Goal: Task Accomplishment & Management: Use online tool/utility

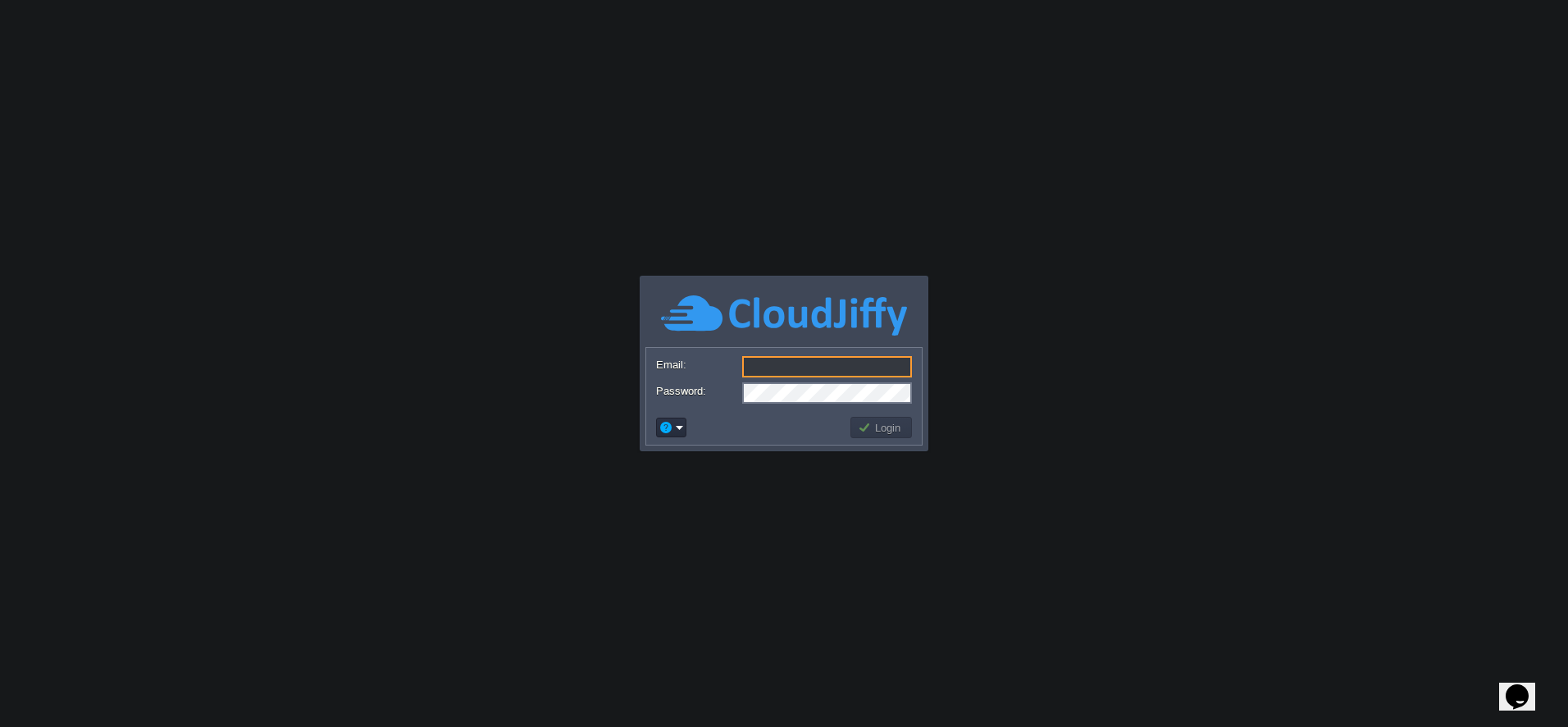
type input "[EMAIL_ADDRESS][DOMAIN_NAME]"
click at [868, 431] on button "Login" at bounding box center [881, 427] width 48 height 14
click at [910, 425] on td "Login" at bounding box center [881, 428] width 62 height 22
click at [897, 425] on body "Application Platform v.8.10.2 Email: [EMAIL_ADDRESS][DOMAIN_NAME] Password: Log…" at bounding box center [784, 363] width 1568 height 727
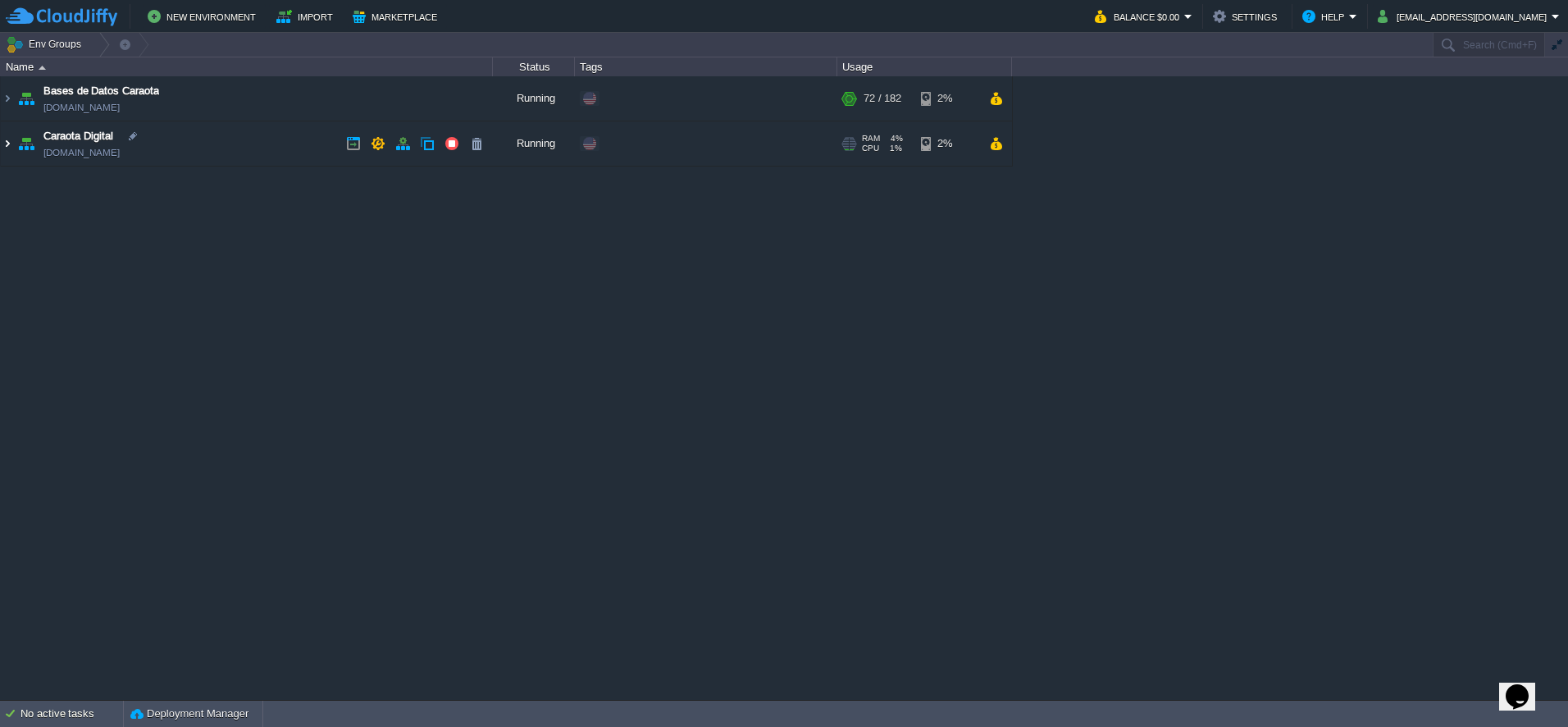
click at [4, 141] on img at bounding box center [7, 143] width 13 height 44
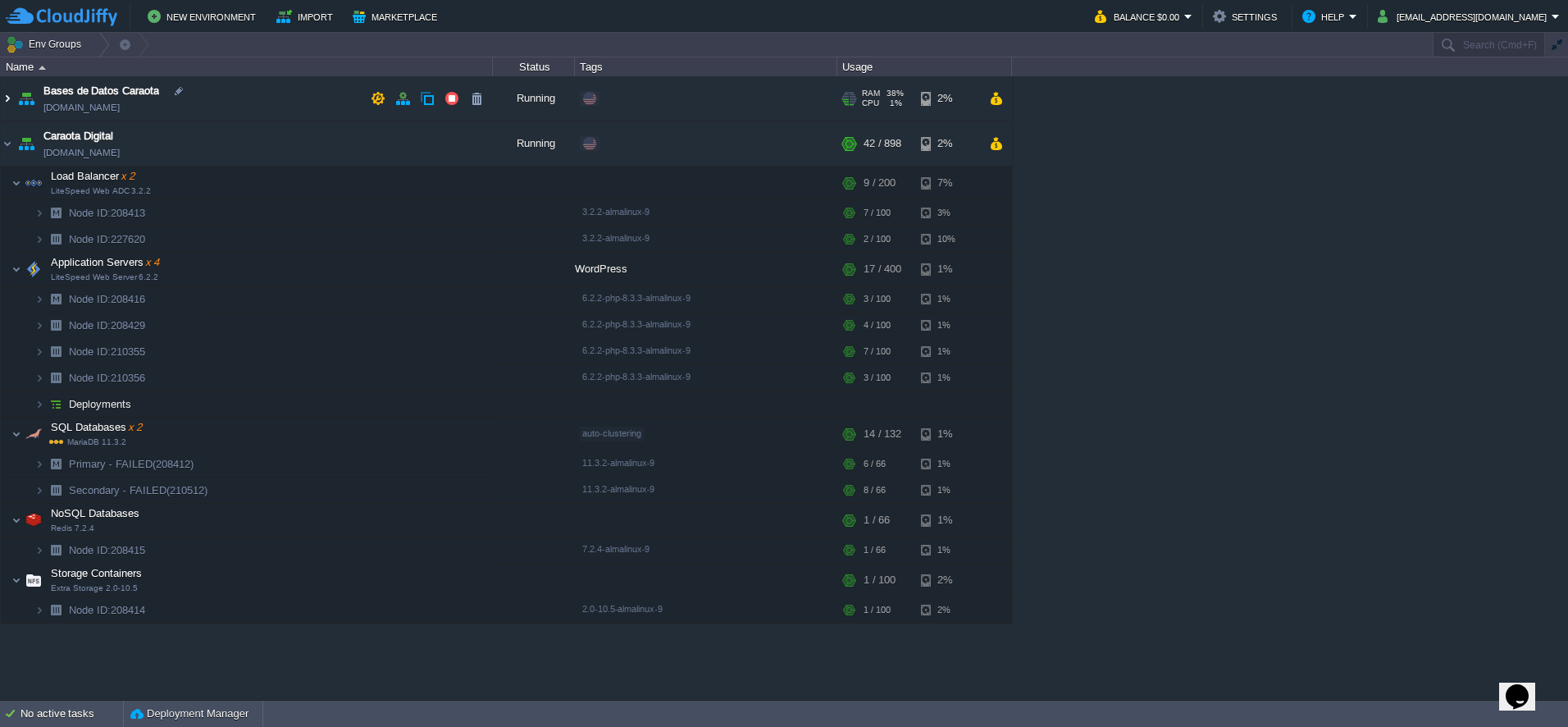
click at [4, 94] on img at bounding box center [7, 98] width 13 height 44
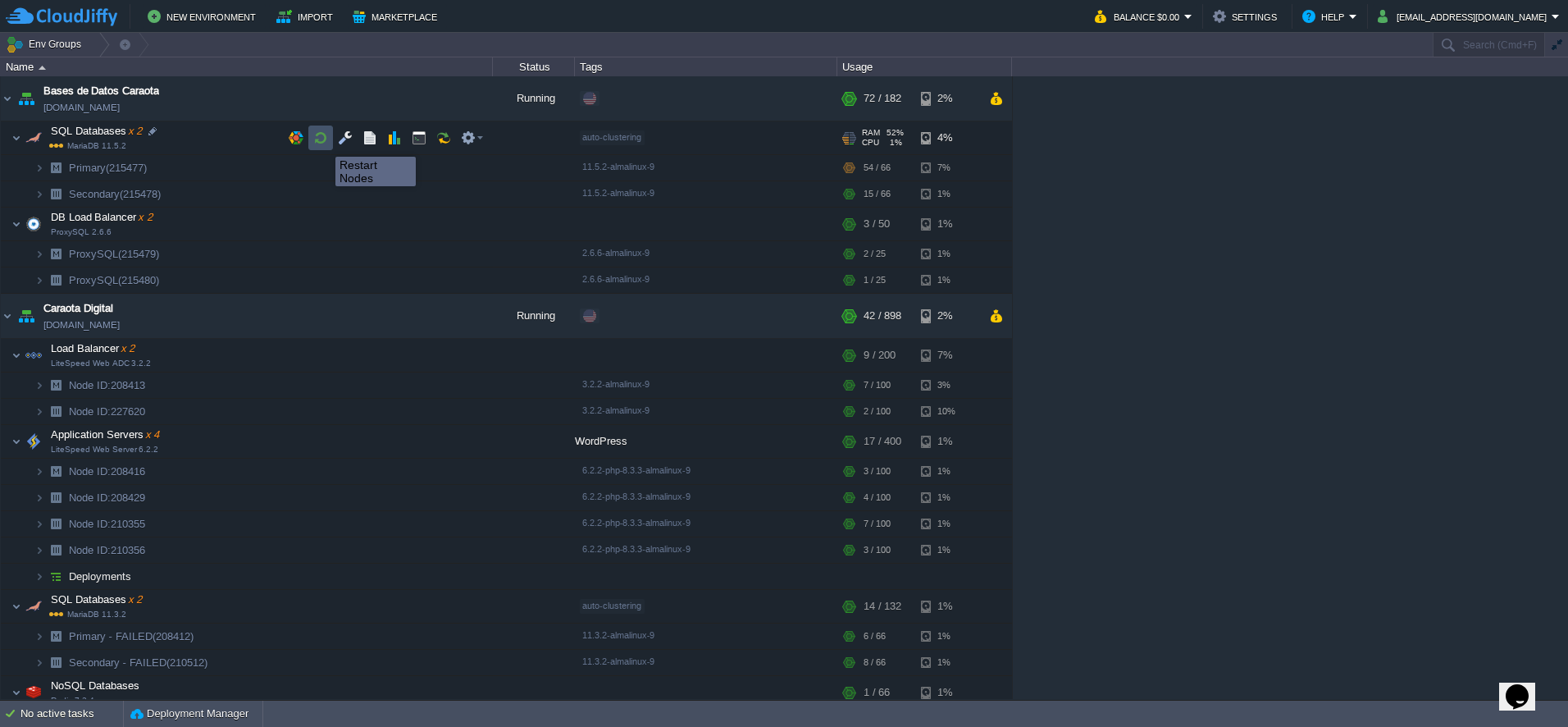
click at [323, 142] on button "button" at bounding box center [320, 137] width 14 height 14
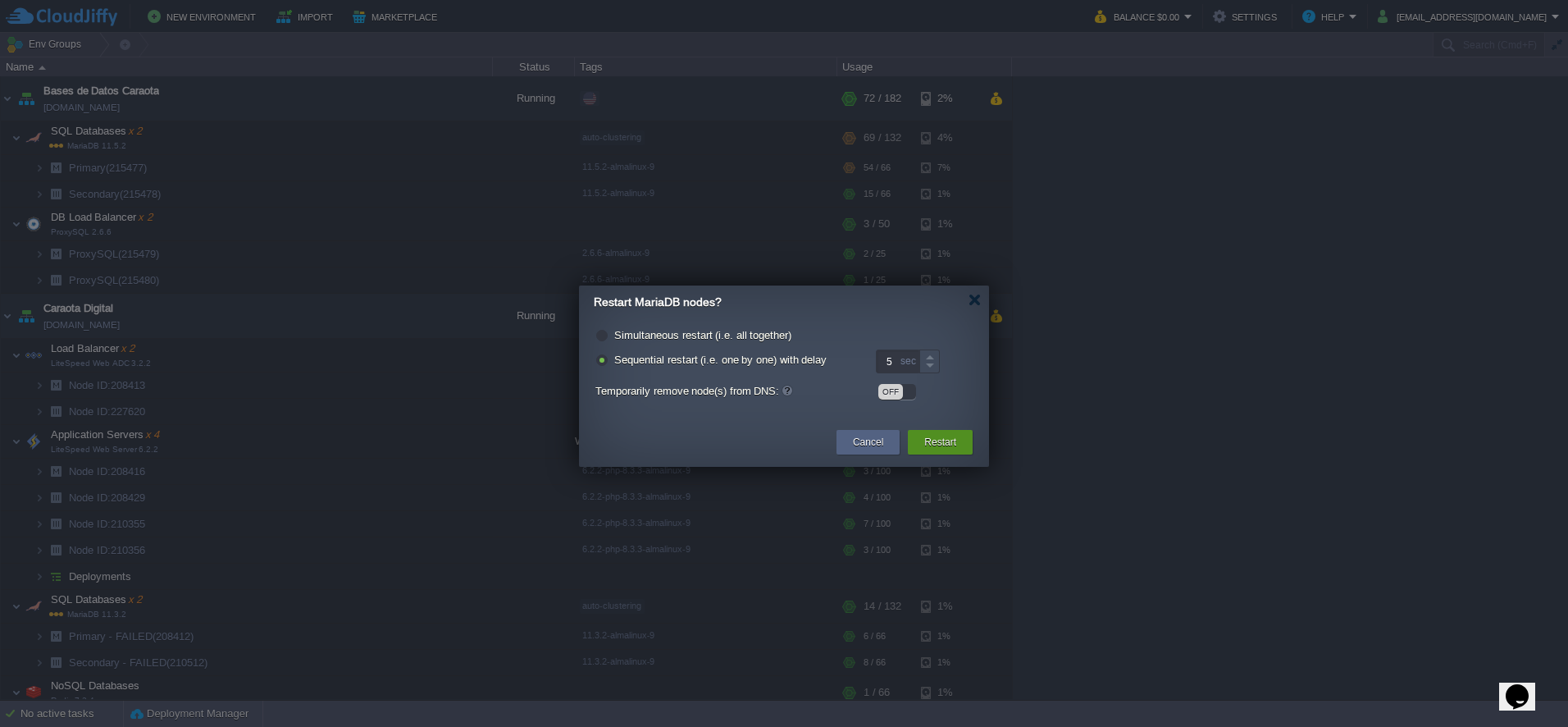
click at [950, 448] on button "Restart" at bounding box center [940, 442] width 32 height 16
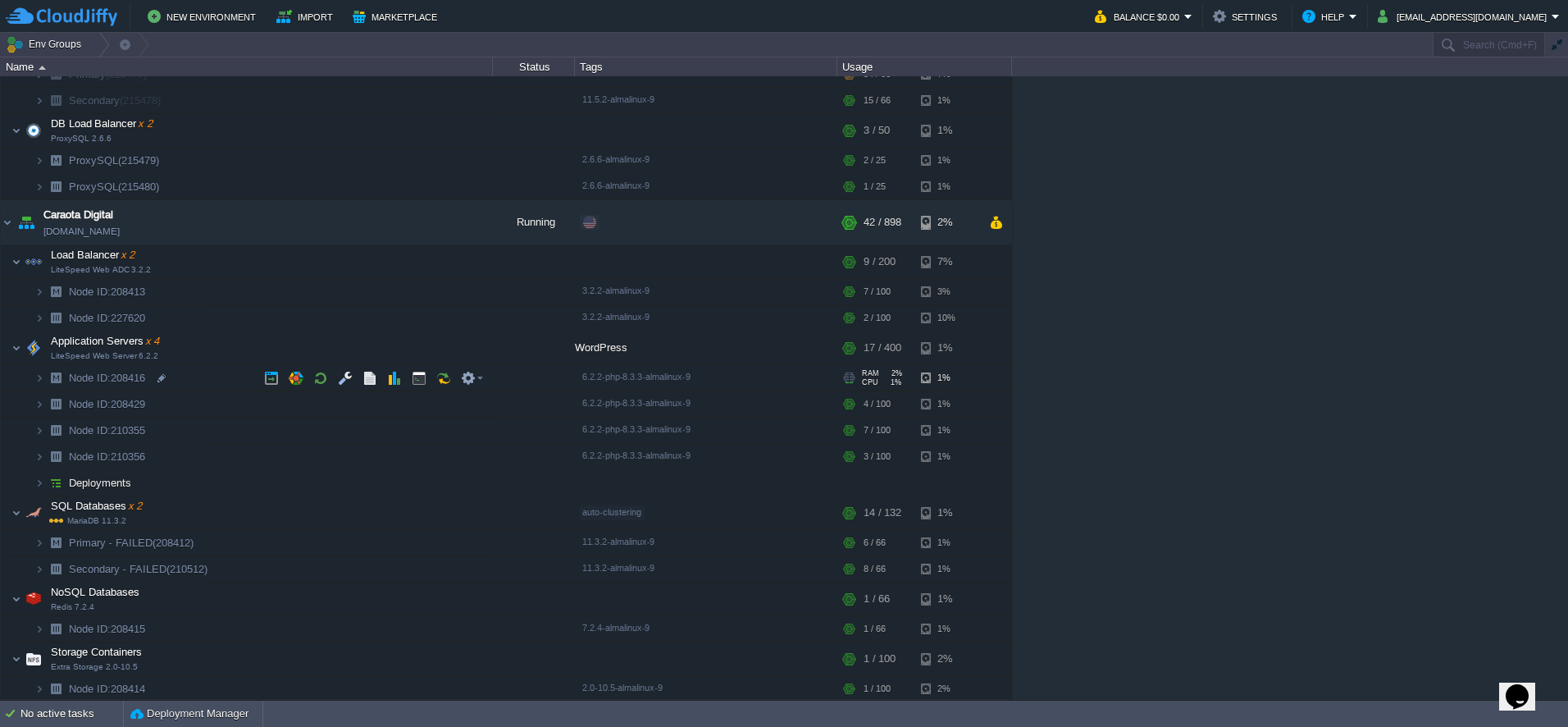
scroll to position [97, 0]
click at [316, 255] on button "button" at bounding box center [320, 258] width 14 height 14
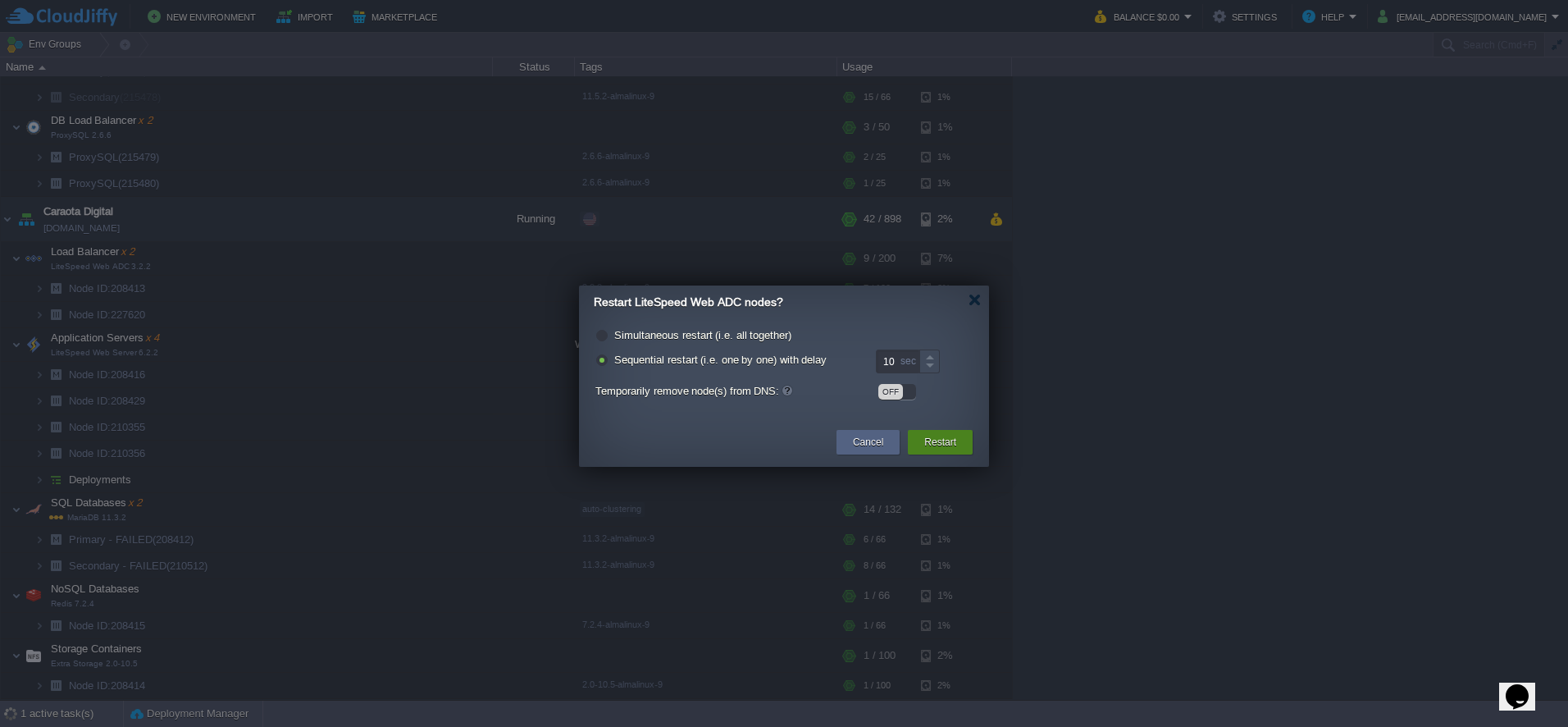
drag, startPoint x: 941, startPoint y: 447, endPoint x: 261, endPoint y: 324, distance: 691.0
click at [940, 446] on button "Restart" at bounding box center [940, 442] width 32 height 16
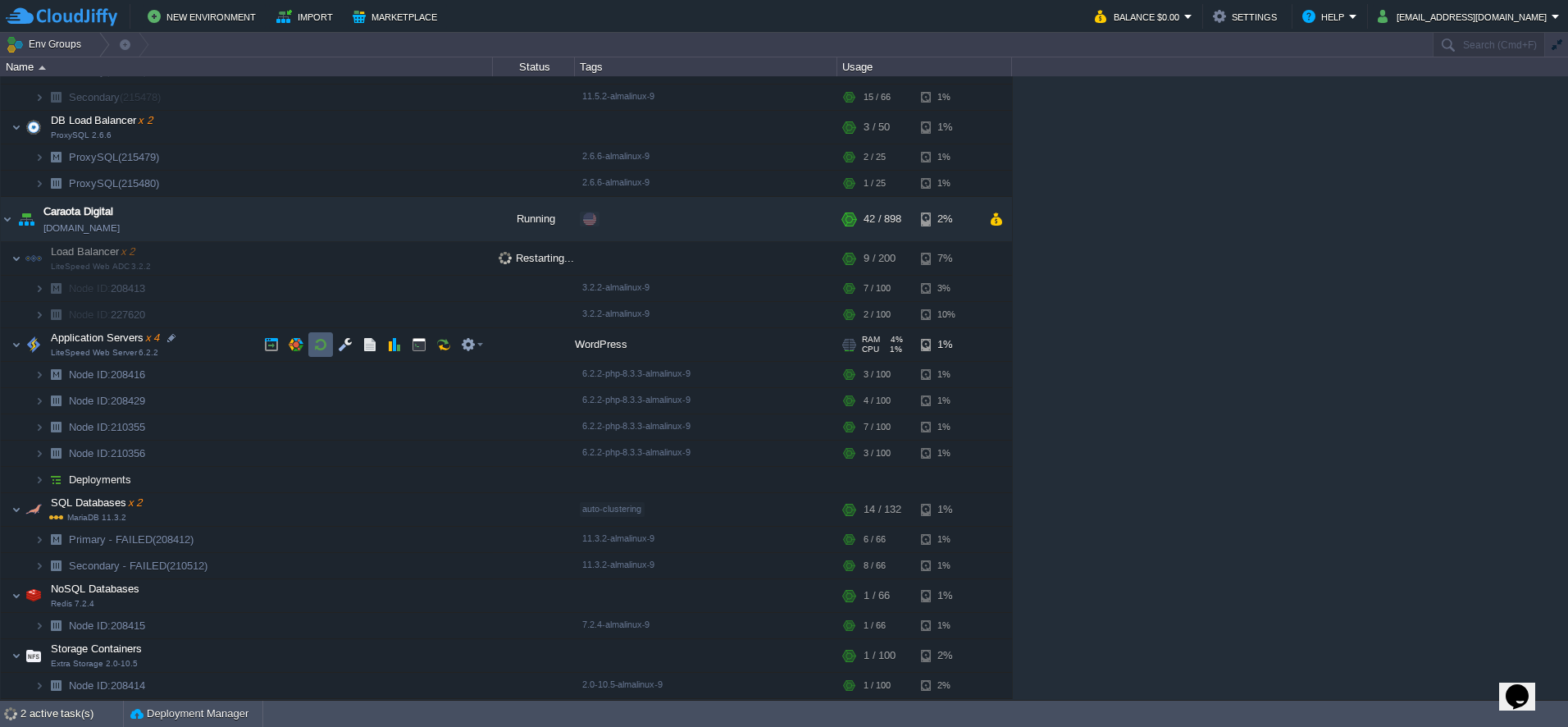
click at [316, 346] on button "button" at bounding box center [320, 344] width 14 height 14
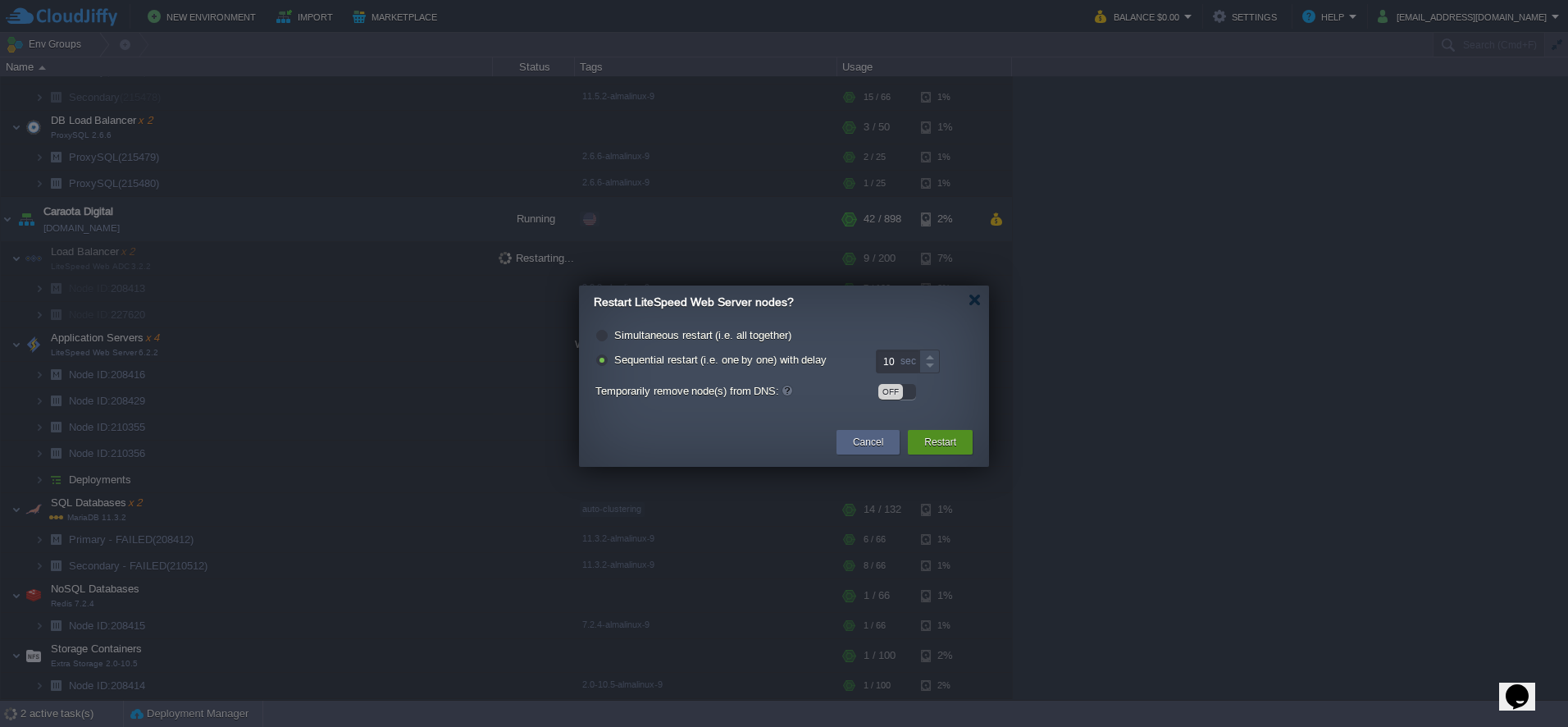
click at [925, 449] on button "Restart" at bounding box center [940, 442] width 32 height 16
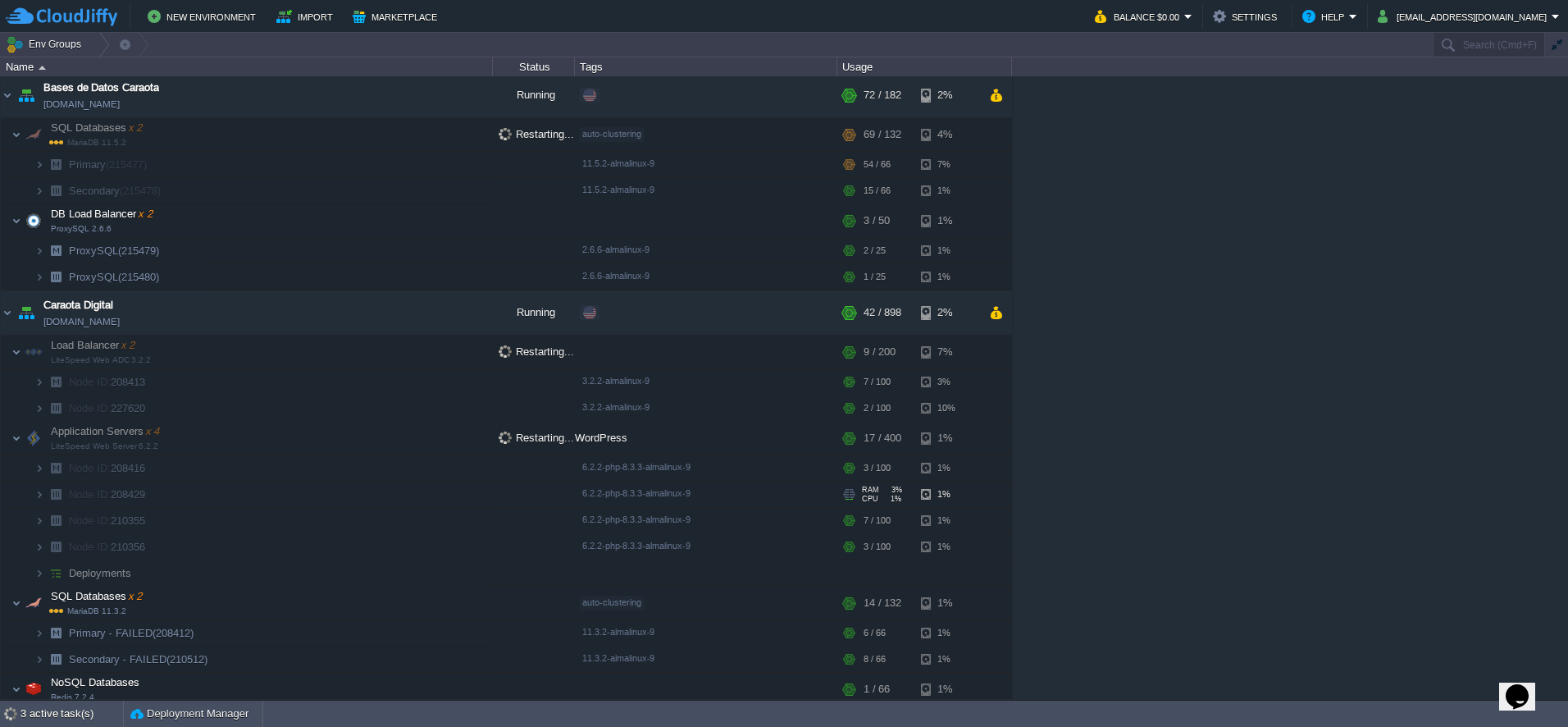
scroll to position [0, 0]
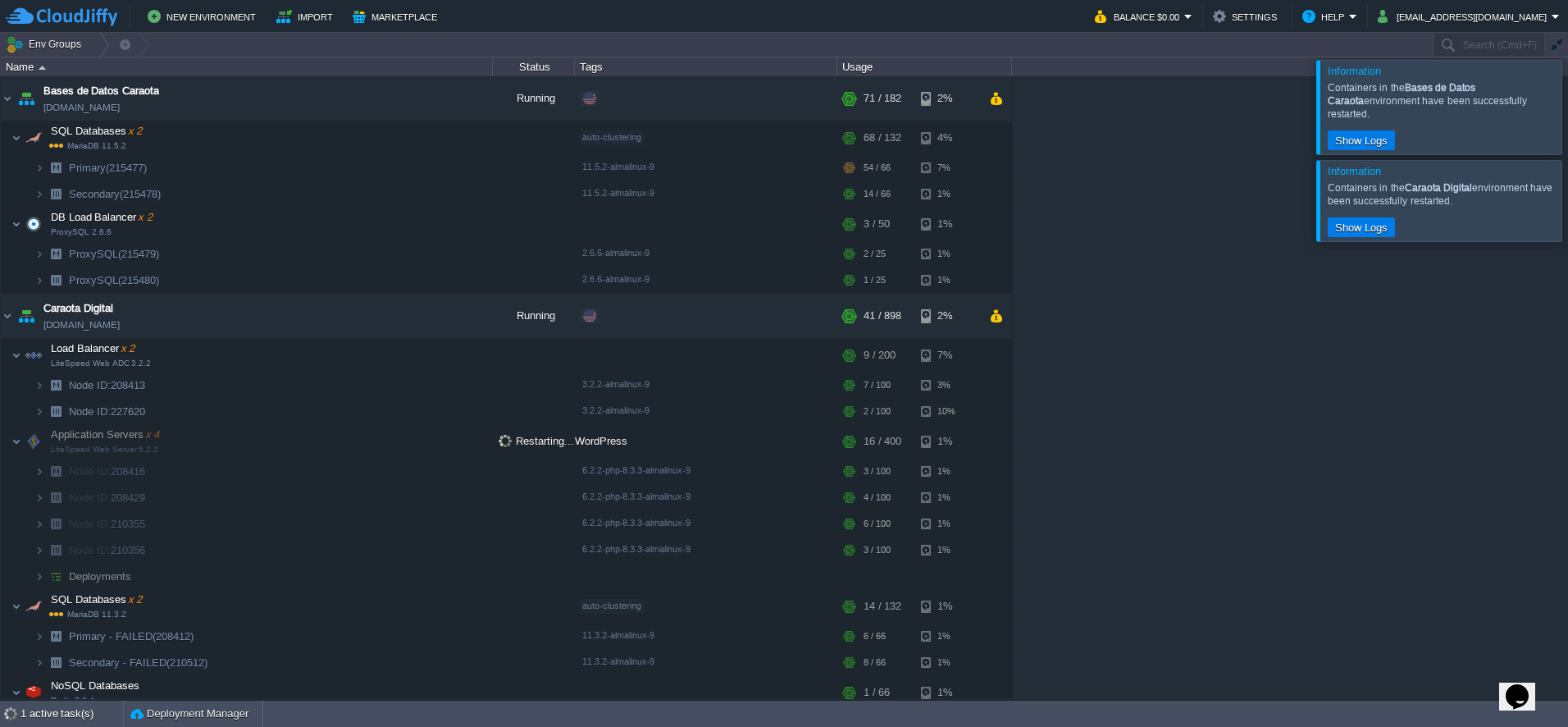
click at [1567, 165] on div at bounding box center [1588, 200] width 0 height 81
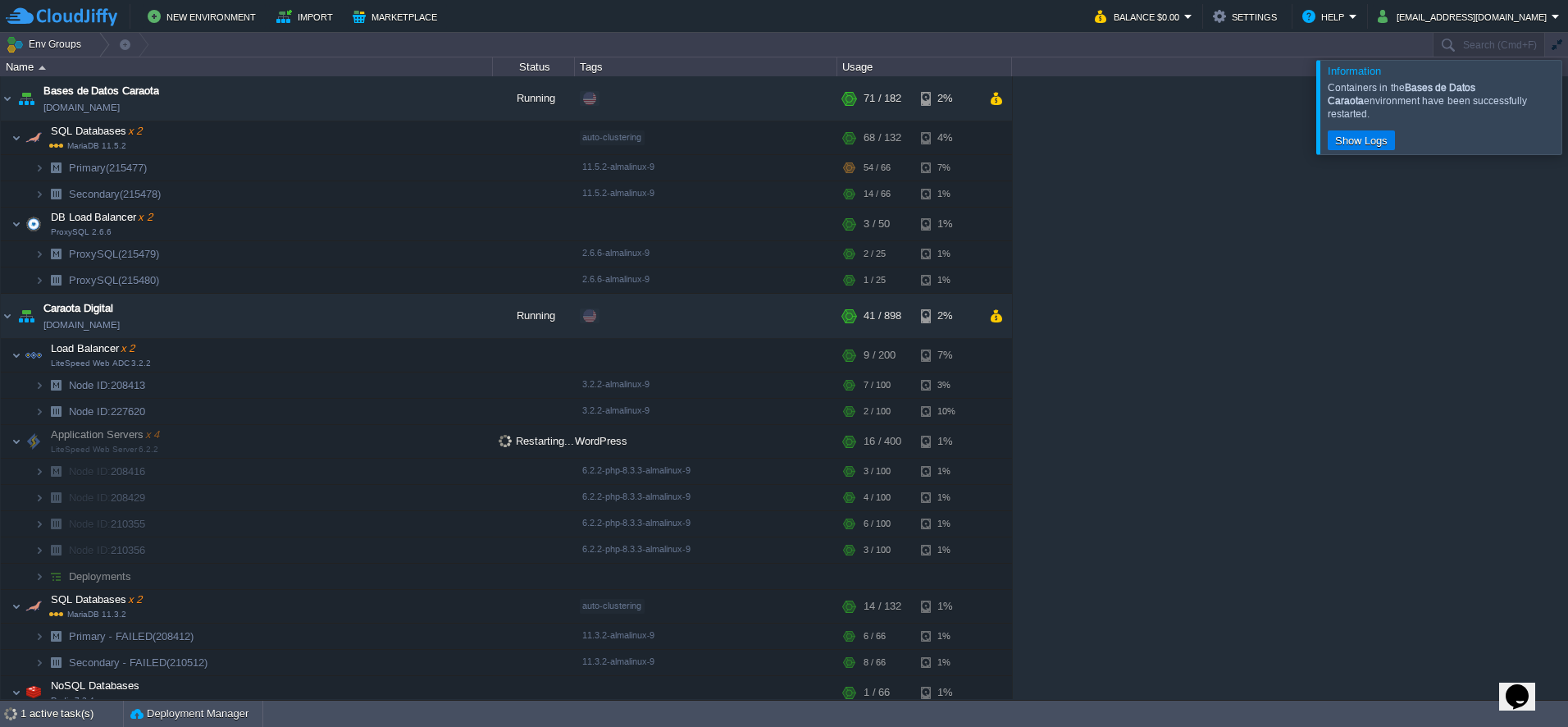
click at [1567, 108] on div at bounding box center [1588, 107] width 0 height 93
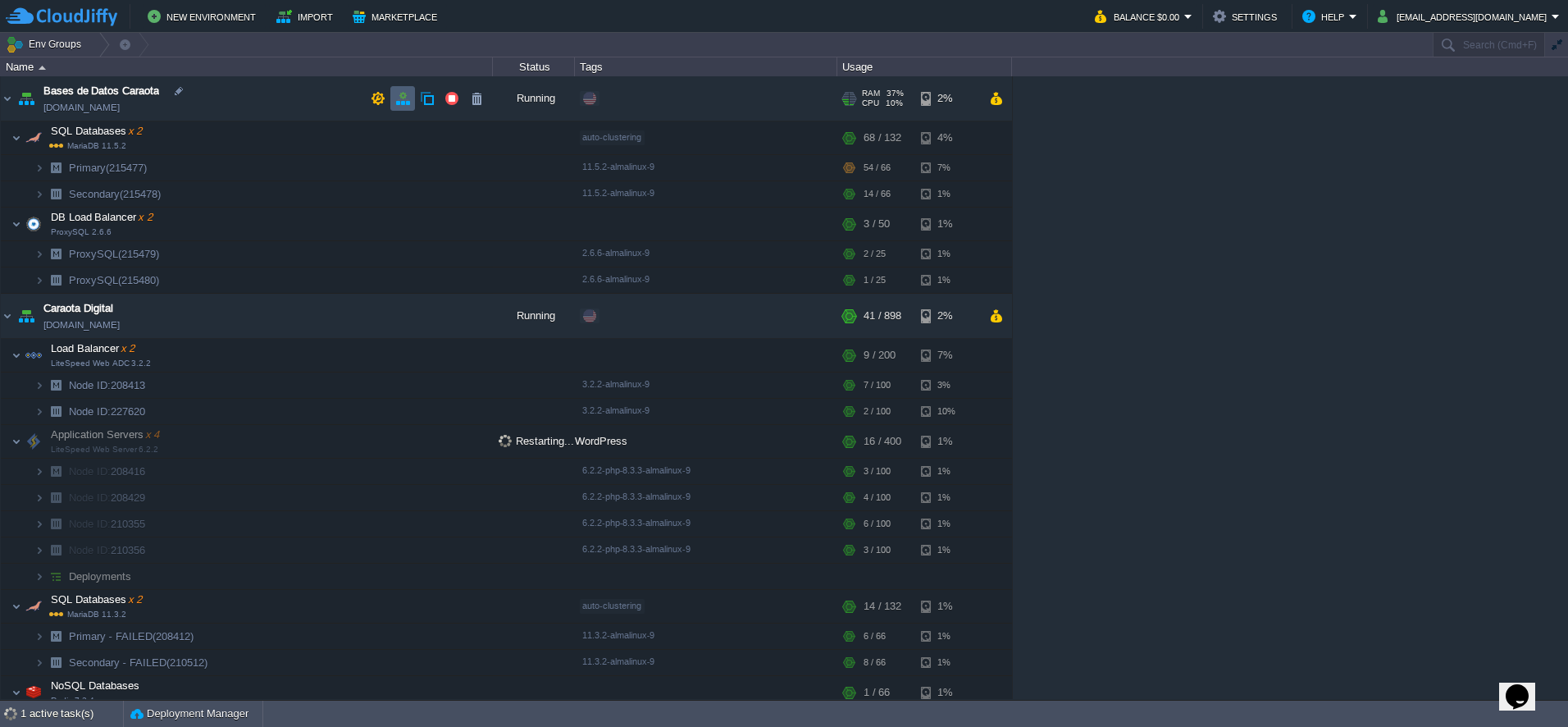
click at [410, 104] on td at bounding box center [402, 98] width 24 height 24
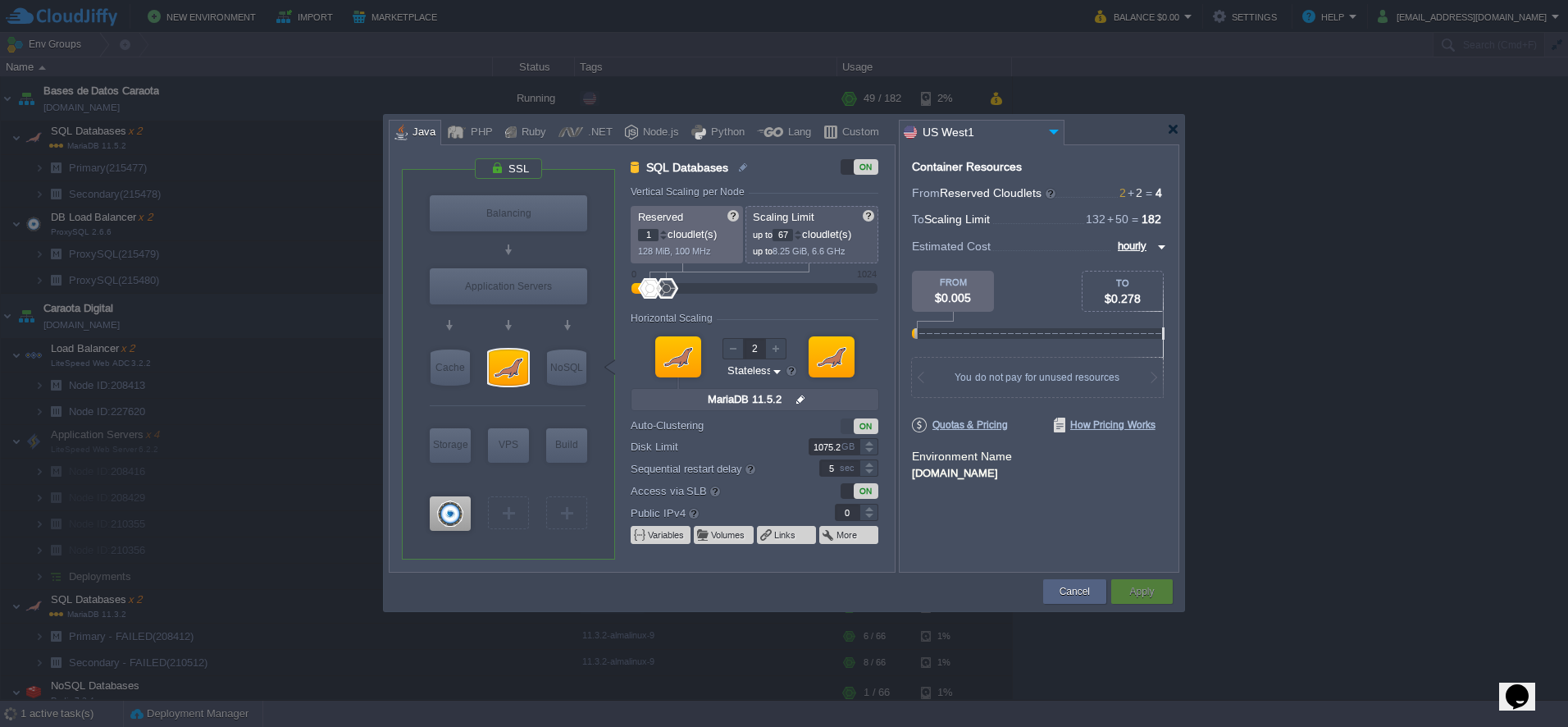
click at [802, 232] on div at bounding box center [798, 231] width 8 height 5
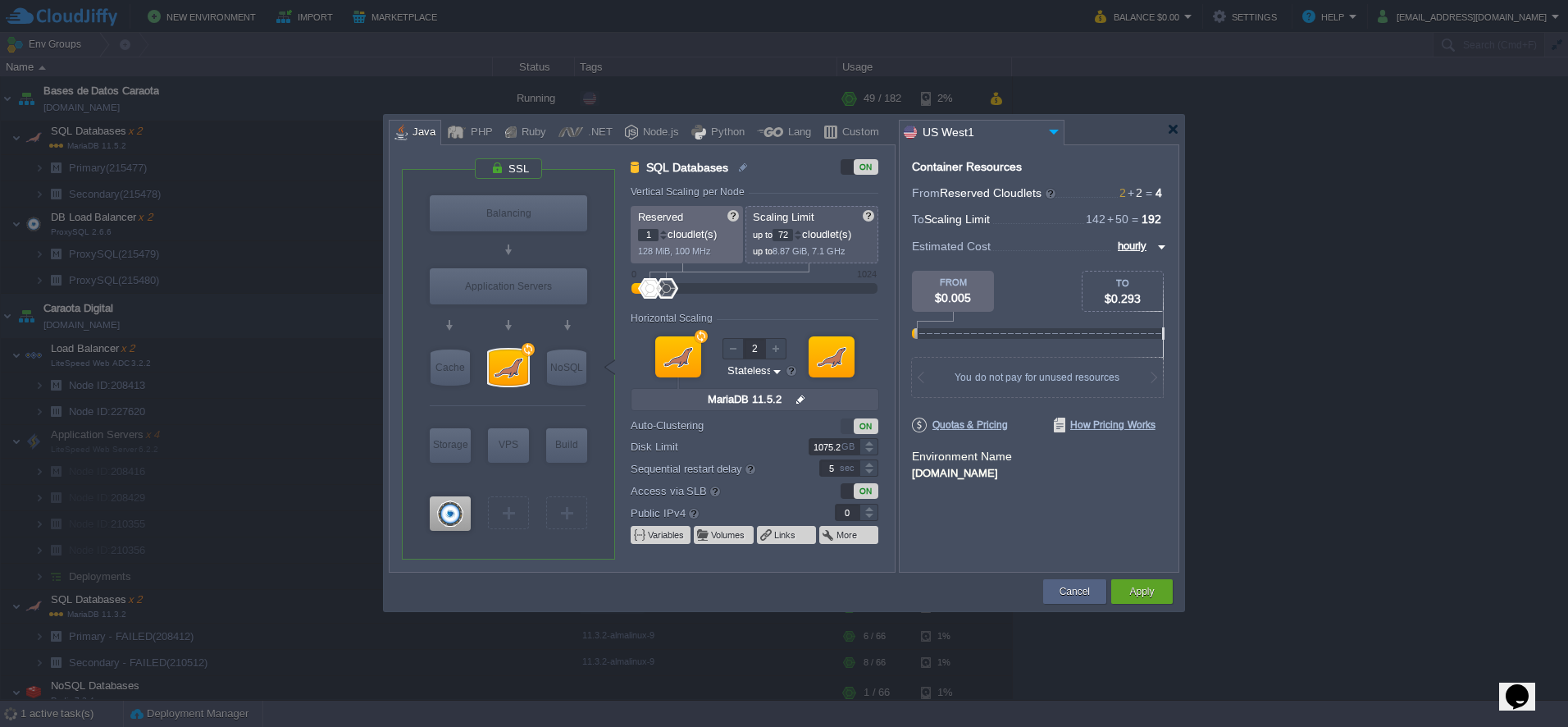
click at [802, 232] on div at bounding box center [798, 231] width 8 height 5
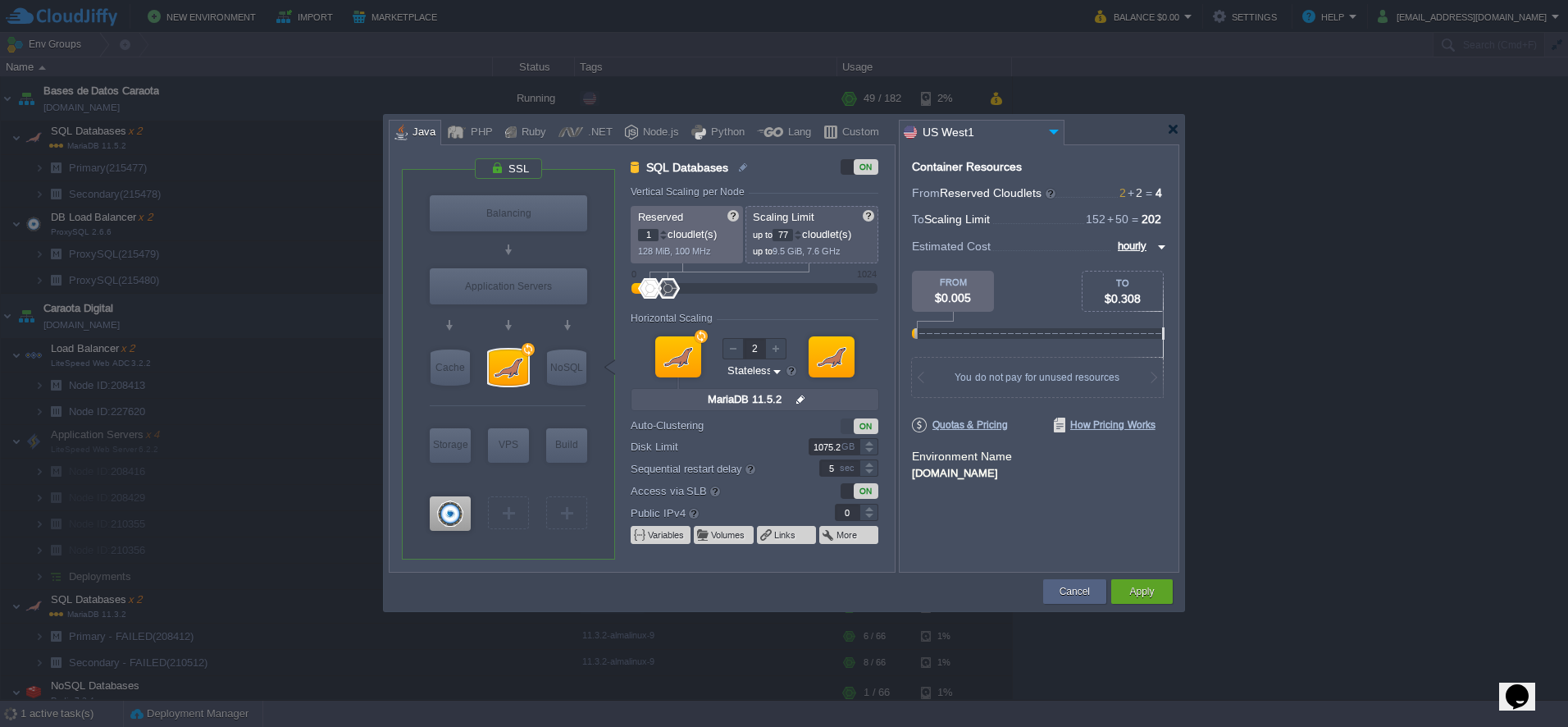
click at [802, 232] on div at bounding box center [798, 231] width 8 height 5
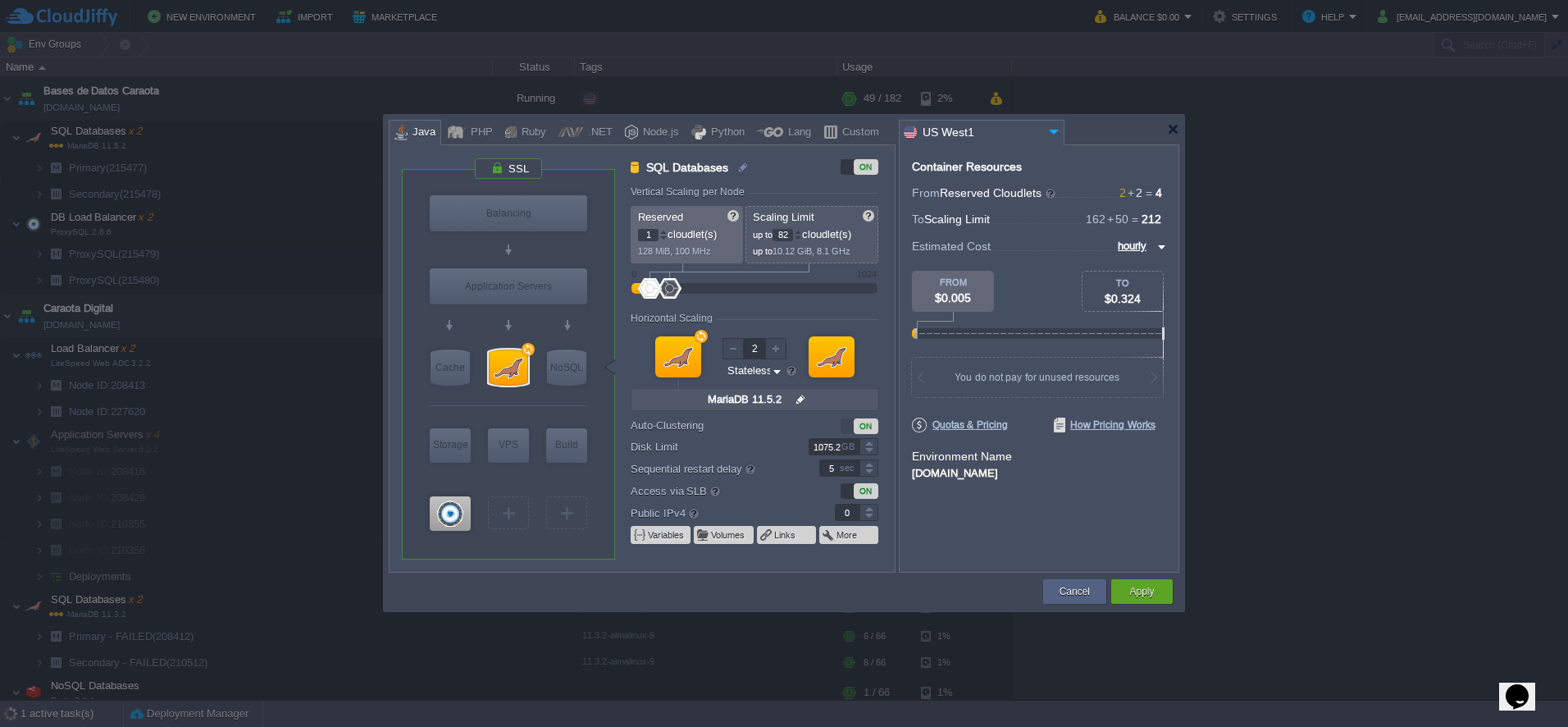
click at [802, 232] on div at bounding box center [798, 231] width 8 height 5
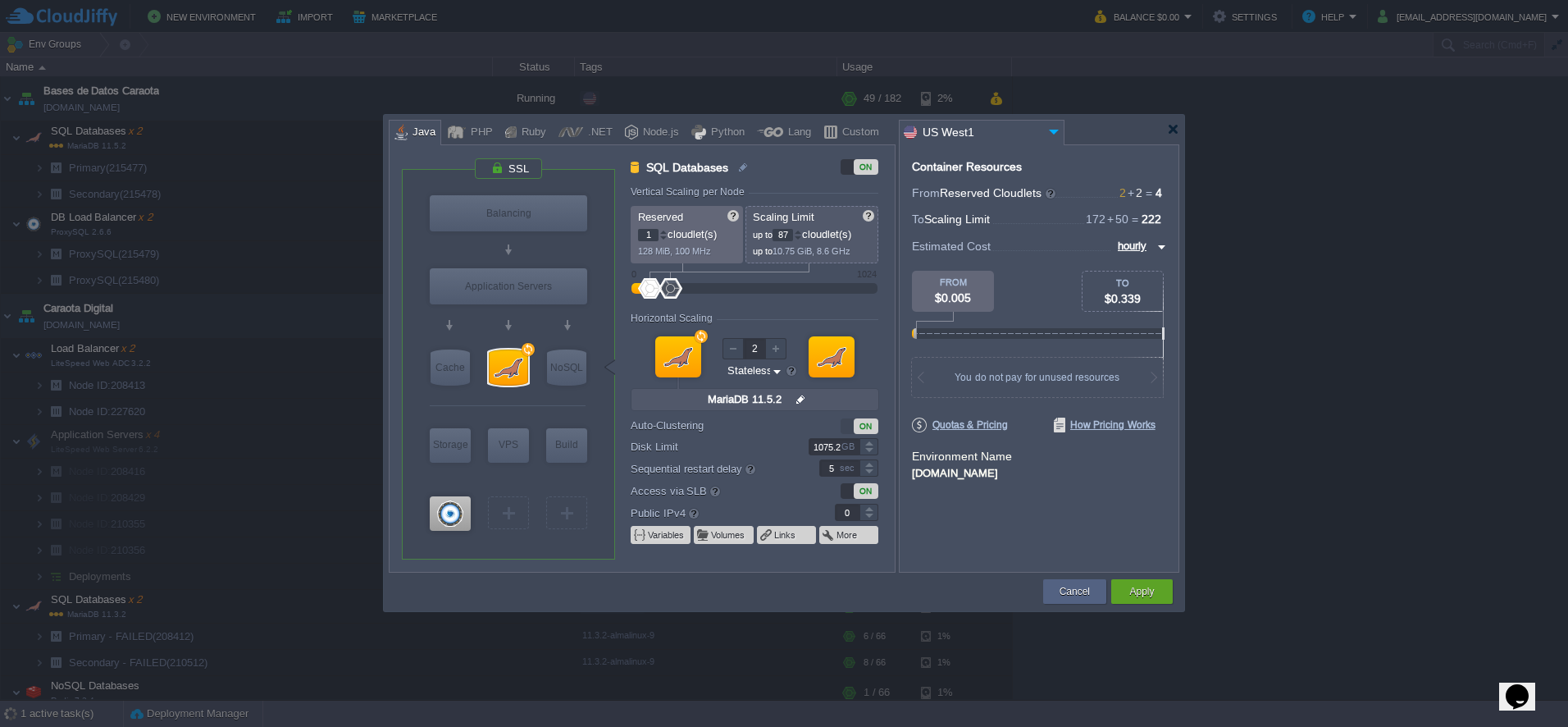
click at [802, 232] on div at bounding box center [798, 231] width 8 height 5
type input "90"
click at [802, 232] on div at bounding box center [798, 231] width 8 height 5
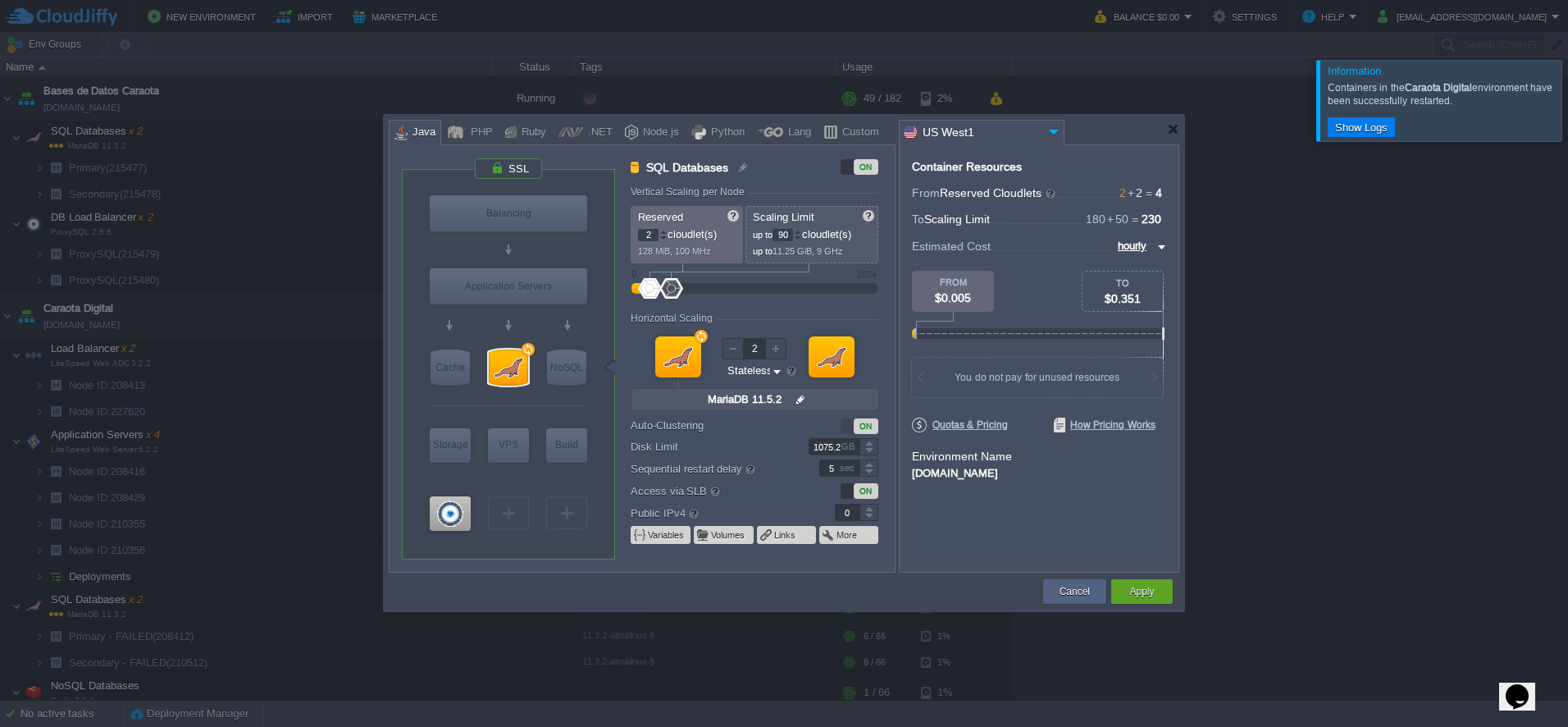
click at [663, 230] on div at bounding box center [663, 231] width 8 height 5
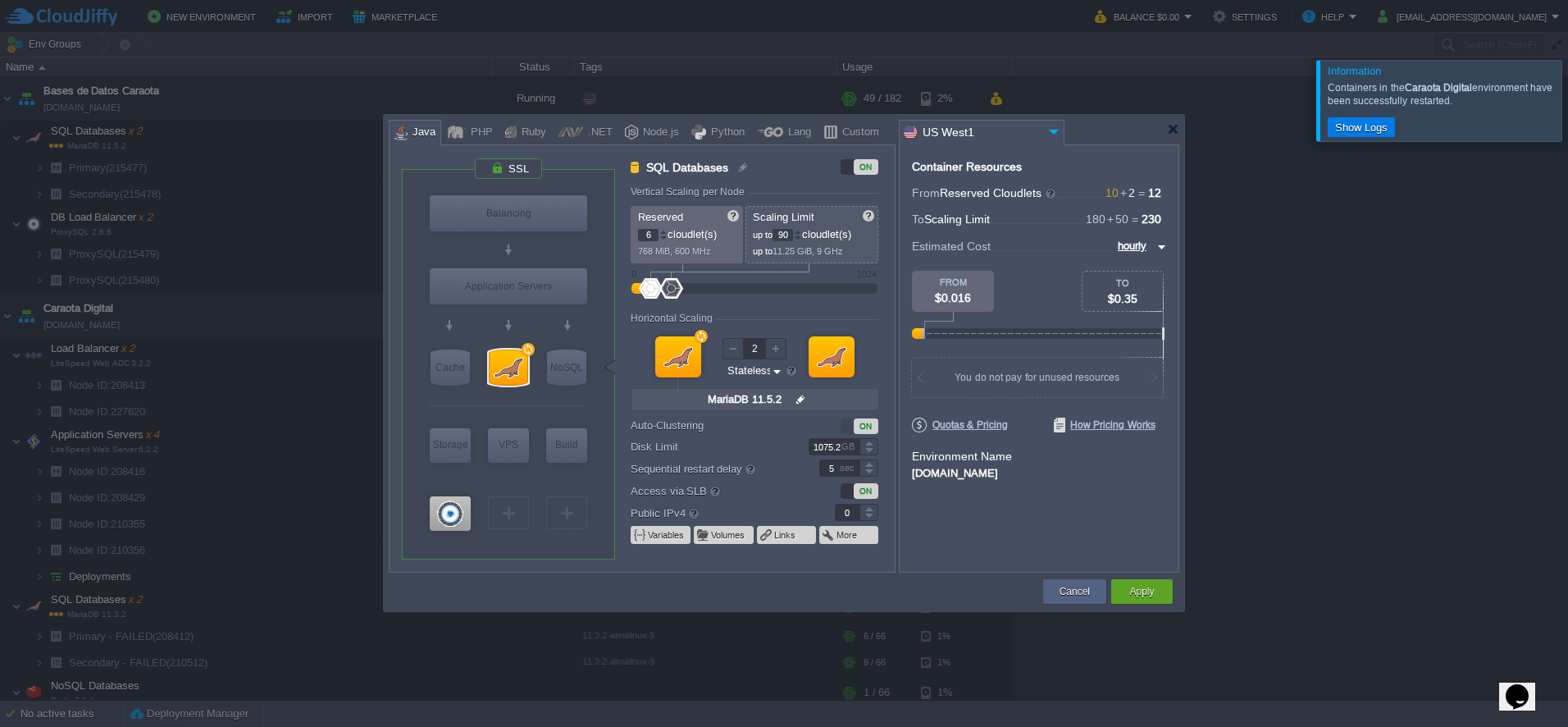
click at [663, 230] on div at bounding box center [663, 231] width 8 height 5
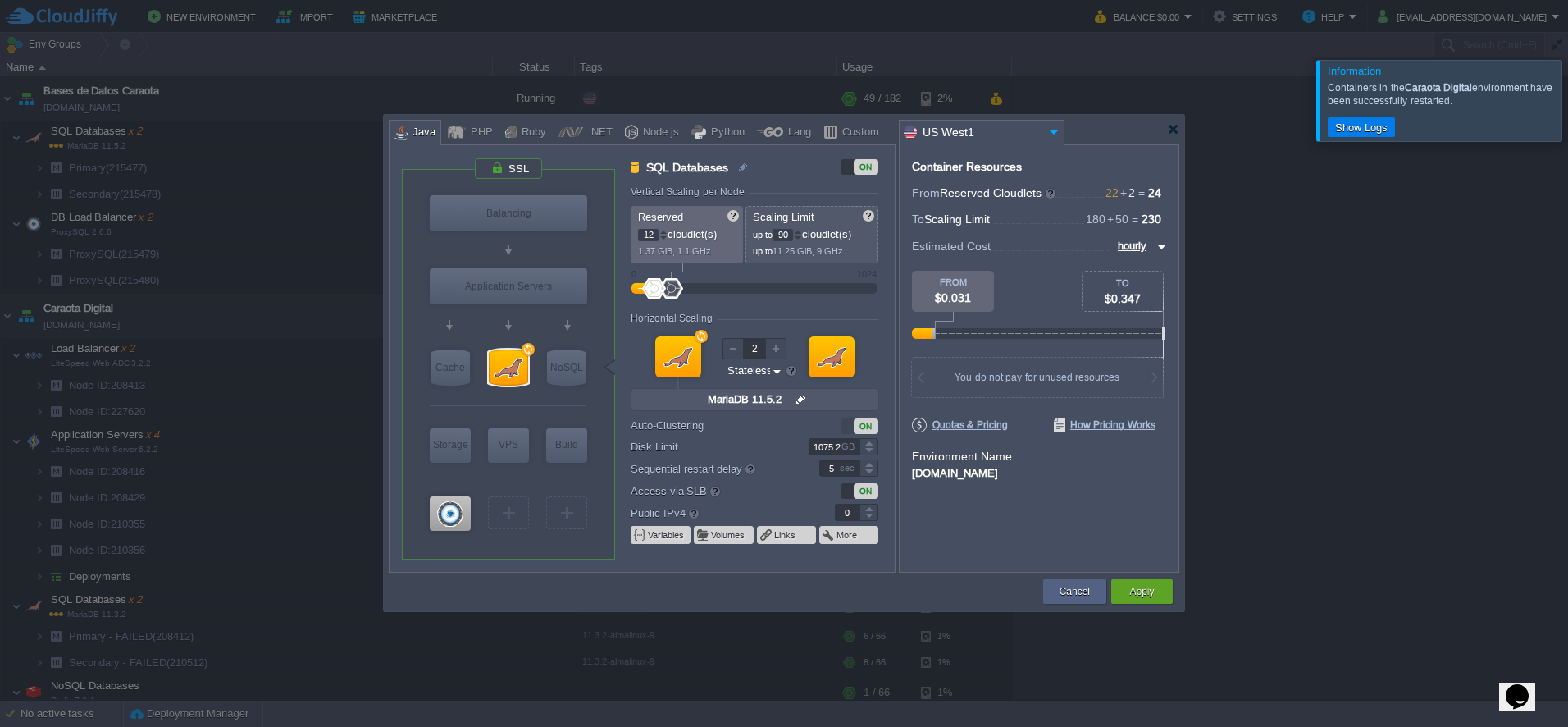
click at [663, 230] on div at bounding box center [663, 231] width 8 height 5
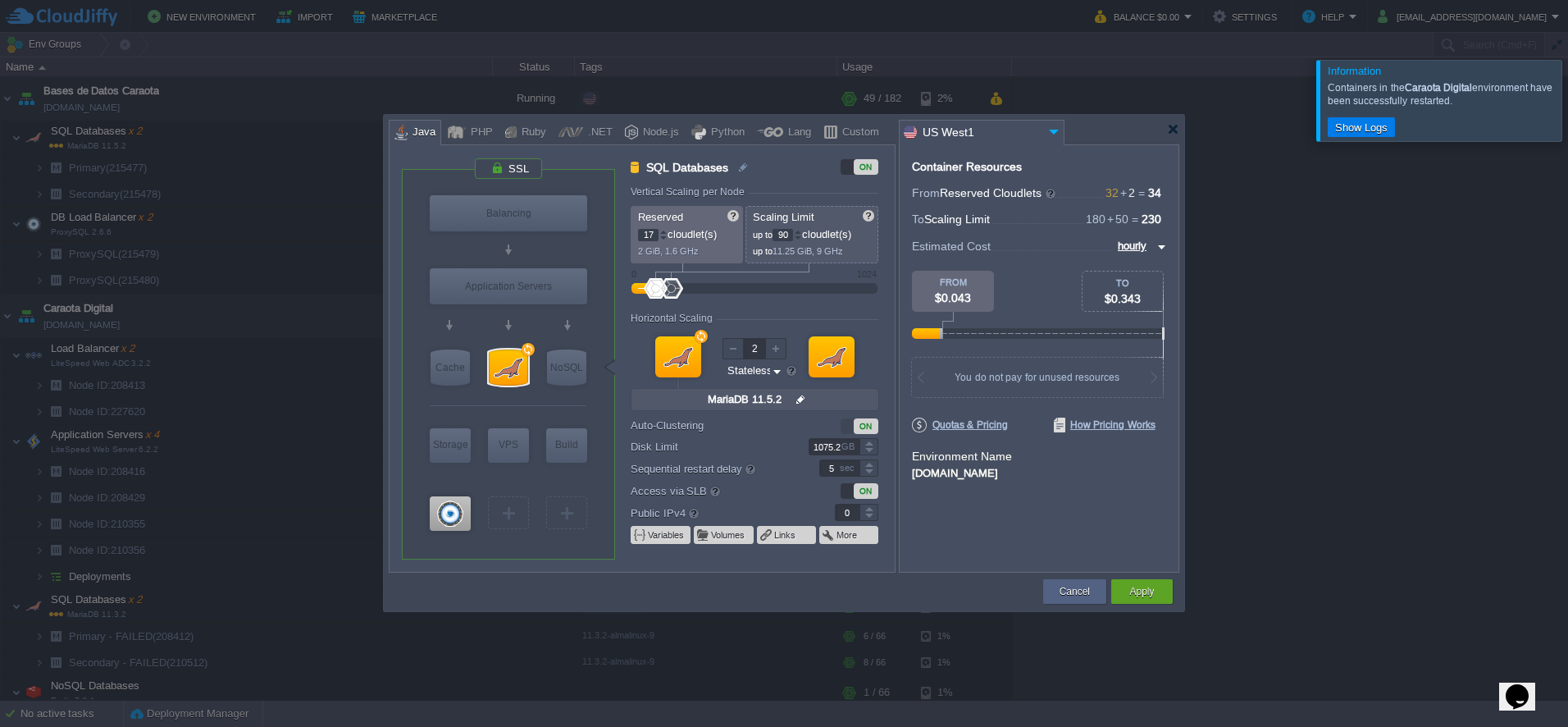
click at [663, 230] on div at bounding box center [663, 231] width 8 height 5
type input "20"
click at [663, 230] on div at bounding box center [663, 231] width 8 height 5
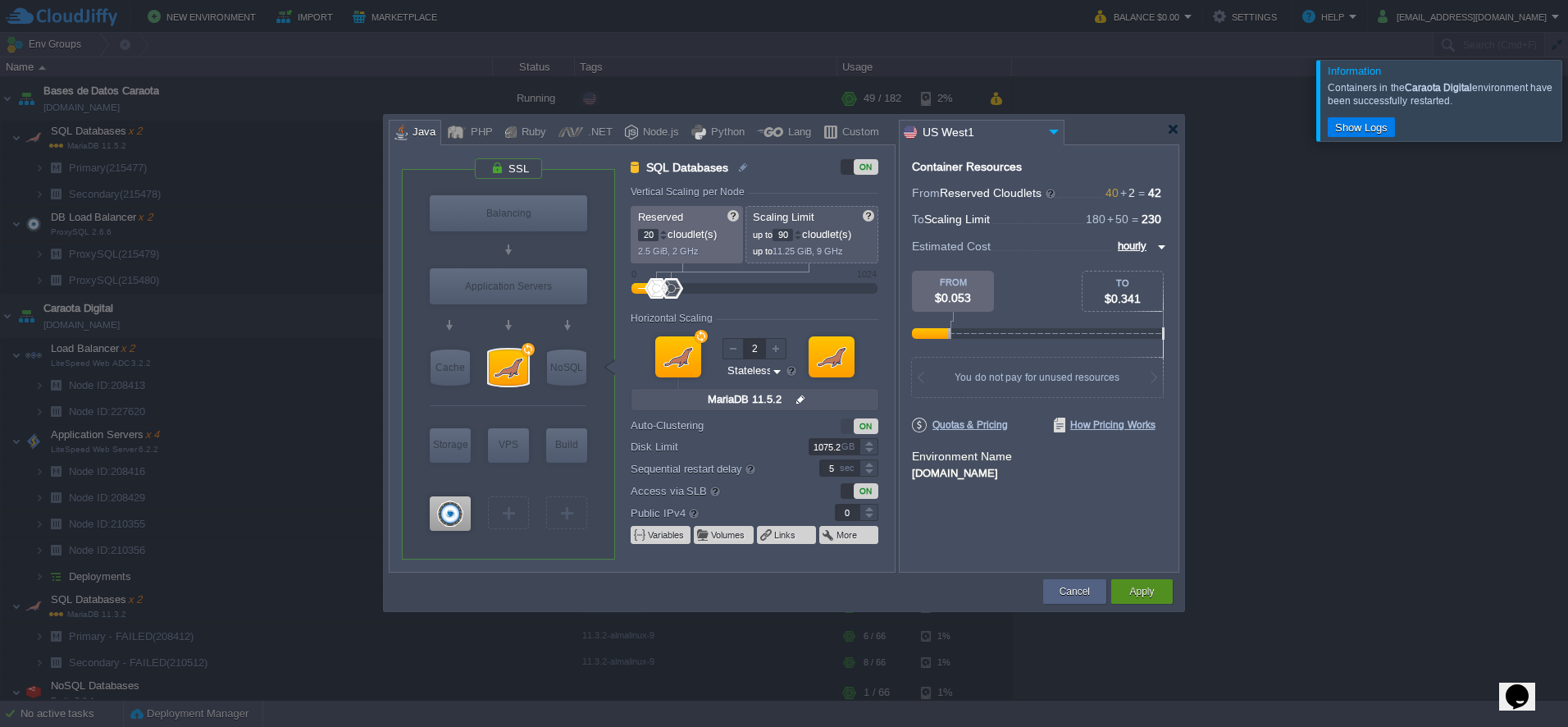
click at [1151, 595] on button "Apply" at bounding box center [1141, 591] width 24 height 16
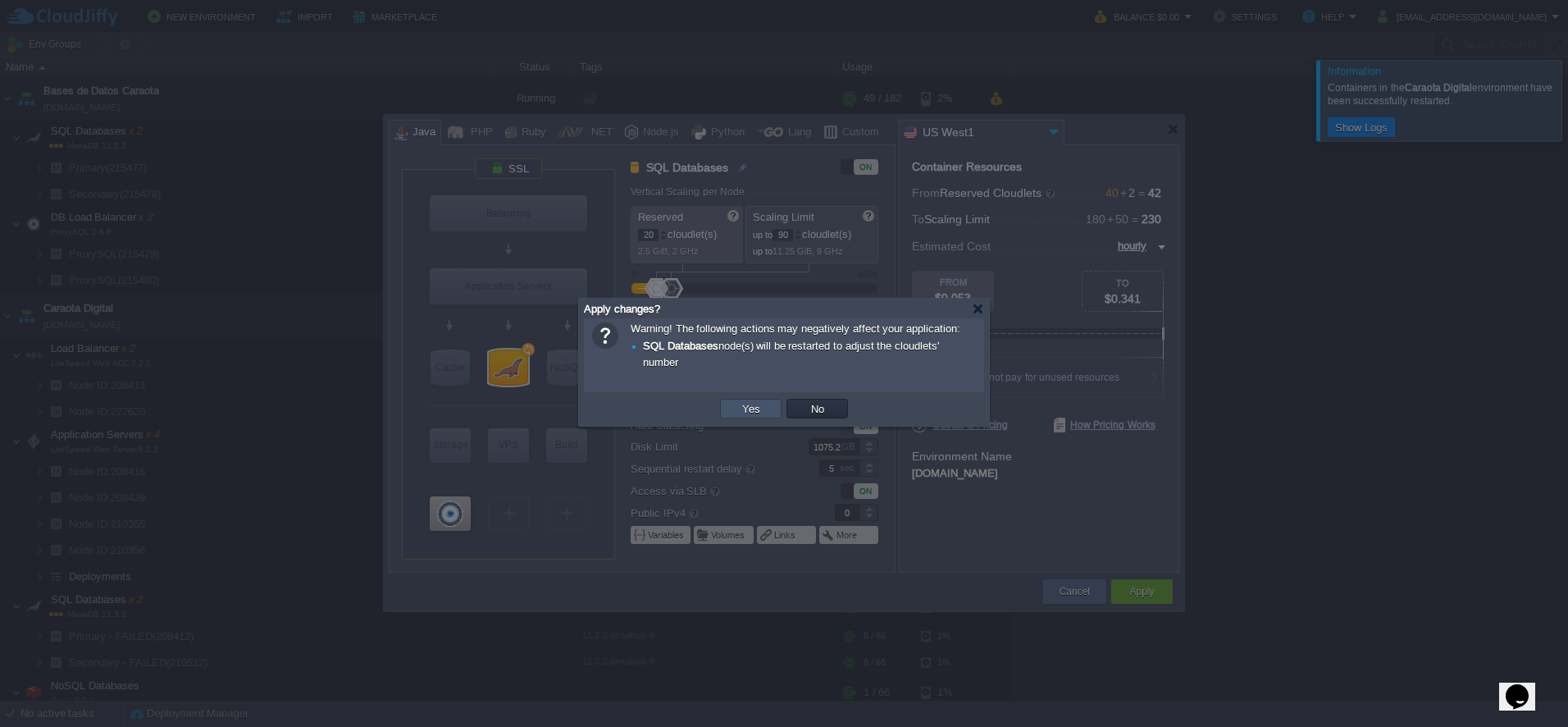
click at [752, 411] on button "Yes" at bounding box center [750, 408] width 28 height 14
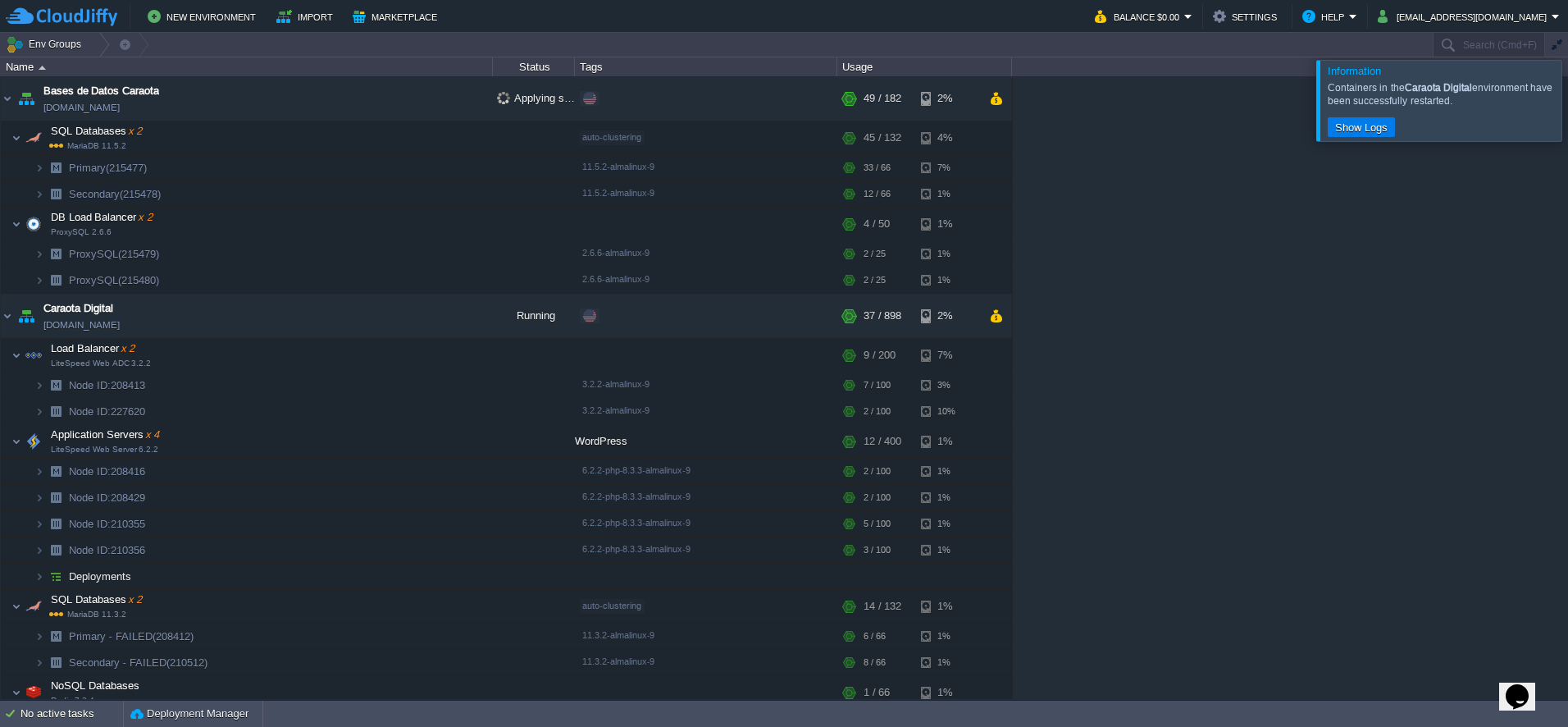
click at [1567, 119] on div at bounding box center [1588, 100] width 0 height 81
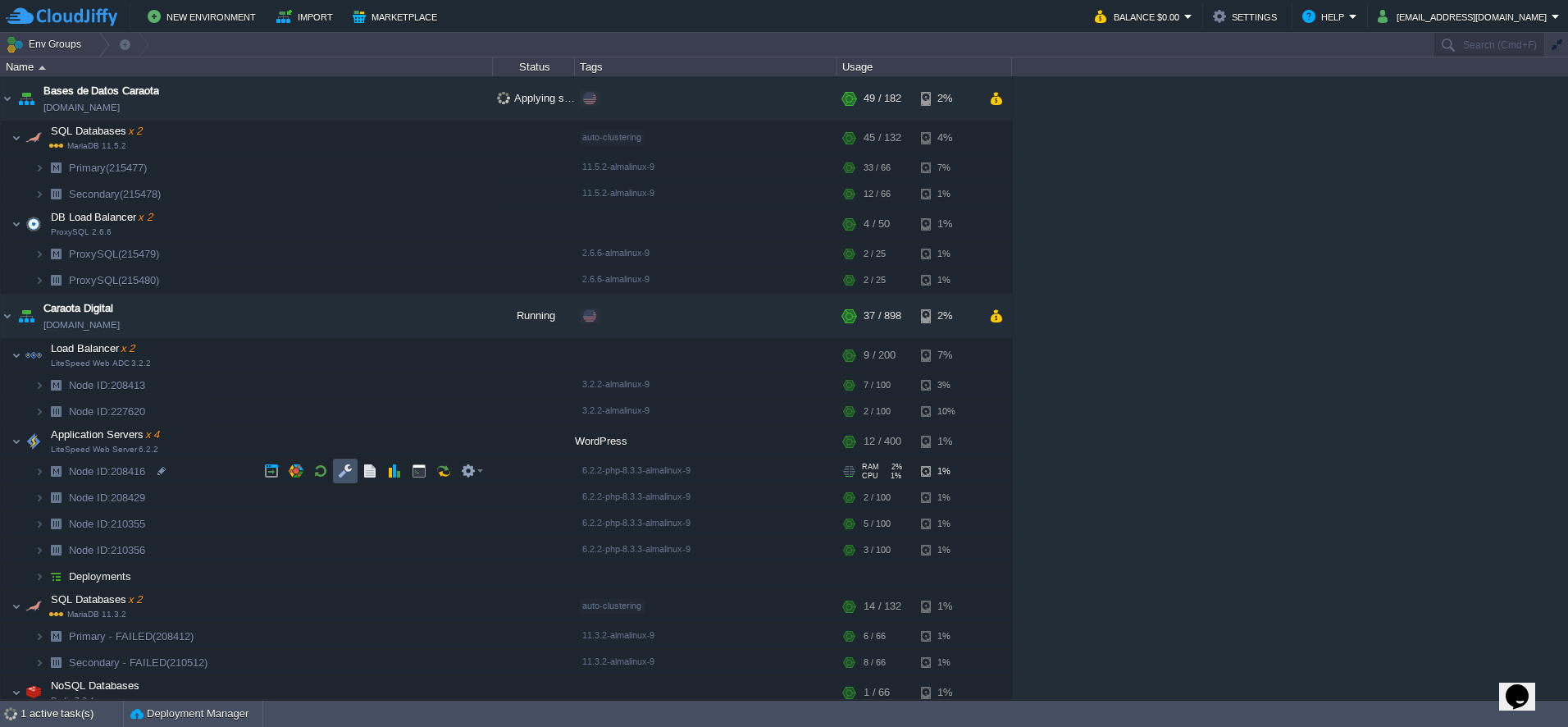
click at [348, 475] on button "button" at bounding box center [345, 471] width 14 height 14
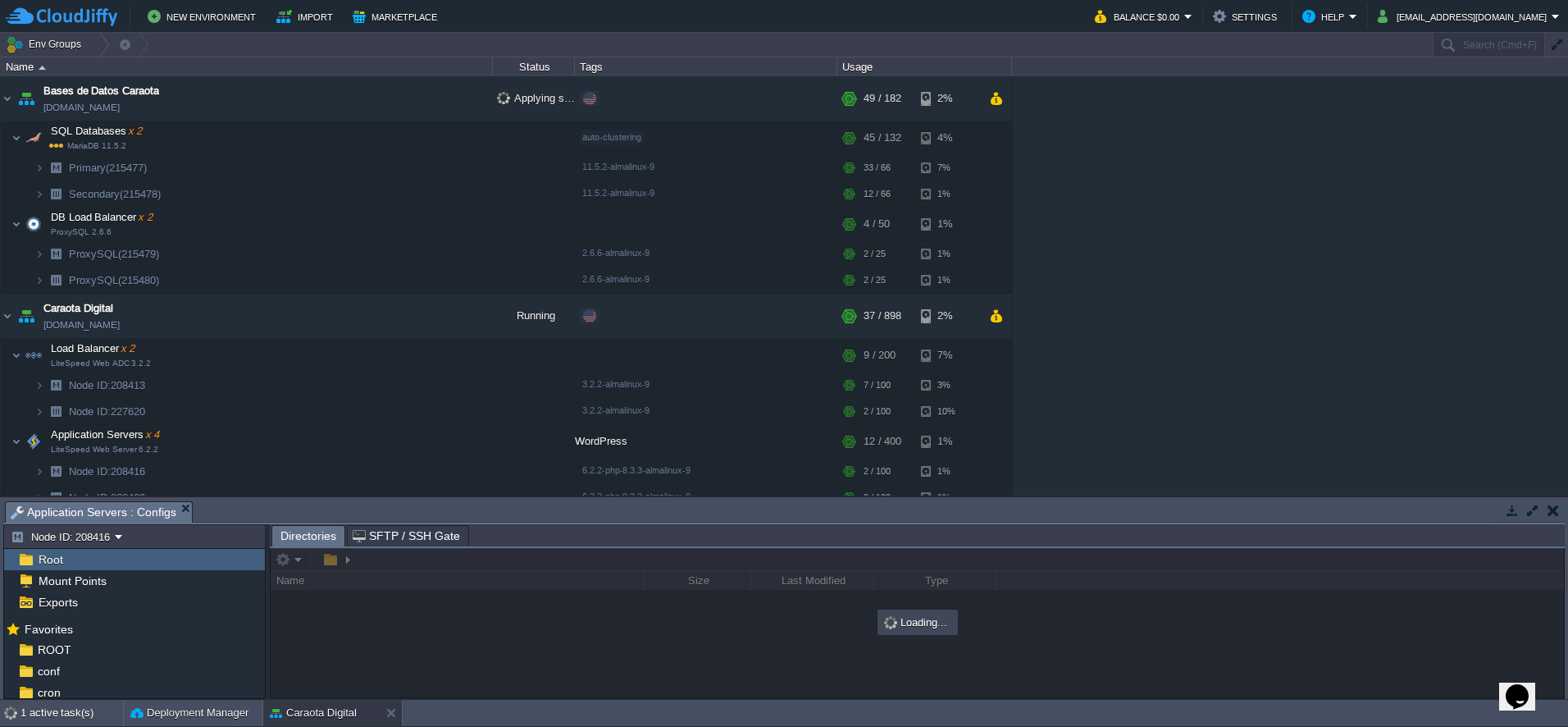
click at [1528, 512] on button "button" at bounding box center [1533, 510] width 14 height 14
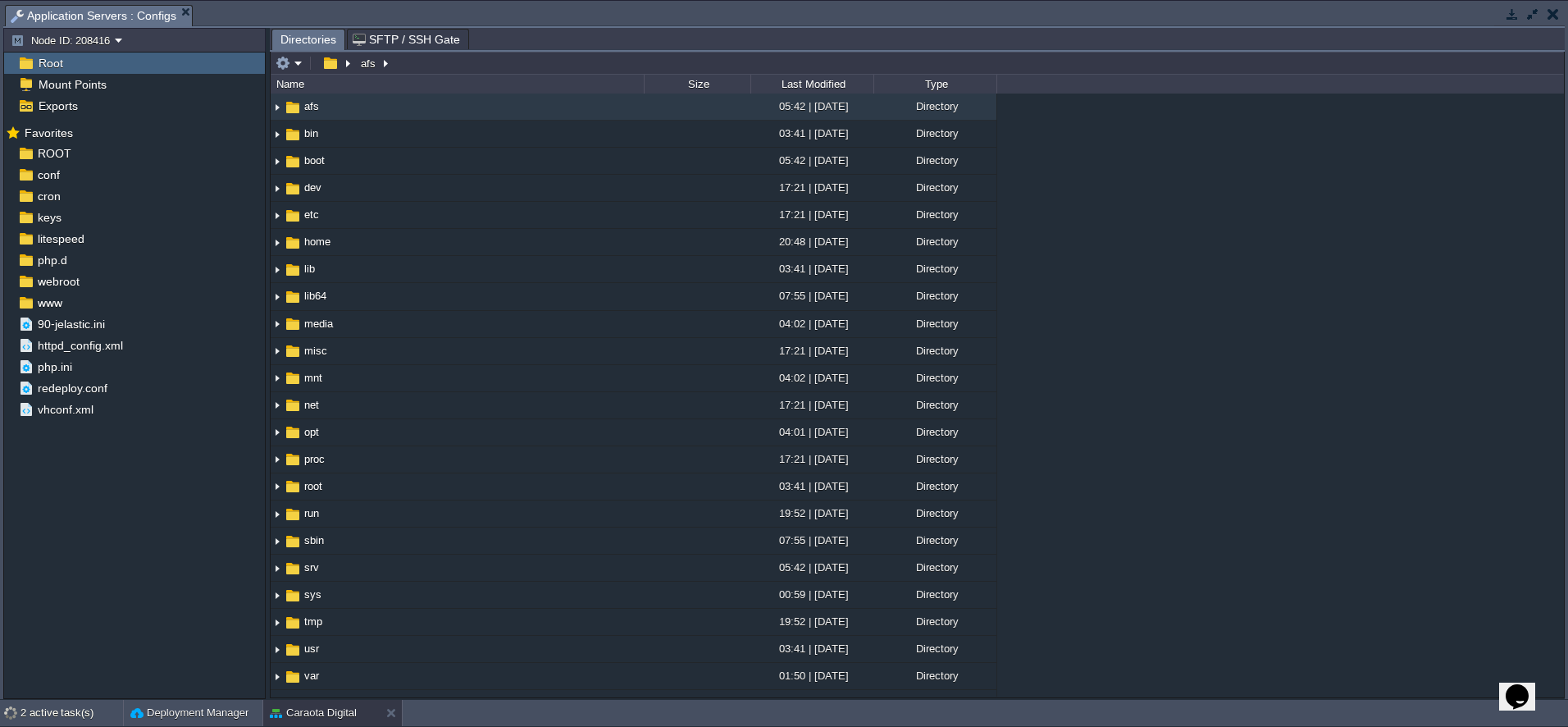
click at [1507, 14] on button "button" at bounding box center [1512, 13] width 14 height 14
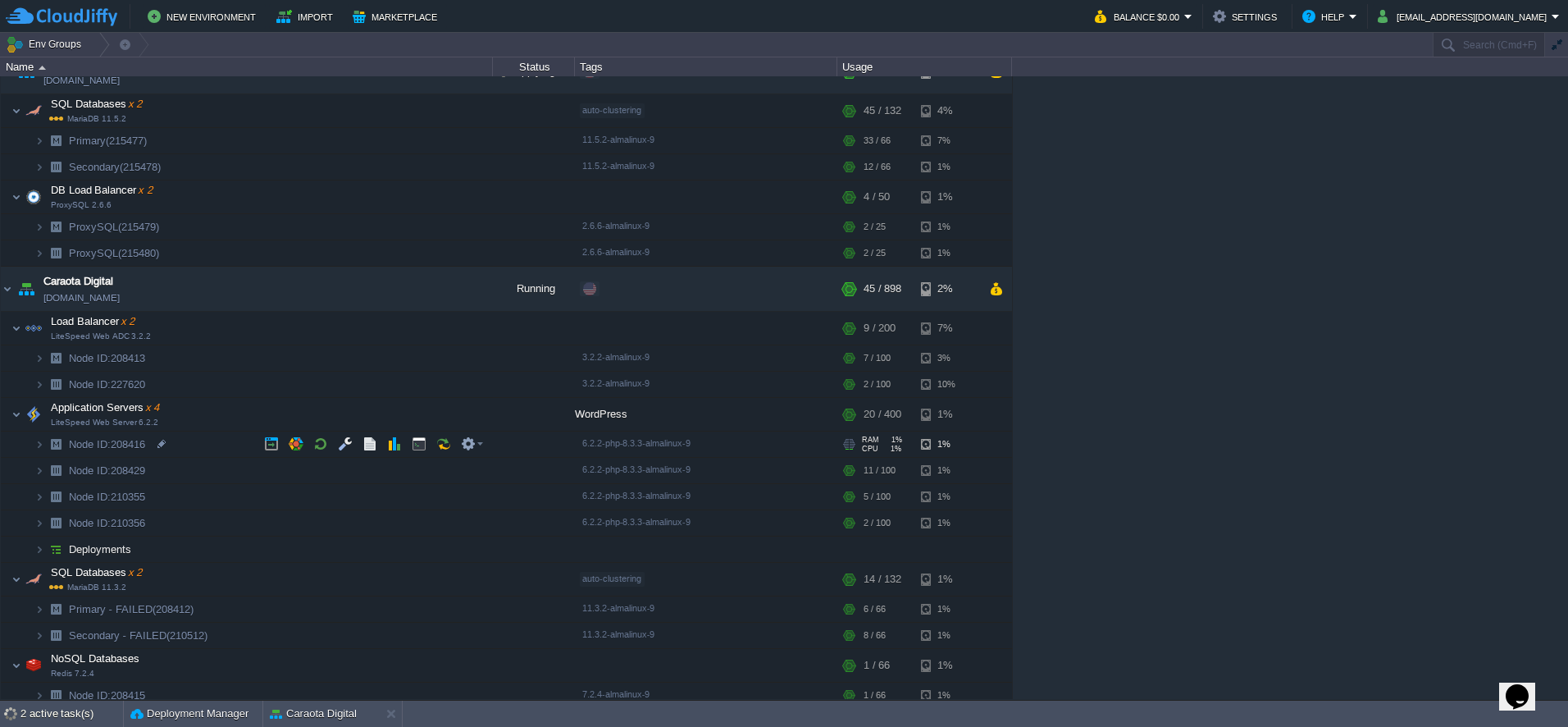
scroll to position [82, 0]
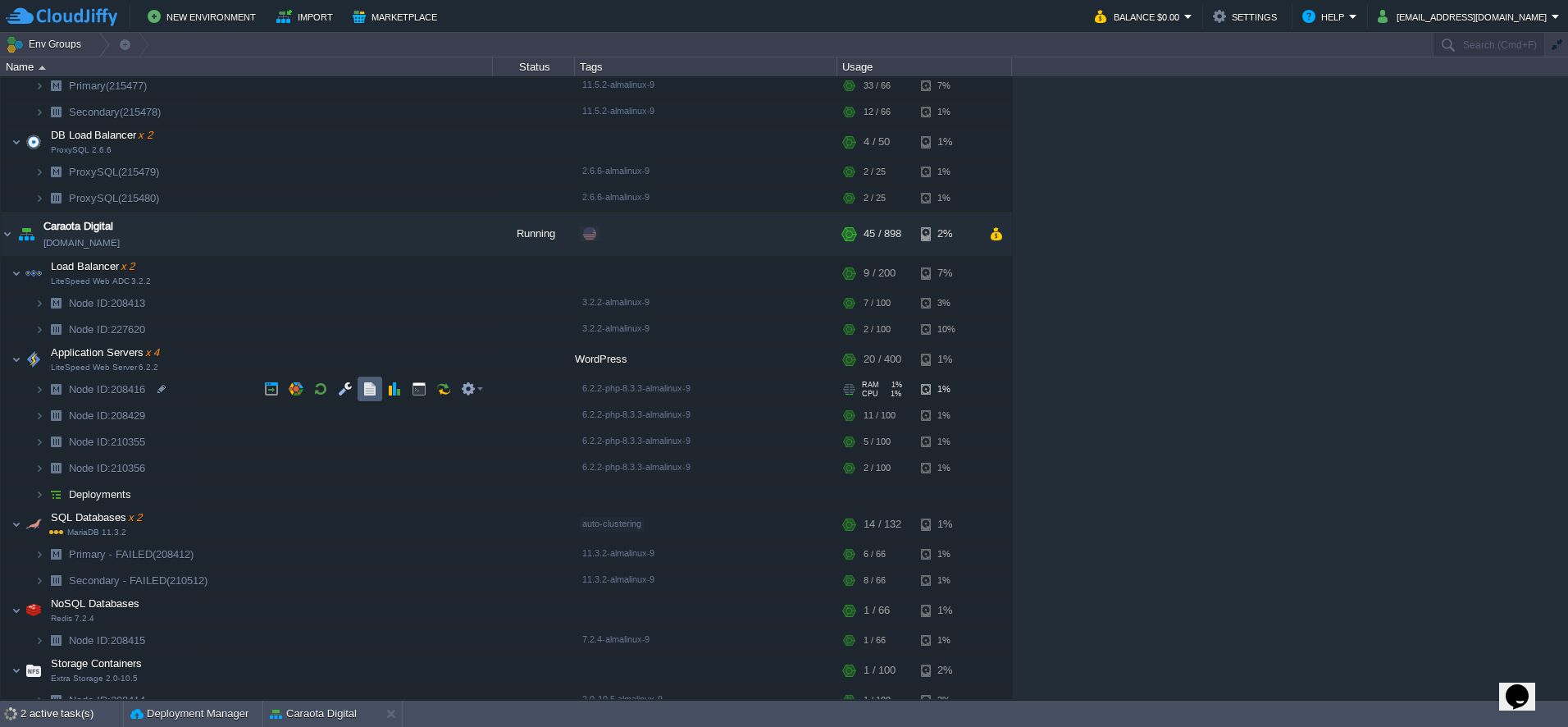
click at [372, 389] on button "button" at bounding box center [369, 388] width 14 height 14
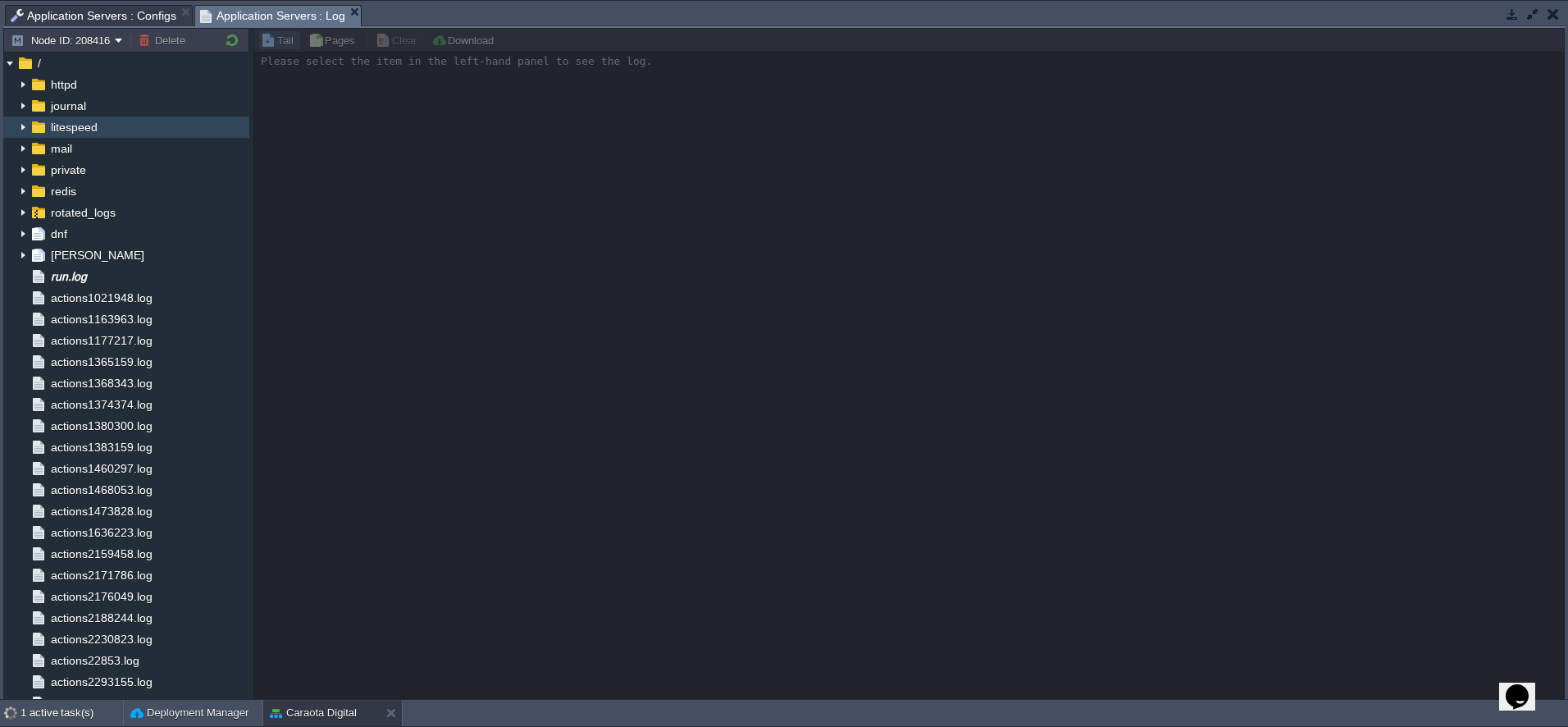
click at [21, 128] on img at bounding box center [22, 127] width 13 height 22
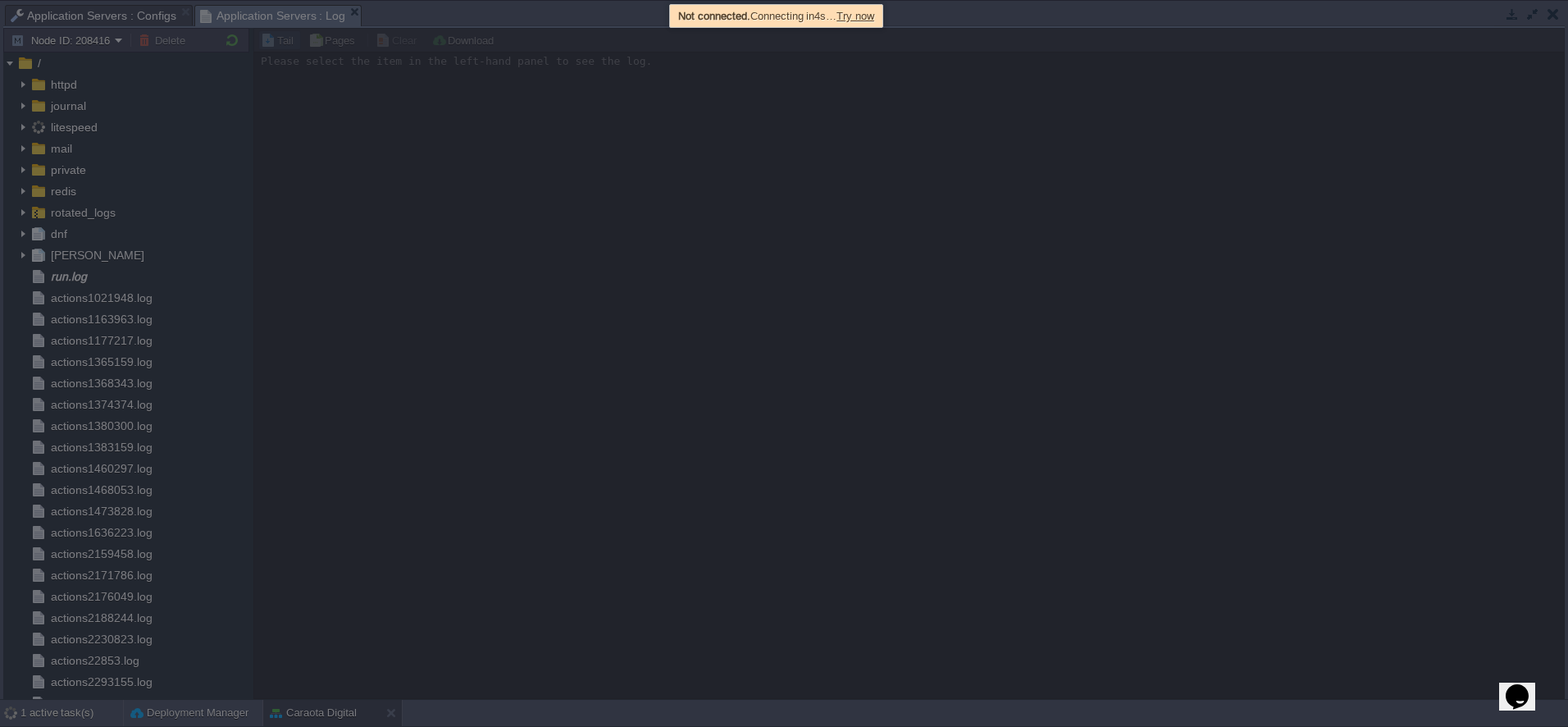
click at [874, 15] on span "Try now" at bounding box center [855, 16] width 38 height 13
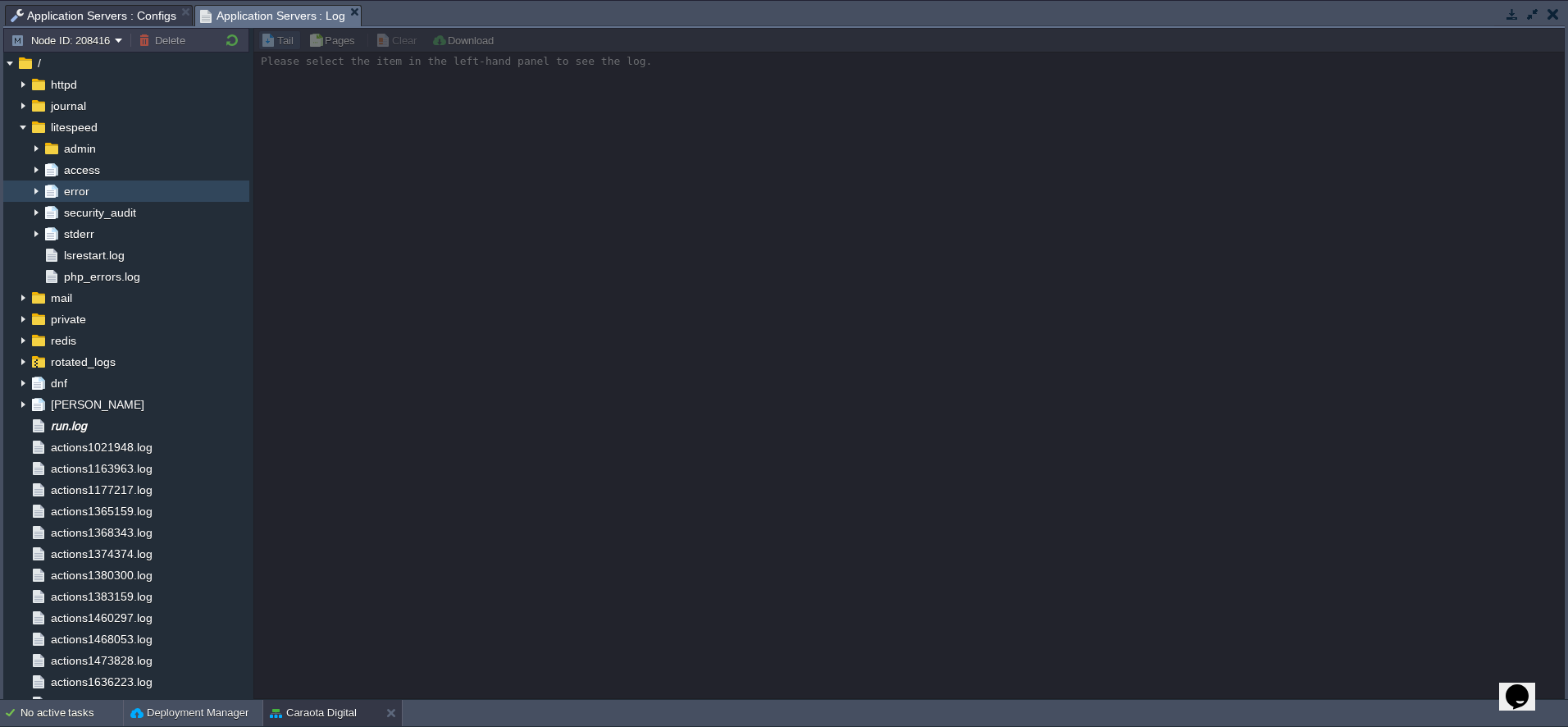
click at [67, 187] on span "error" at bounding box center [76, 191] width 31 height 14
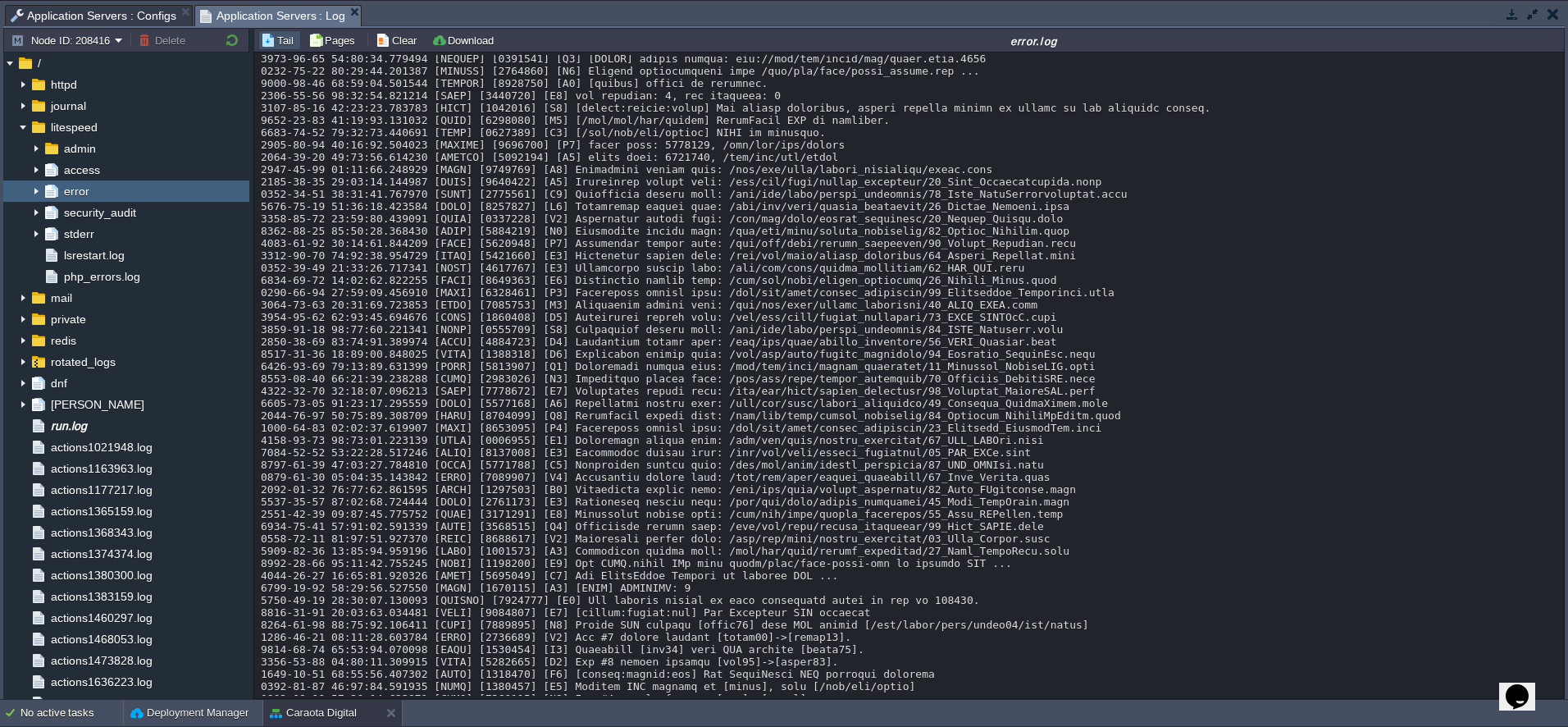
scroll to position [11389, 0]
click at [105, 278] on span "php_errors.log" at bounding box center [101, 276] width 82 height 14
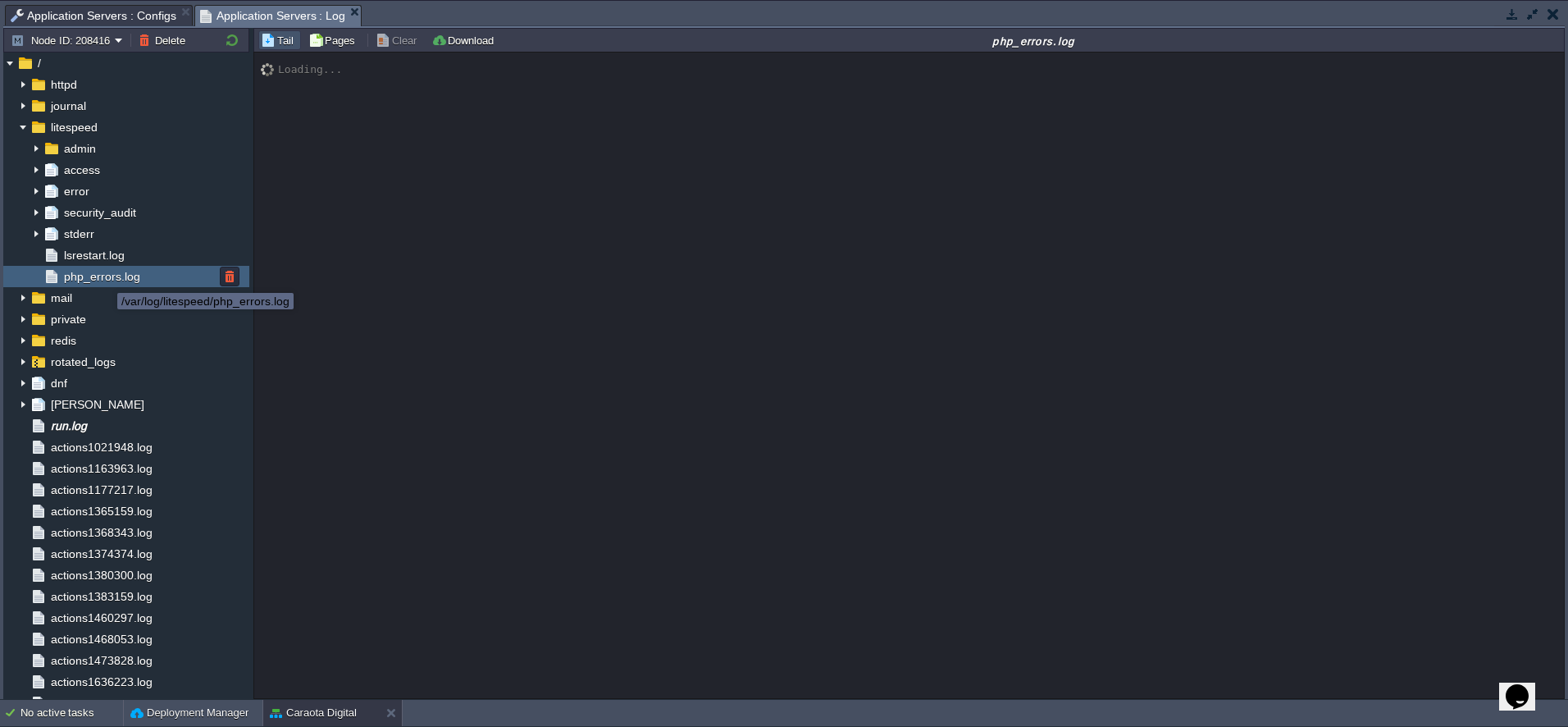
scroll to position [0, 0]
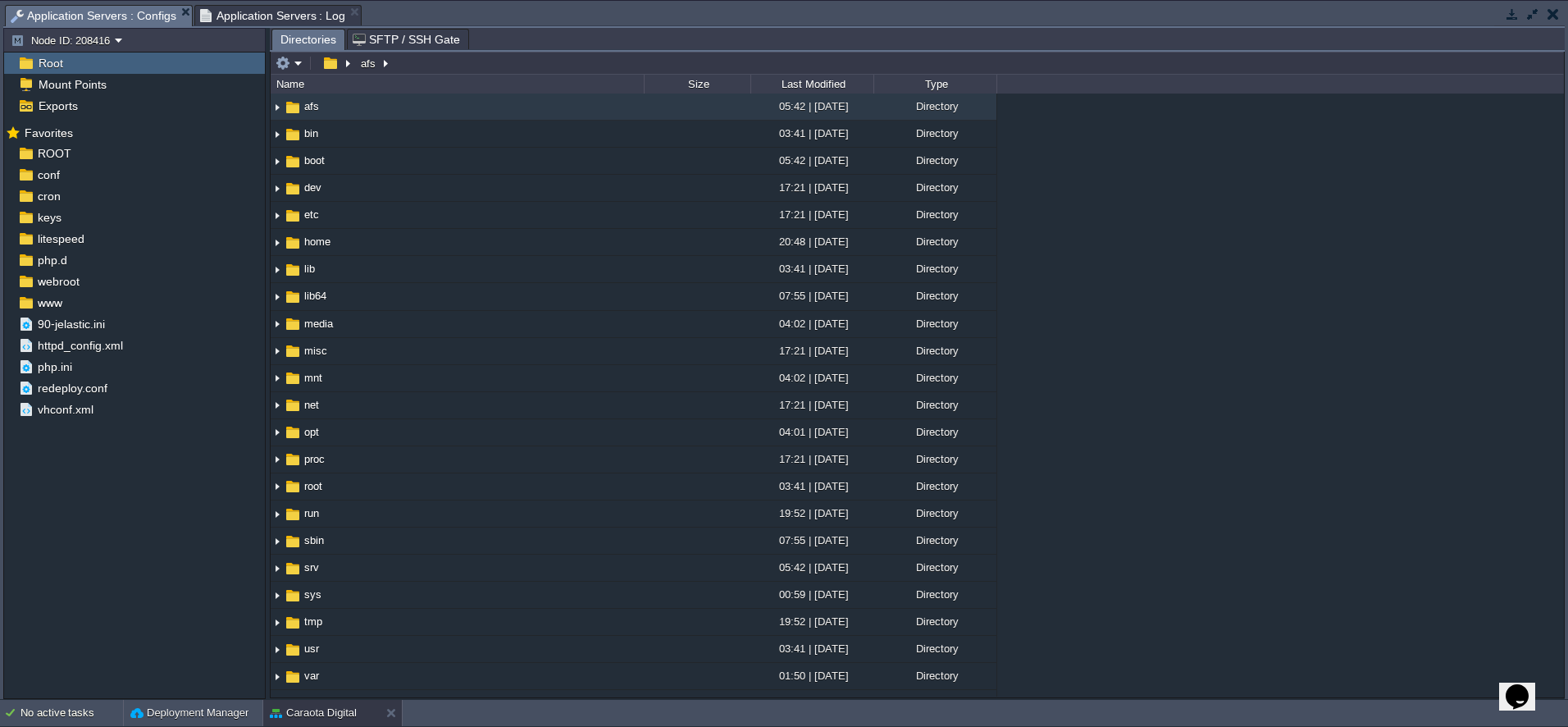
click at [99, 8] on span "Application Servers : Configs" at bounding box center [93, 15] width 166 height 21
click at [1506, 22] on td at bounding box center [1512, 14] width 21 height 20
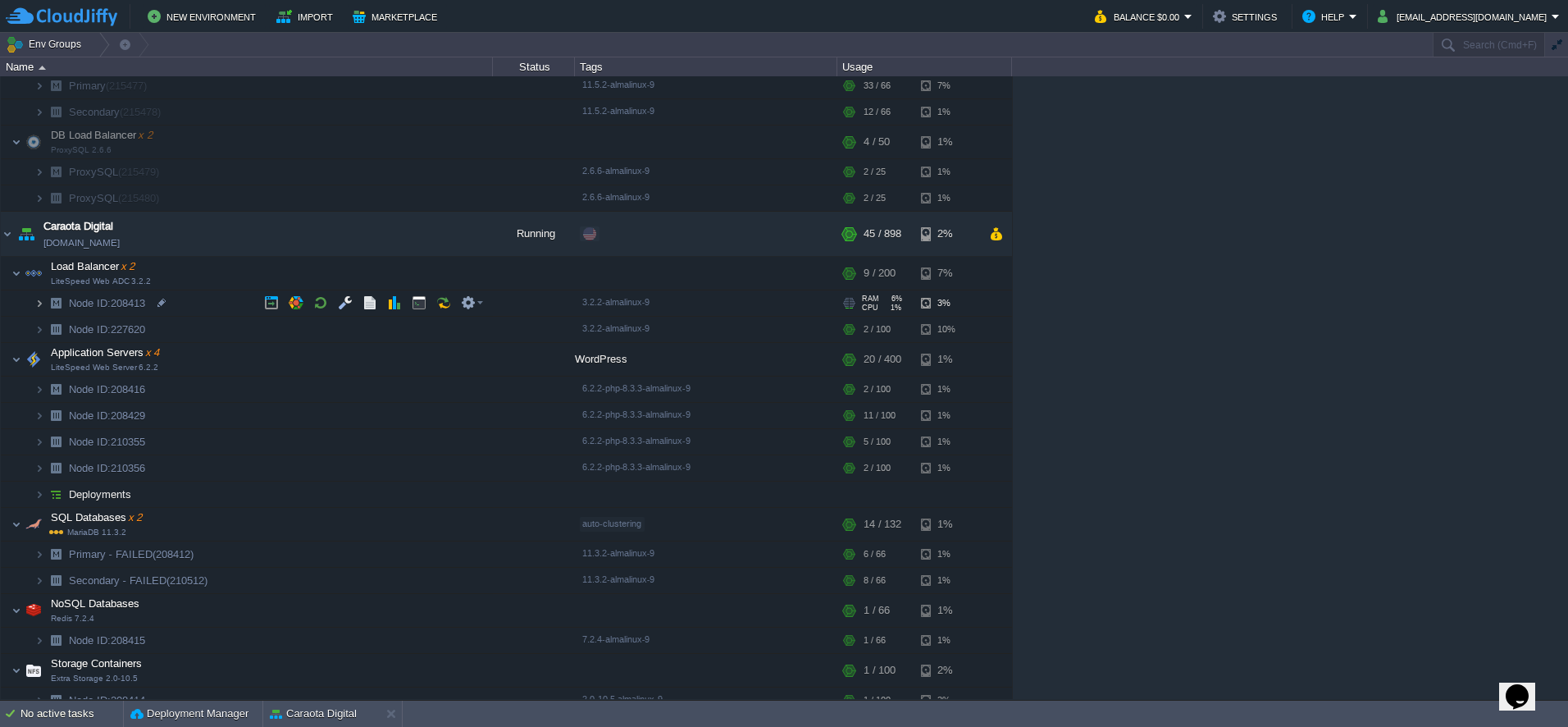
click at [42, 306] on img at bounding box center [39, 303] width 10 height 25
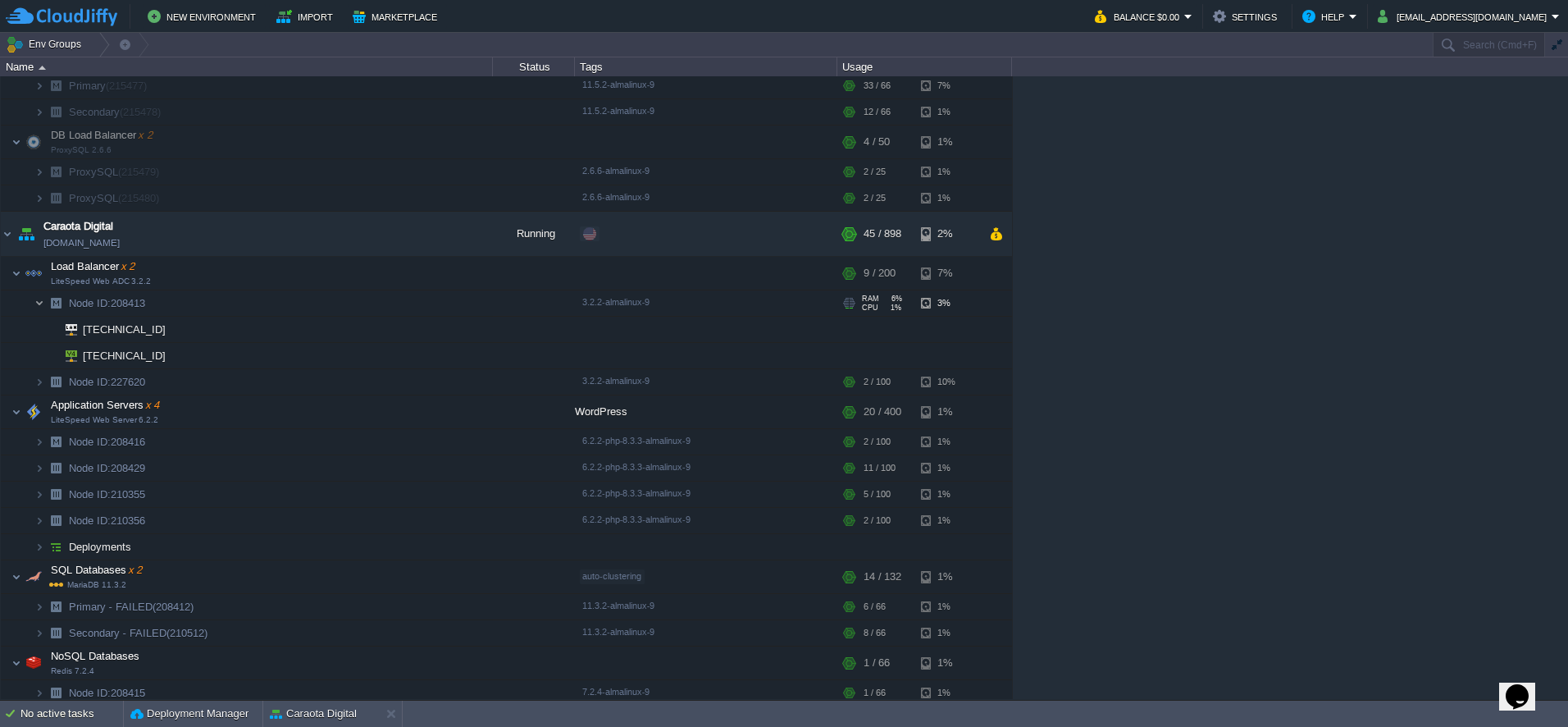
scroll to position [82, 0]
click at [39, 380] on img at bounding box center [39, 381] width 10 height 25
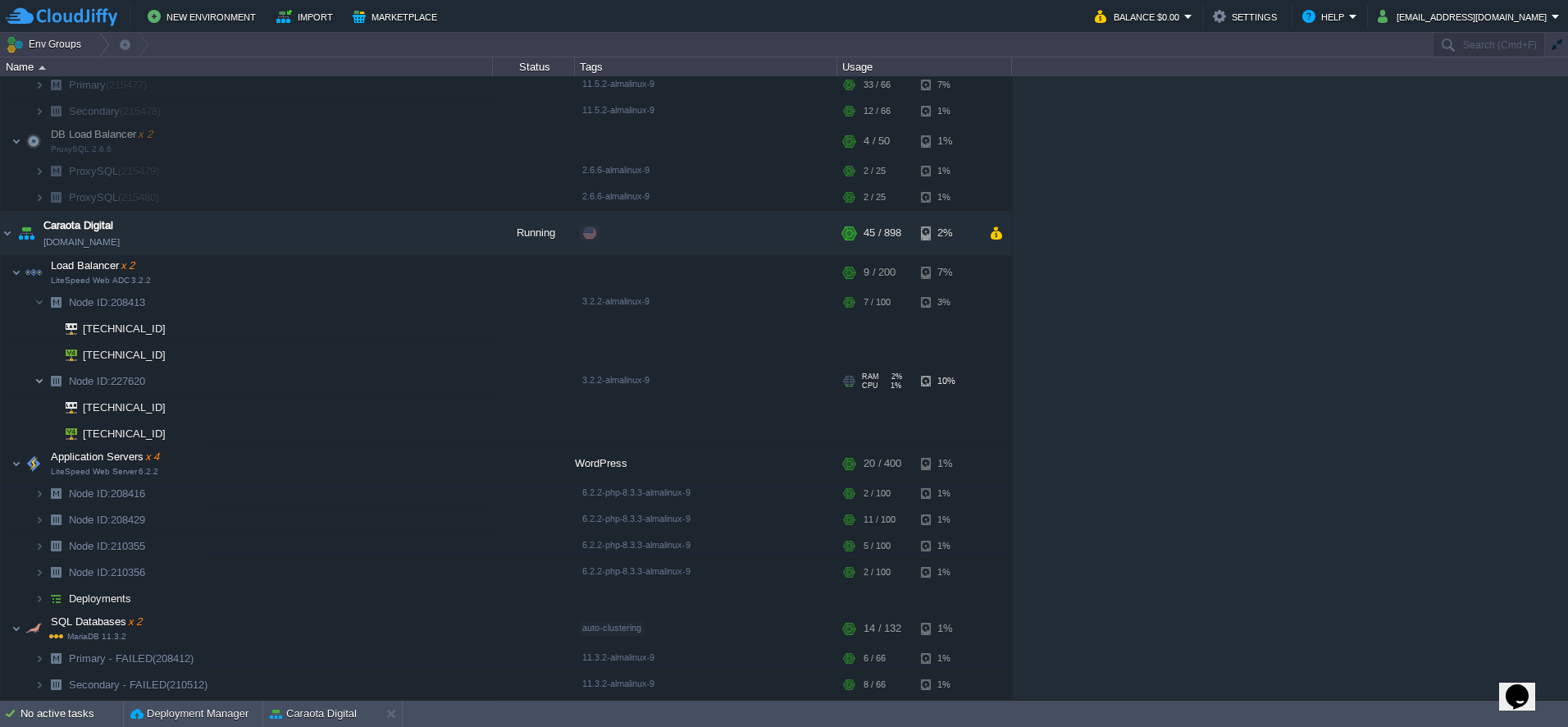
scroll to position [88, 0]
click at [469, 273] on button "button" at bounding box center [468, 267] width 14 height 14
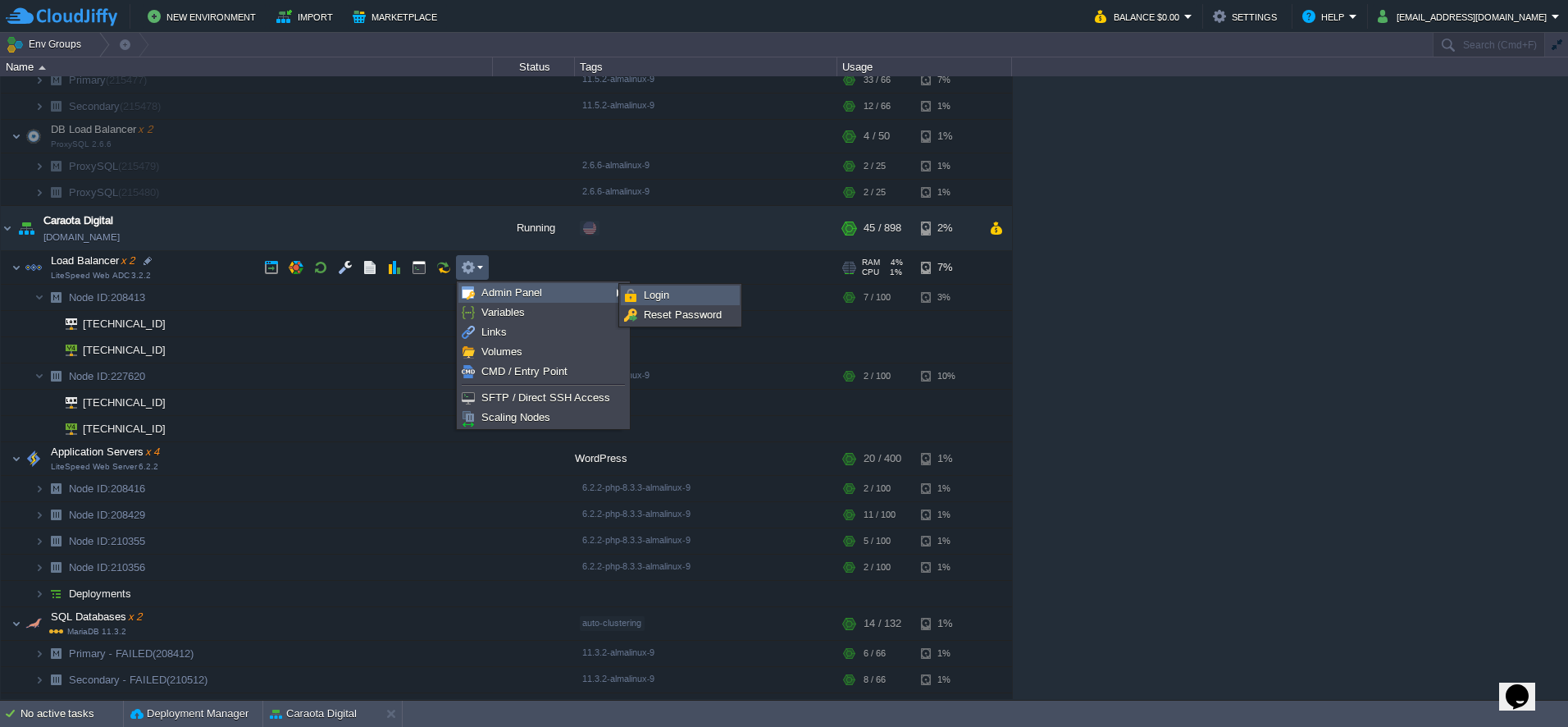
click at [658, 298] on span "Login" at bounding box center [656, 295] width 25 height 13
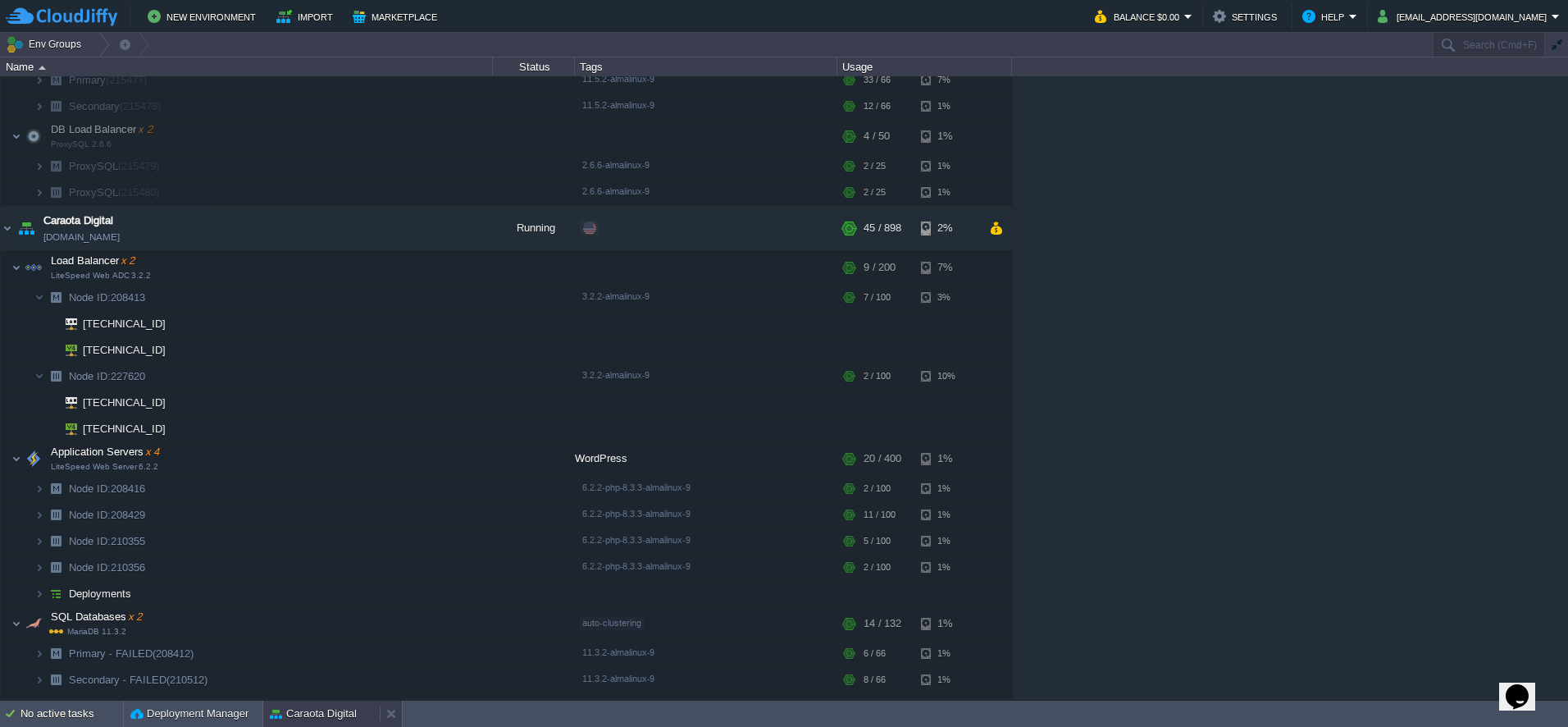
click at [316, 705] on button "Caraota Digital" at bounding box center [313, 714] width 87 height 16
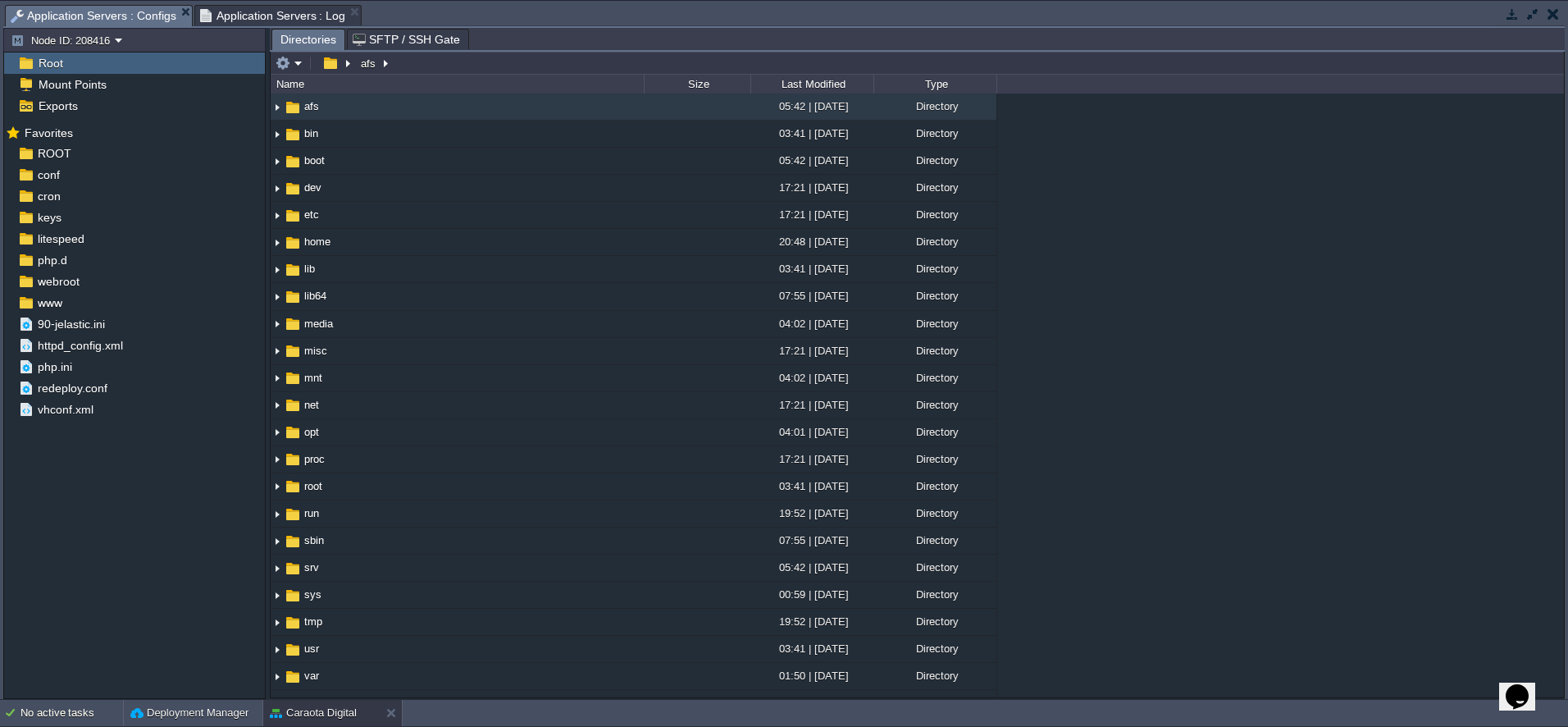
click at [278, 14] on span "Application Servers : Log" at bounding box center [273, 15] width 146 height 20
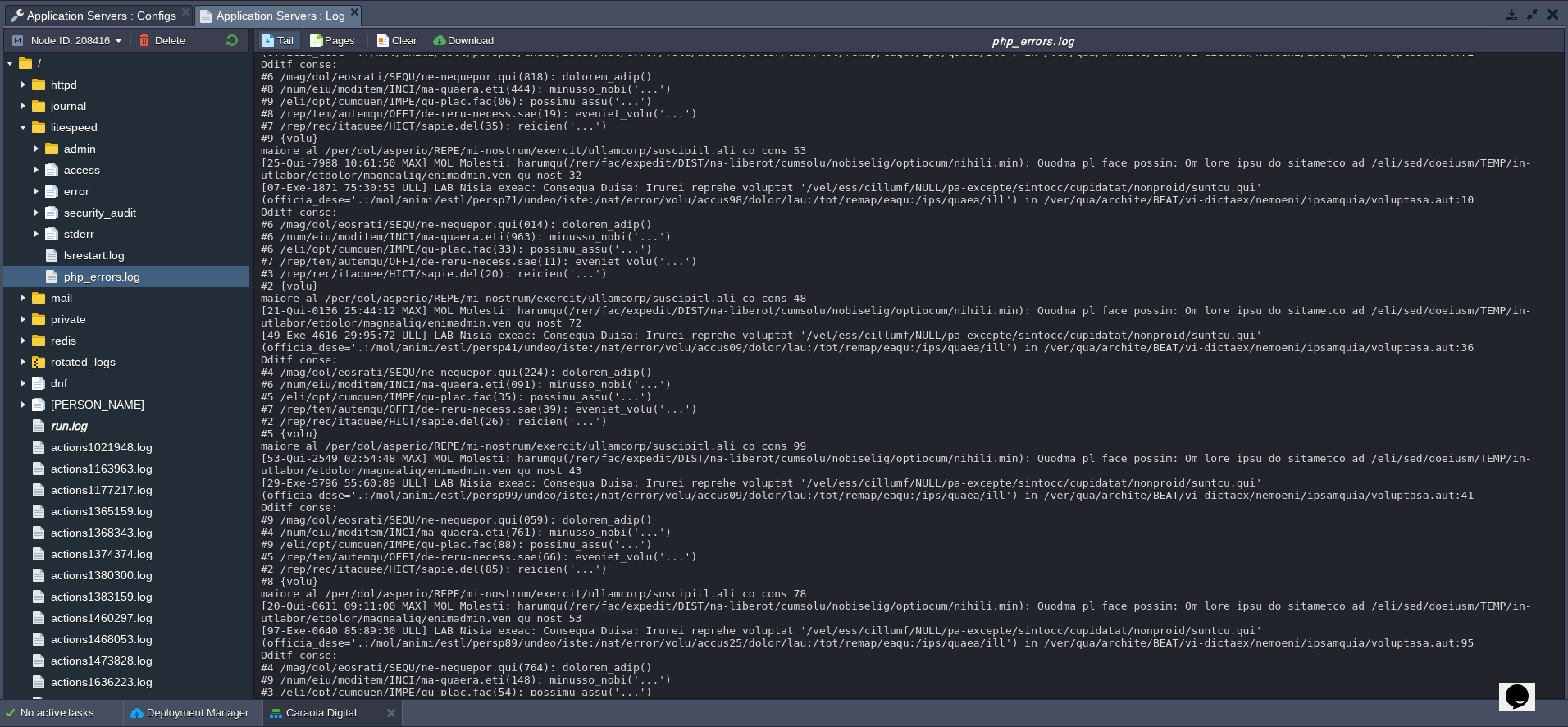
scroll to position [14442, 0]
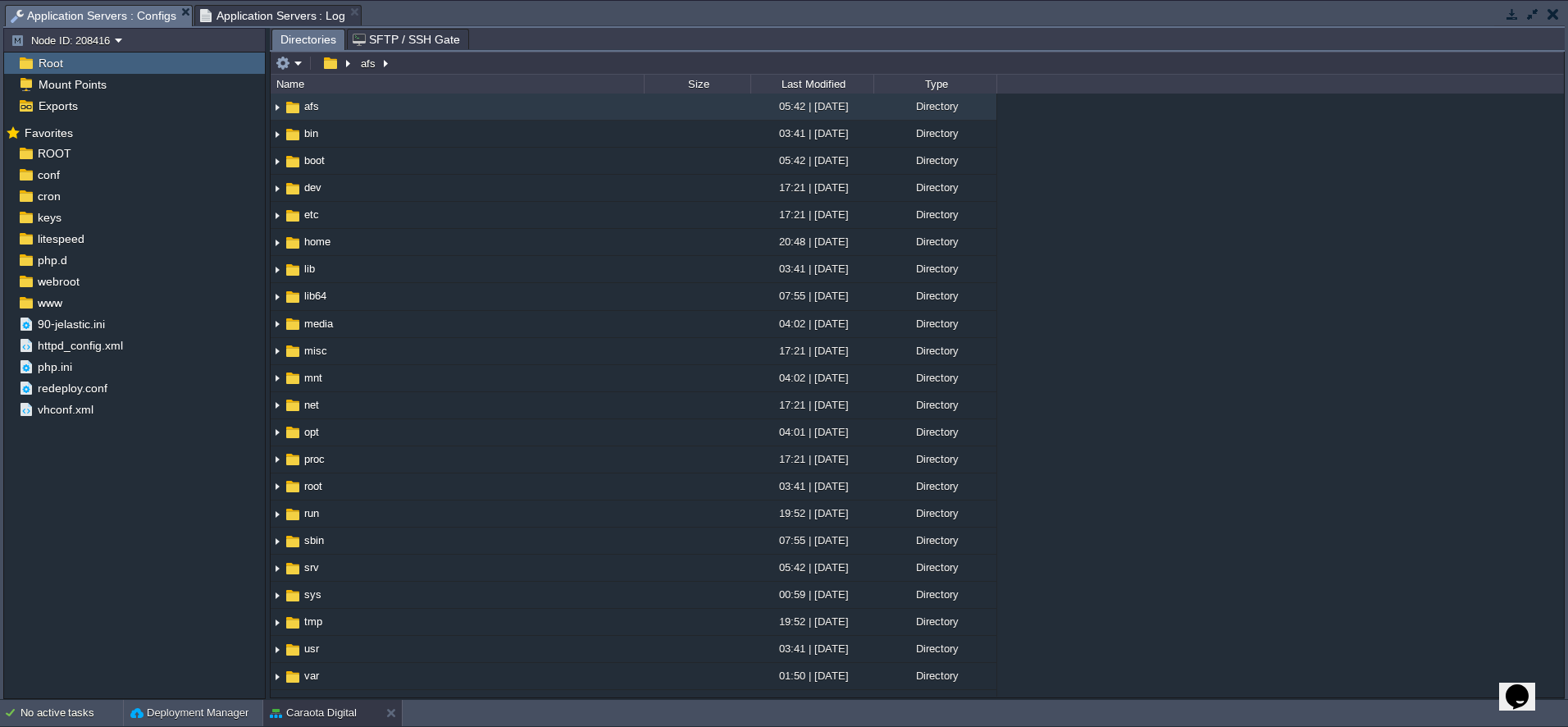
click at [125, 16] on span "Application Servers : Configs" at bounding box center [93, 15] width 166 height 21
click at [56, 160] on span "ROOT" at bounding box center [54, 153] width 39 height 14
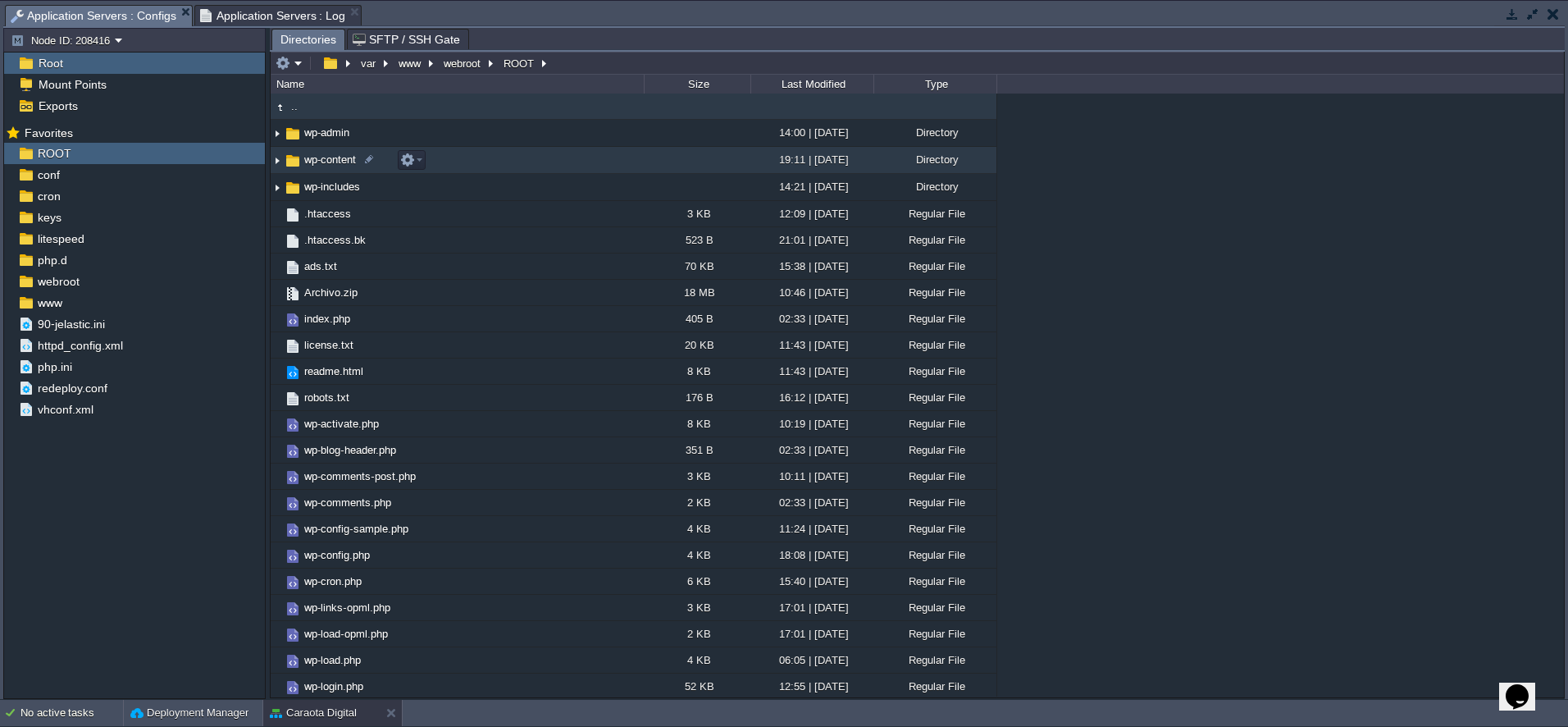
click at [320, 157] on span "wp-content" at bounding box center [330, 160] width 56 height 14
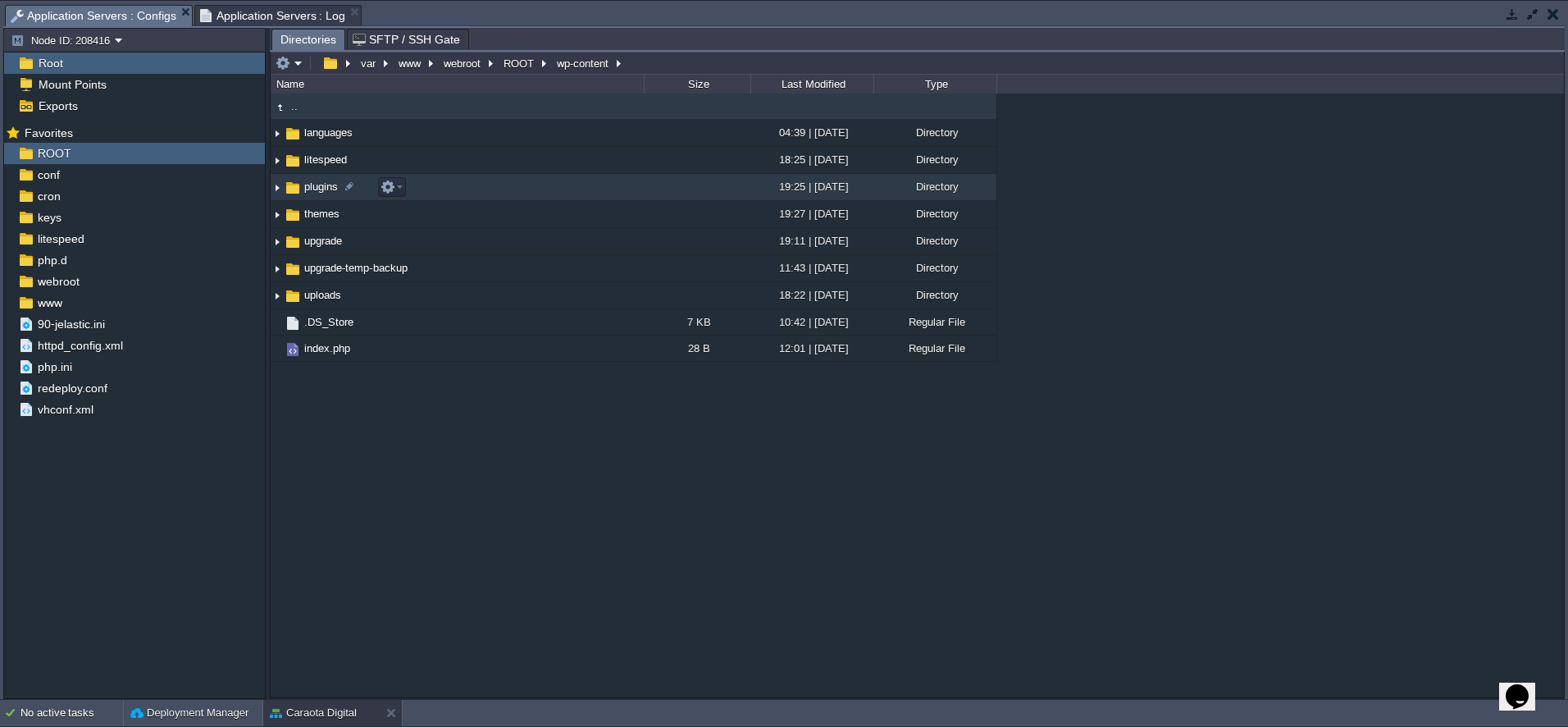
click at [313, 186] on span "plugins" at bounding box center [321, 186] width 39 height 14
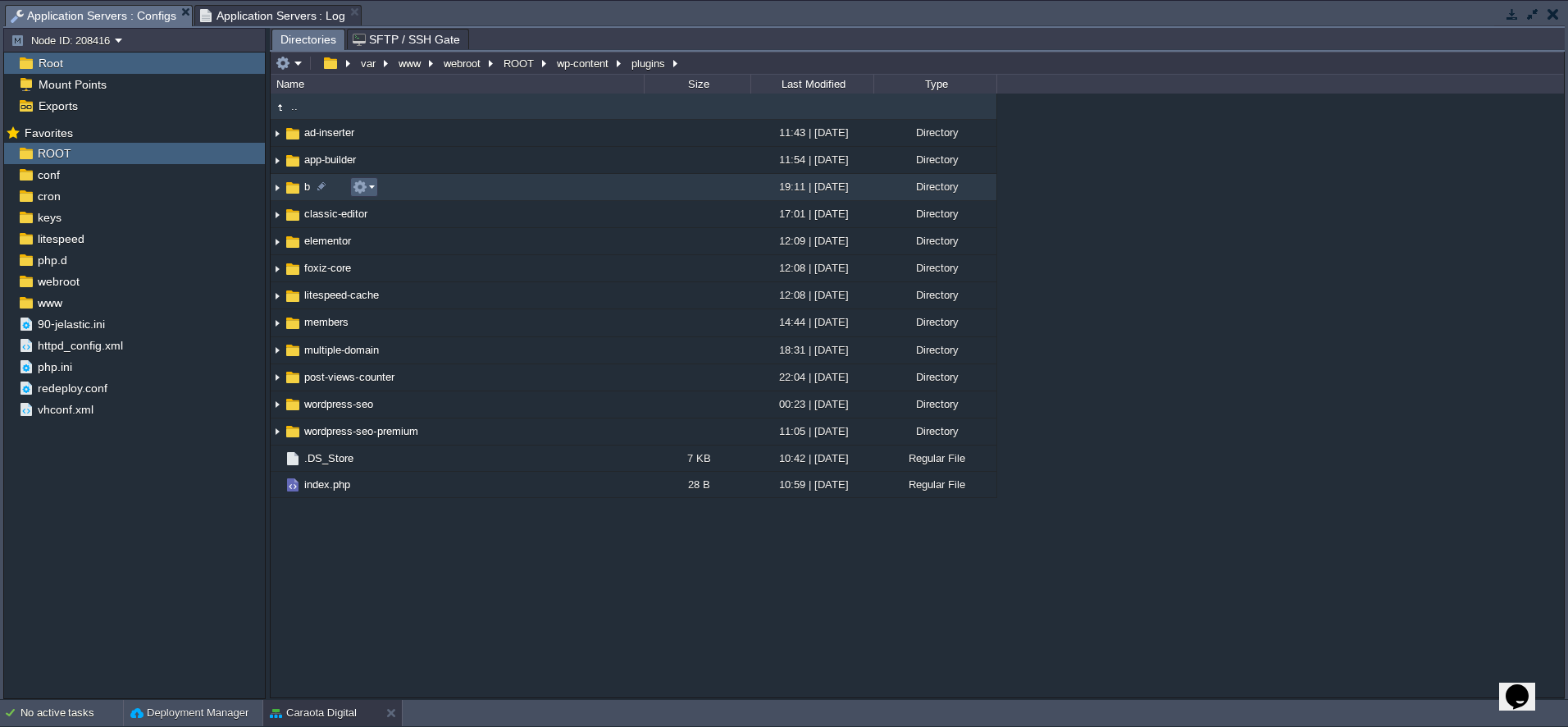
click at [368, 194] on em at bounding box center [363, 186] width 22 height 14
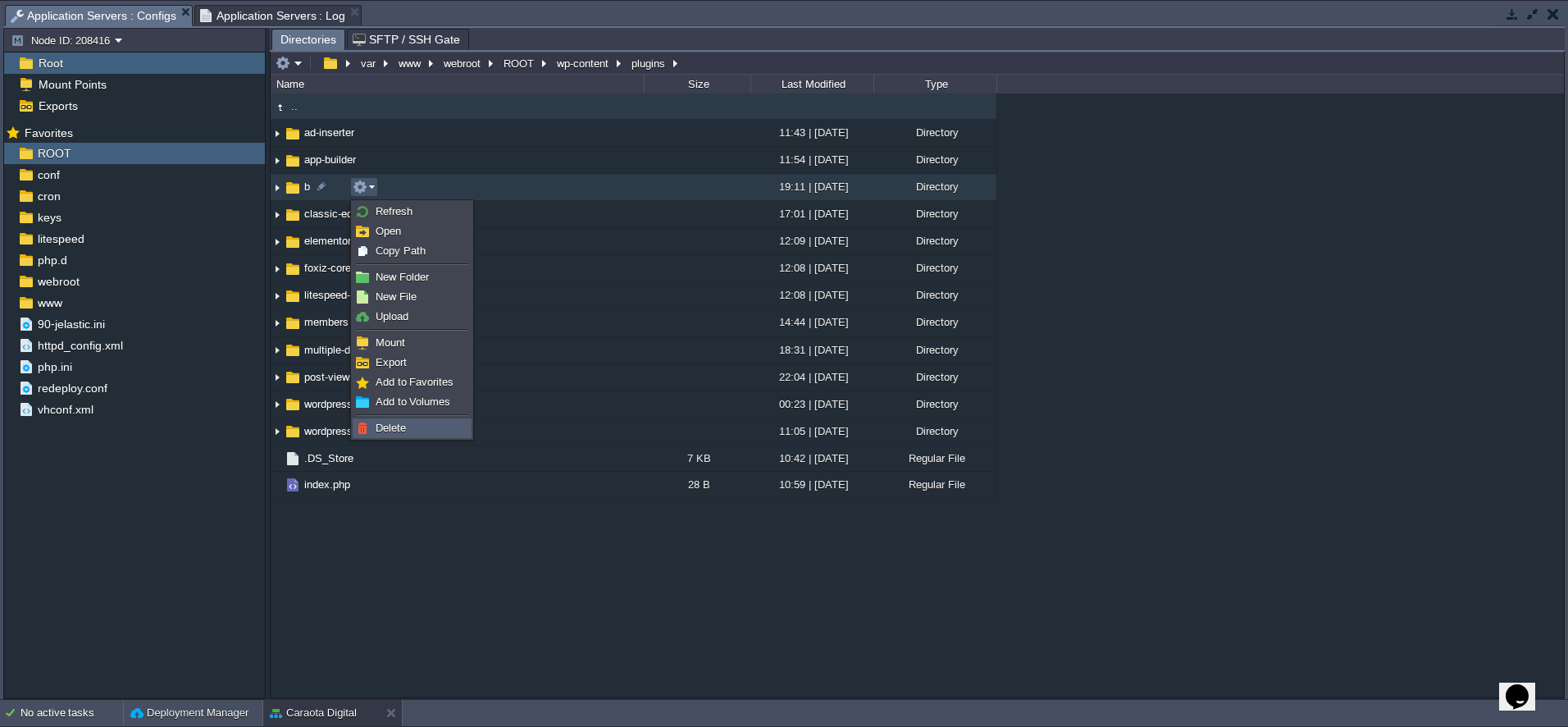
click at [385, 421] on span "Delete" at bounding box center [391, 428] width 30 height 13
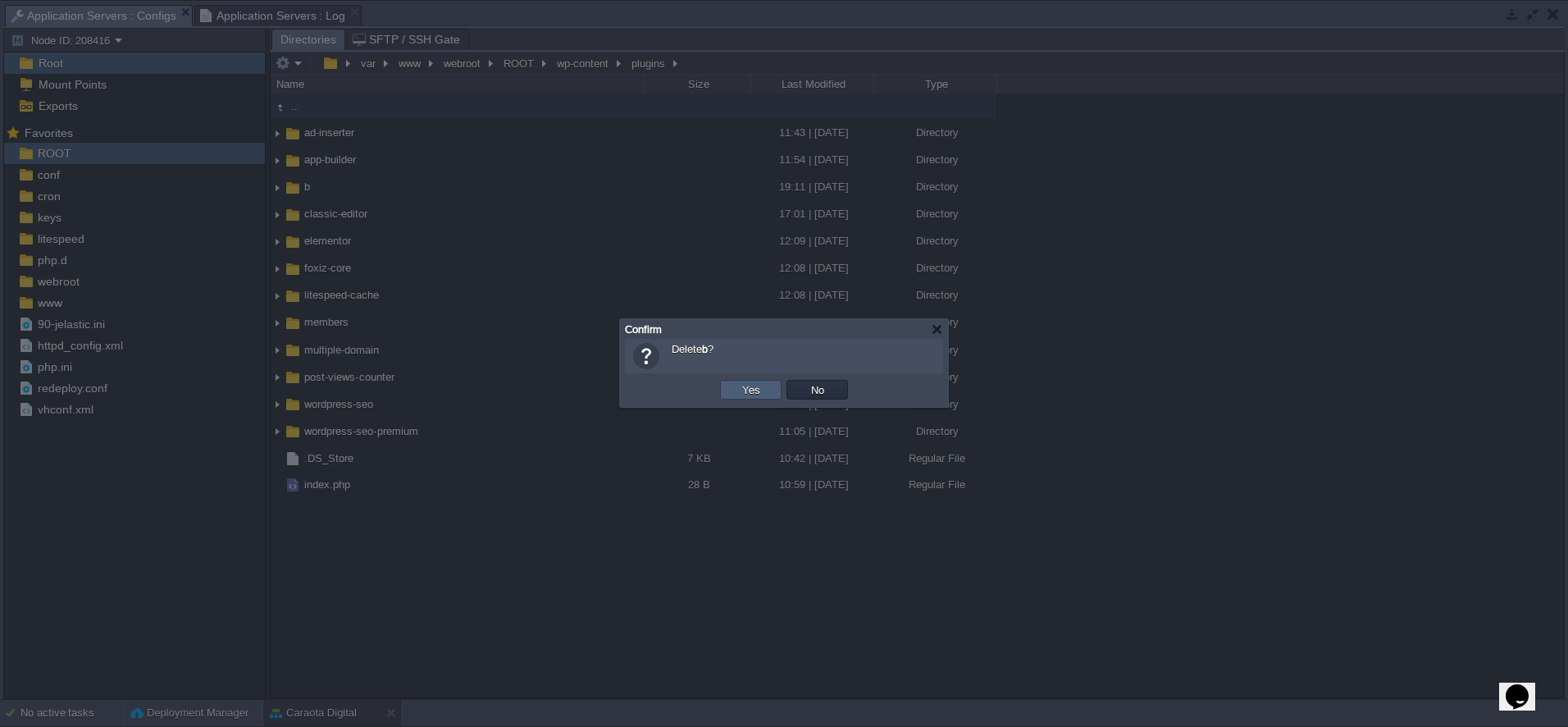
click at [756, 397] on button "Yes" at bounding box center [750, 389] width 28 height 14
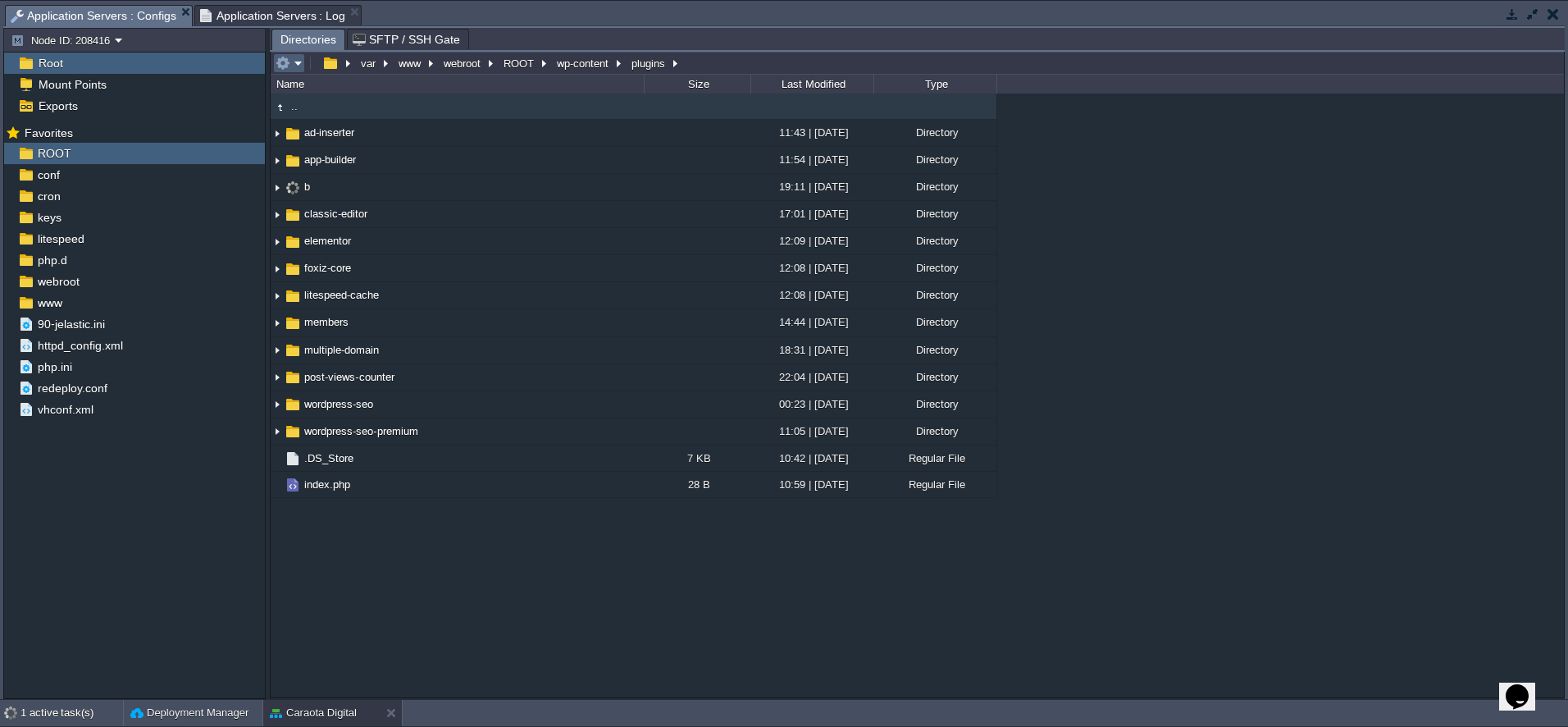
click at [288, 66] on button "button" at bounding box center [282, 63] width 14 height 14
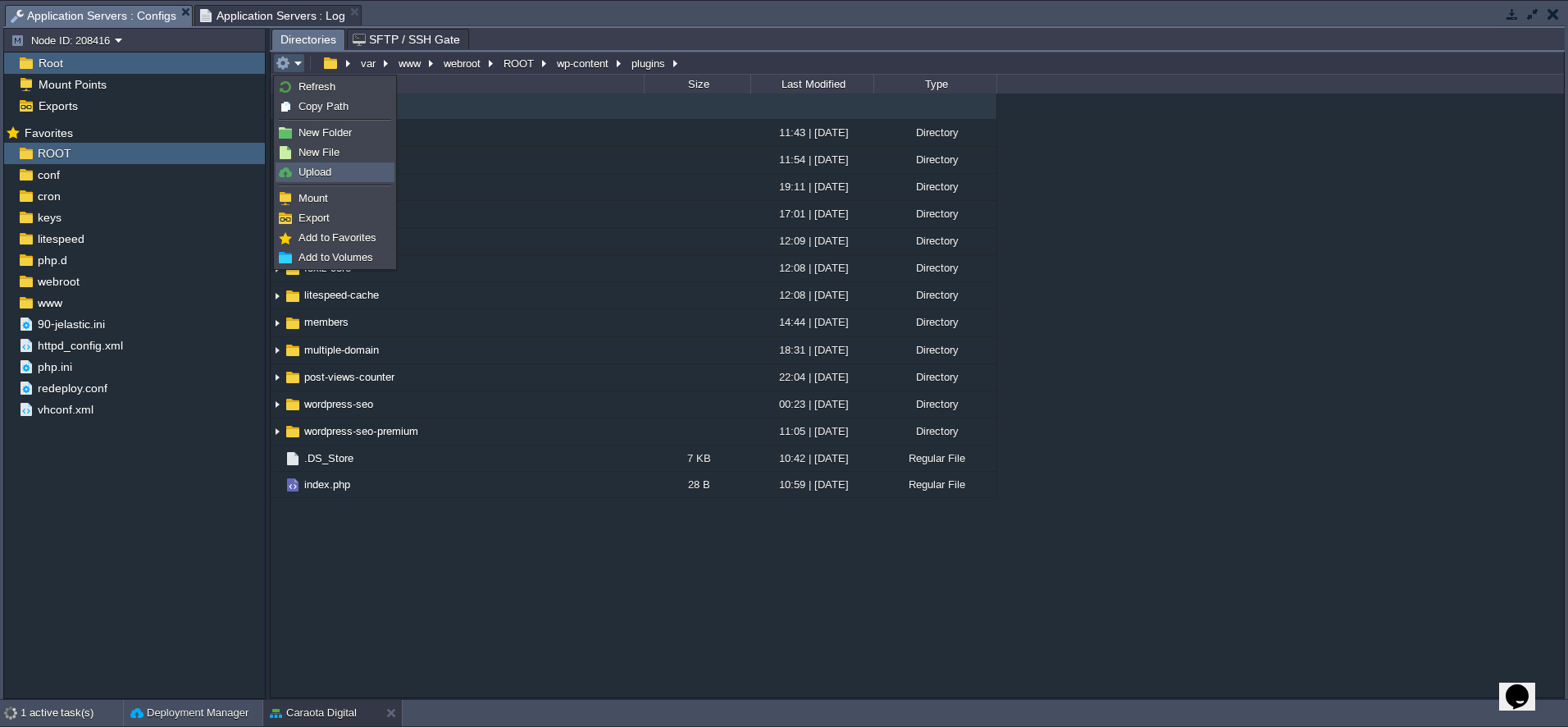
click at [323, 172] on span "Upload" at bounding box center [315, 172] width 33 height 13
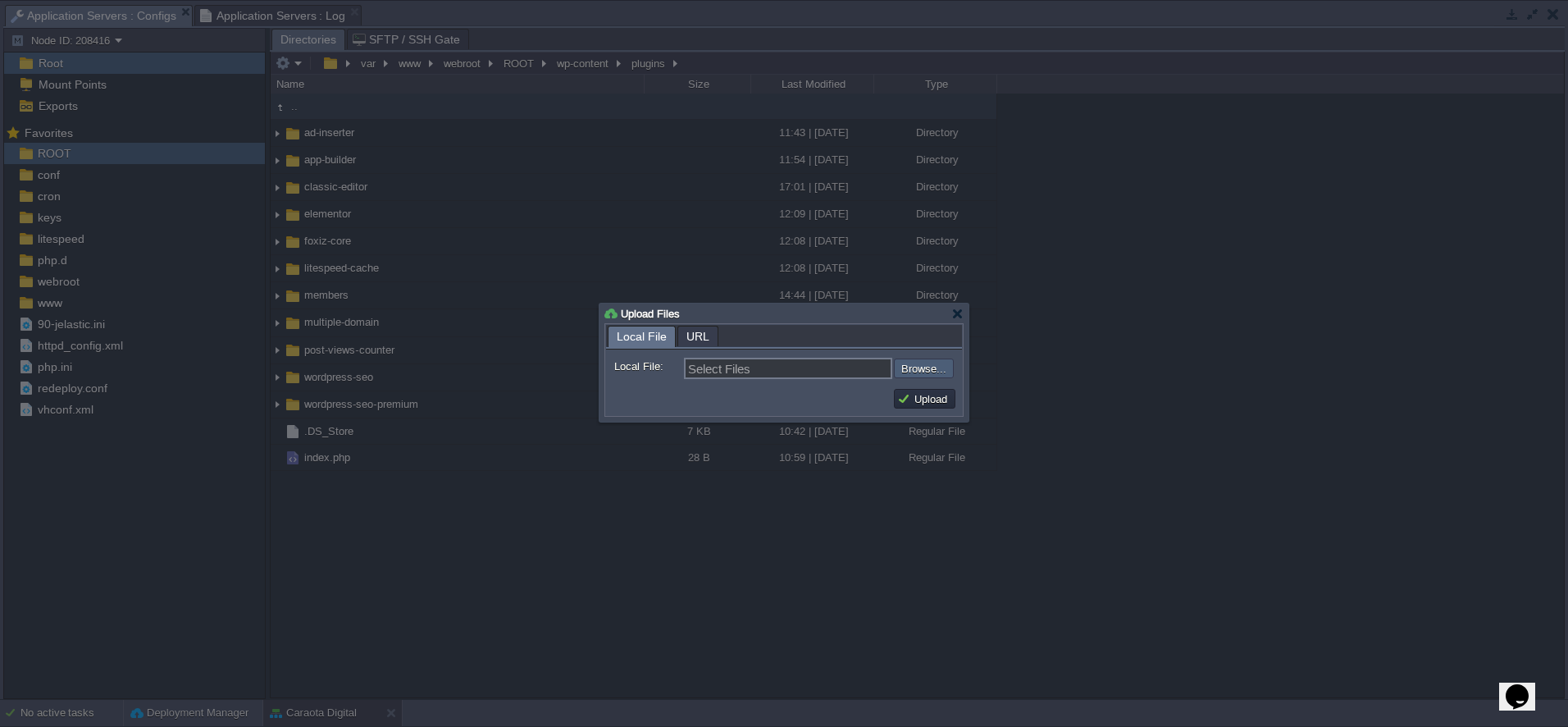
click at [923, 374] on input "file" at bounding box center [850, 368] width 207 height 20
type input "C:\fakepath\elementor.3.31.2.zip"
type input "elementor.3.31.2.zip"
click at [934, 404] on button "Upload" at bounding box center [924, 398] width 55 height 14
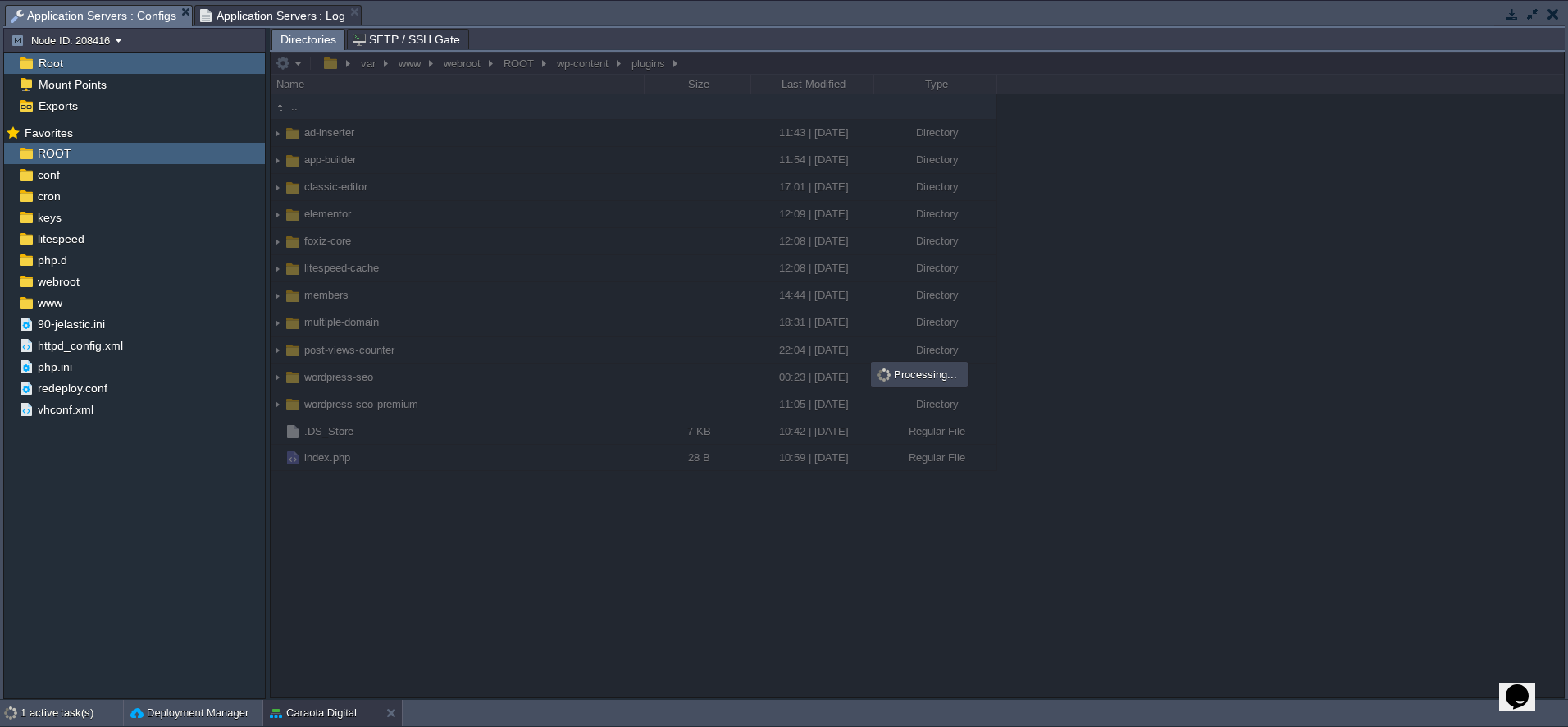
click at [1506, 13] on button "button" at bounding box center [1512, 13] width 14 height 14
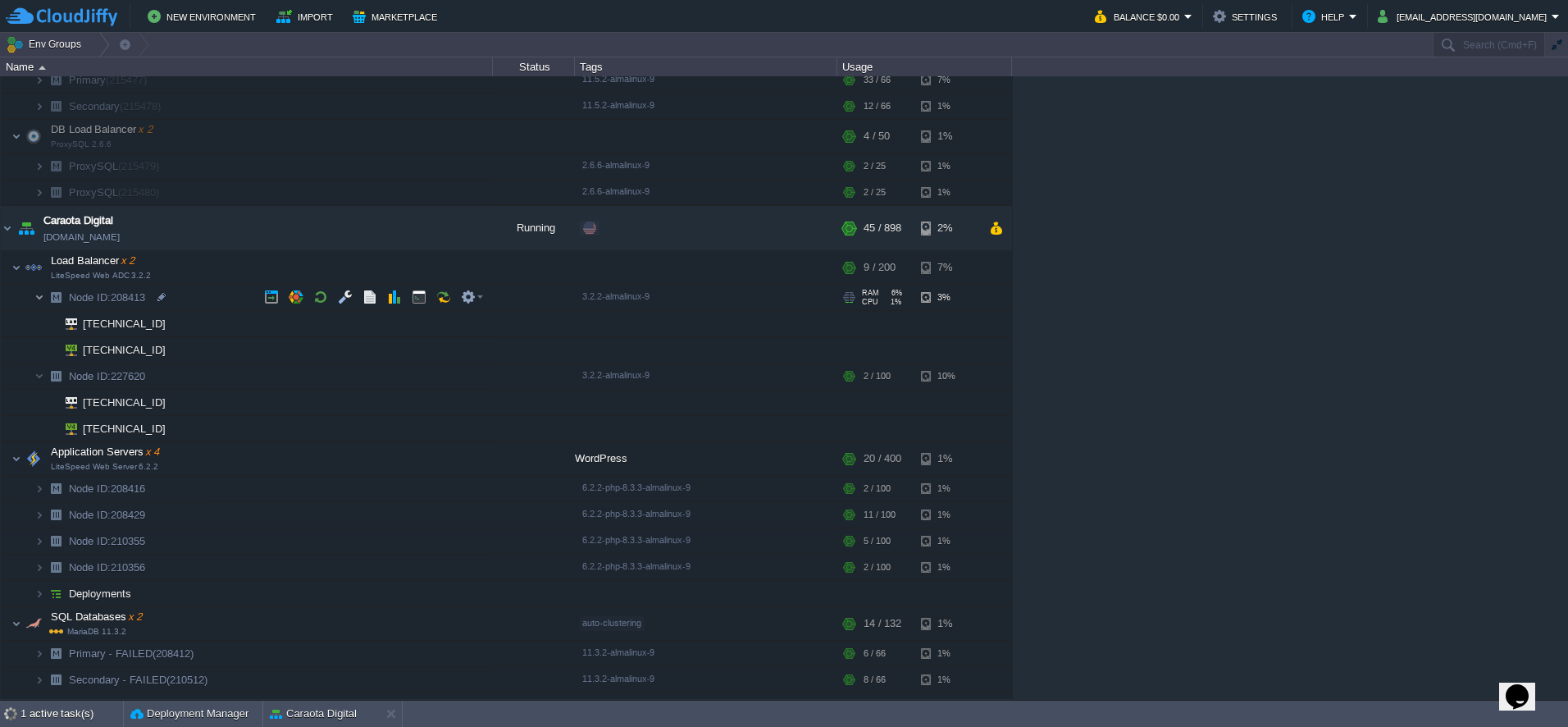
click at [34, 296] on img at bounding box center [39, 297] width 10 height 25
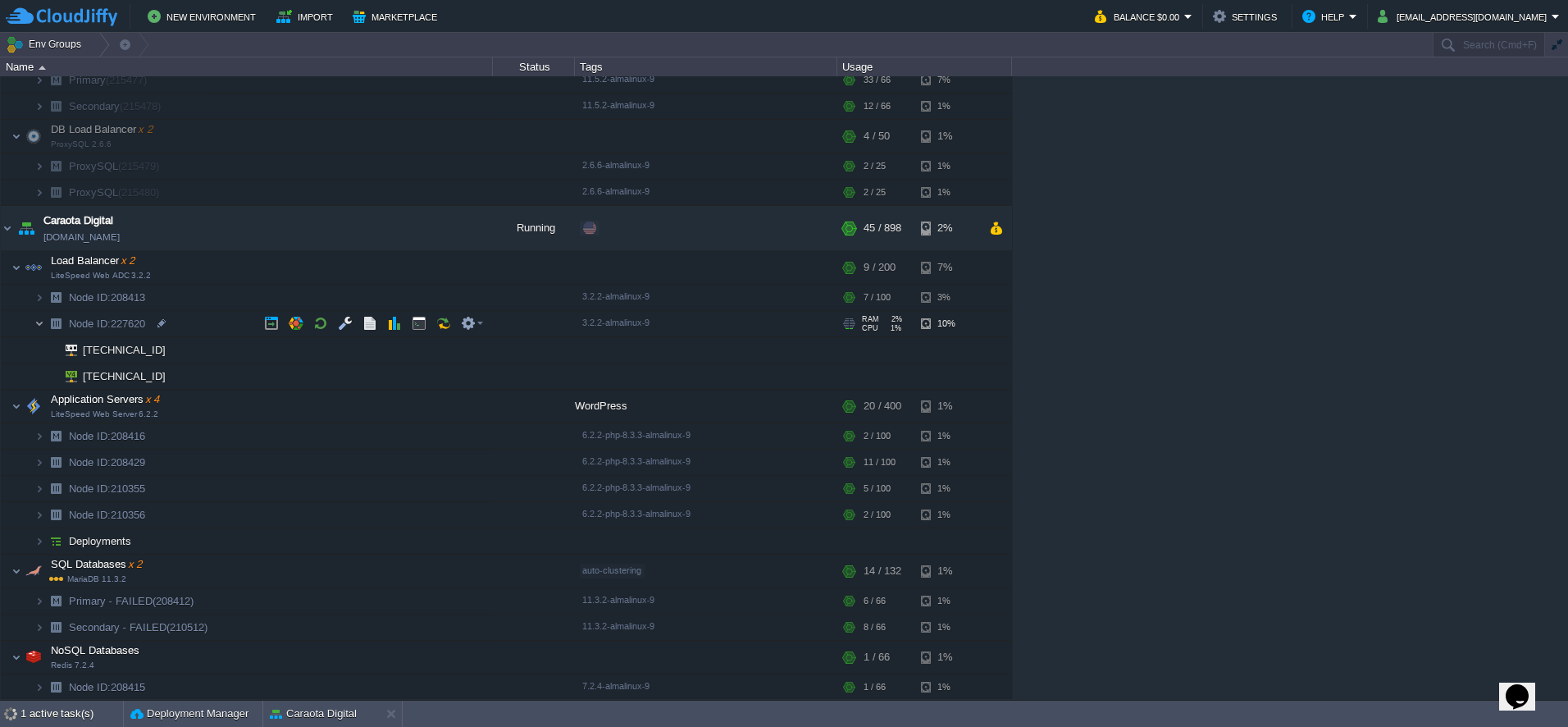
click at [36, 326] on img at bounding box center [39, 324] width 10 height 25
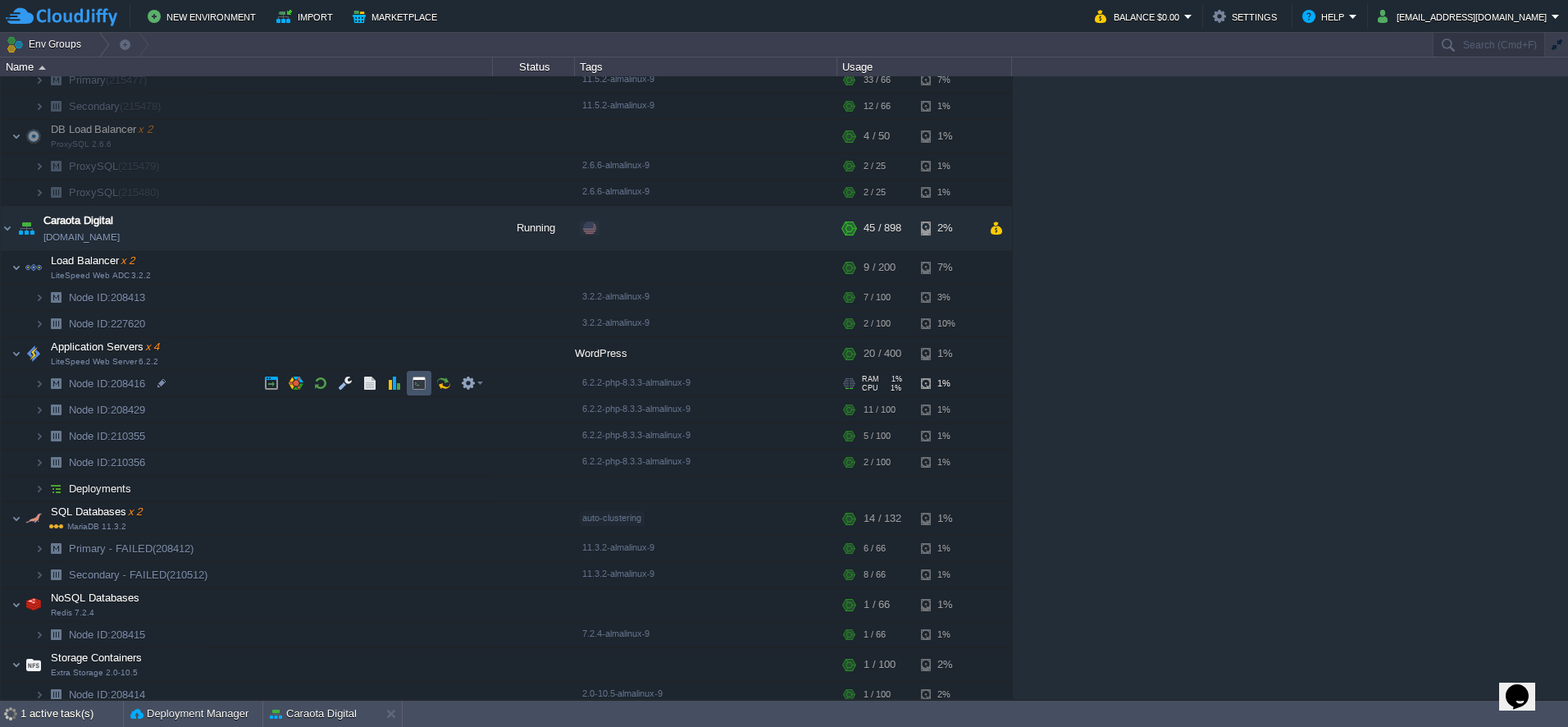
click at [412, 385] on button "button" at bounding box center [419, 383] width 14 height 14
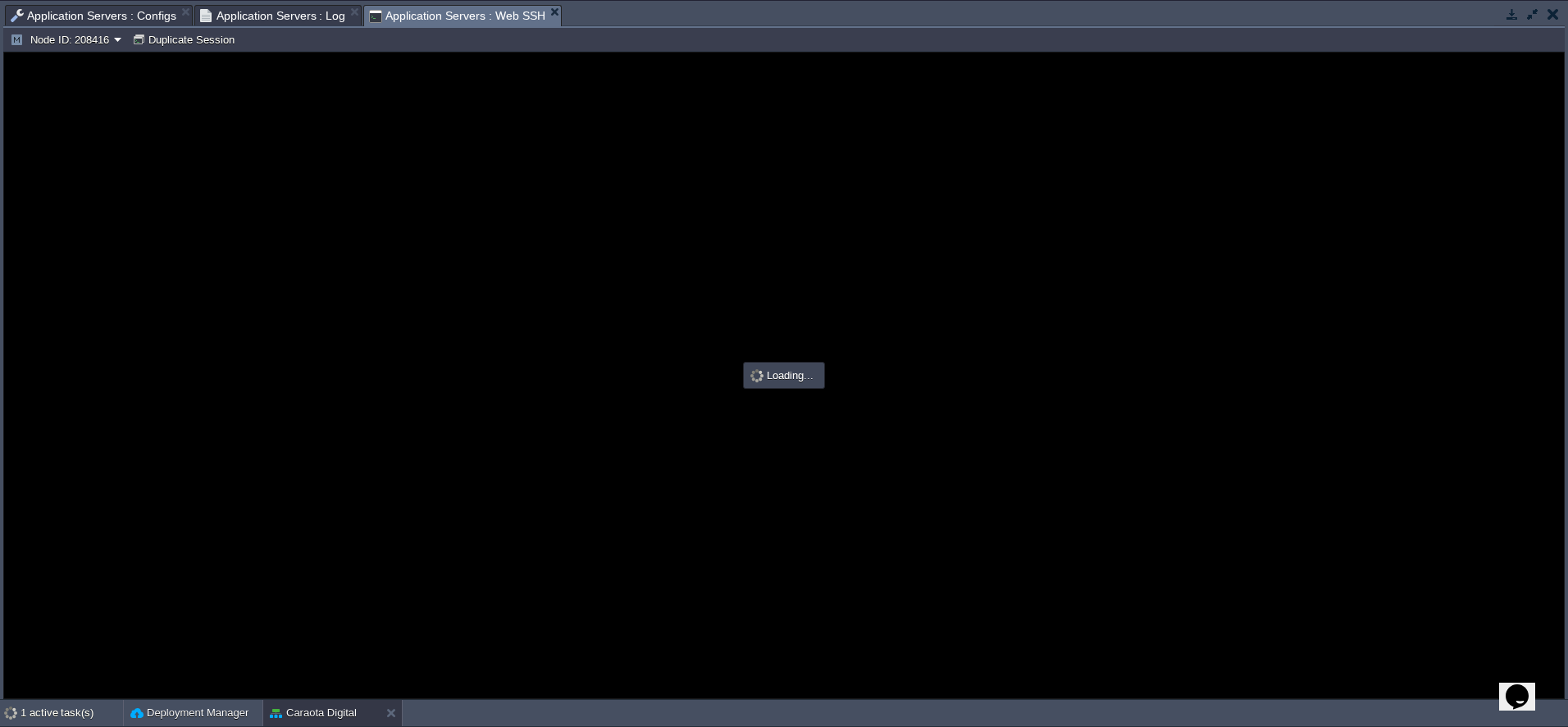
scroll to position [0, 0]
type input "#000000"
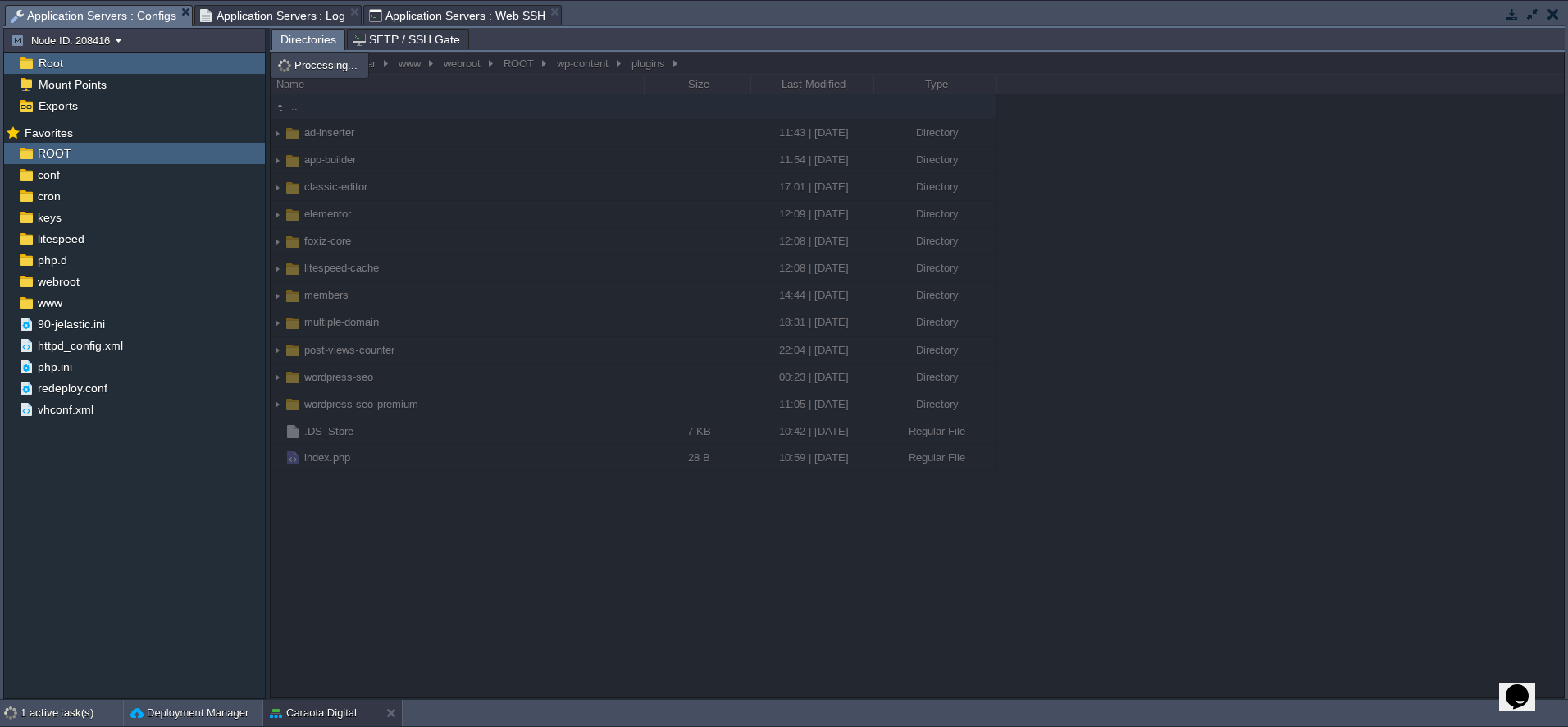
click at [84, 10] on span "Application Servers : Configs" at bounding box center [93, 15] width 166 height 21
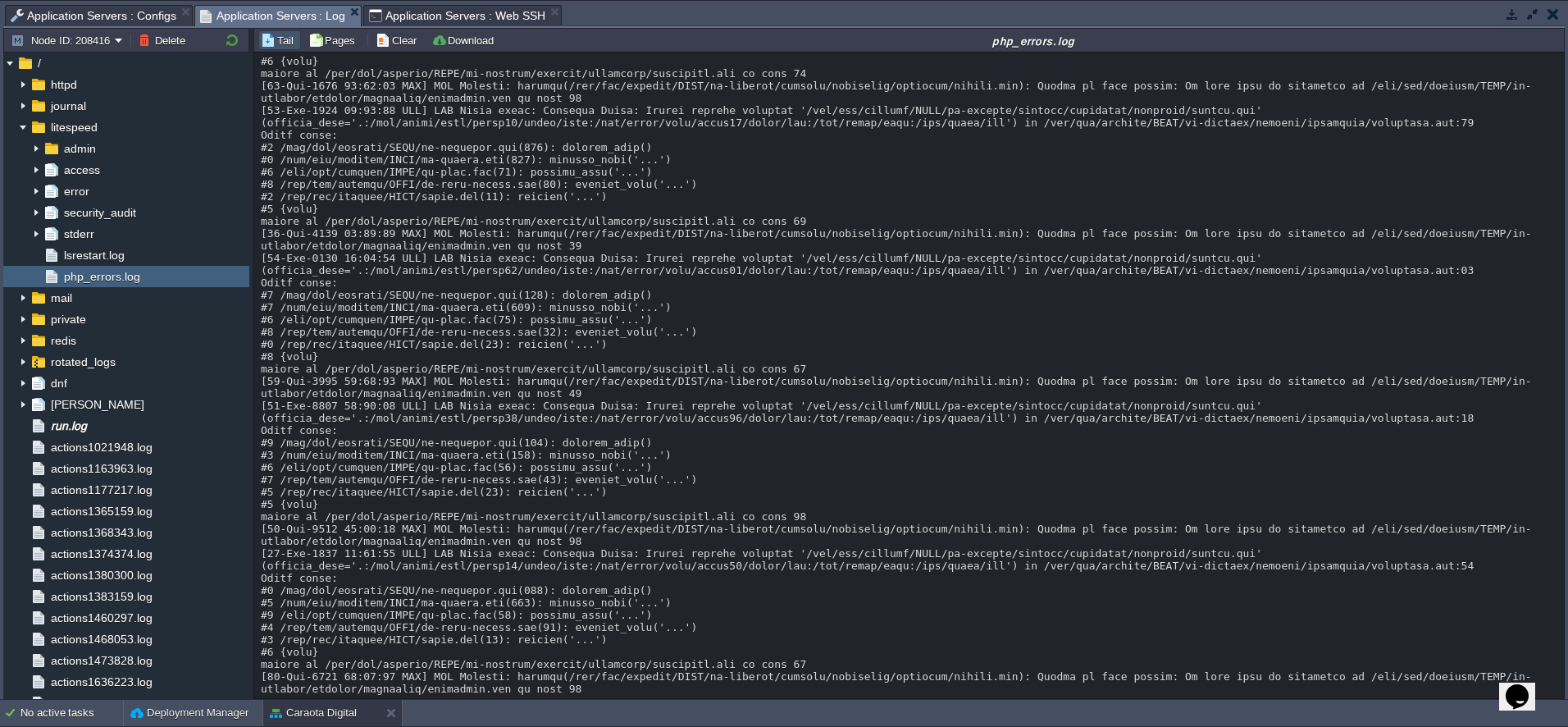
click at [284, 17] on span "Application Servers : Log" at bounding box center [273, 15] width 146 height 21
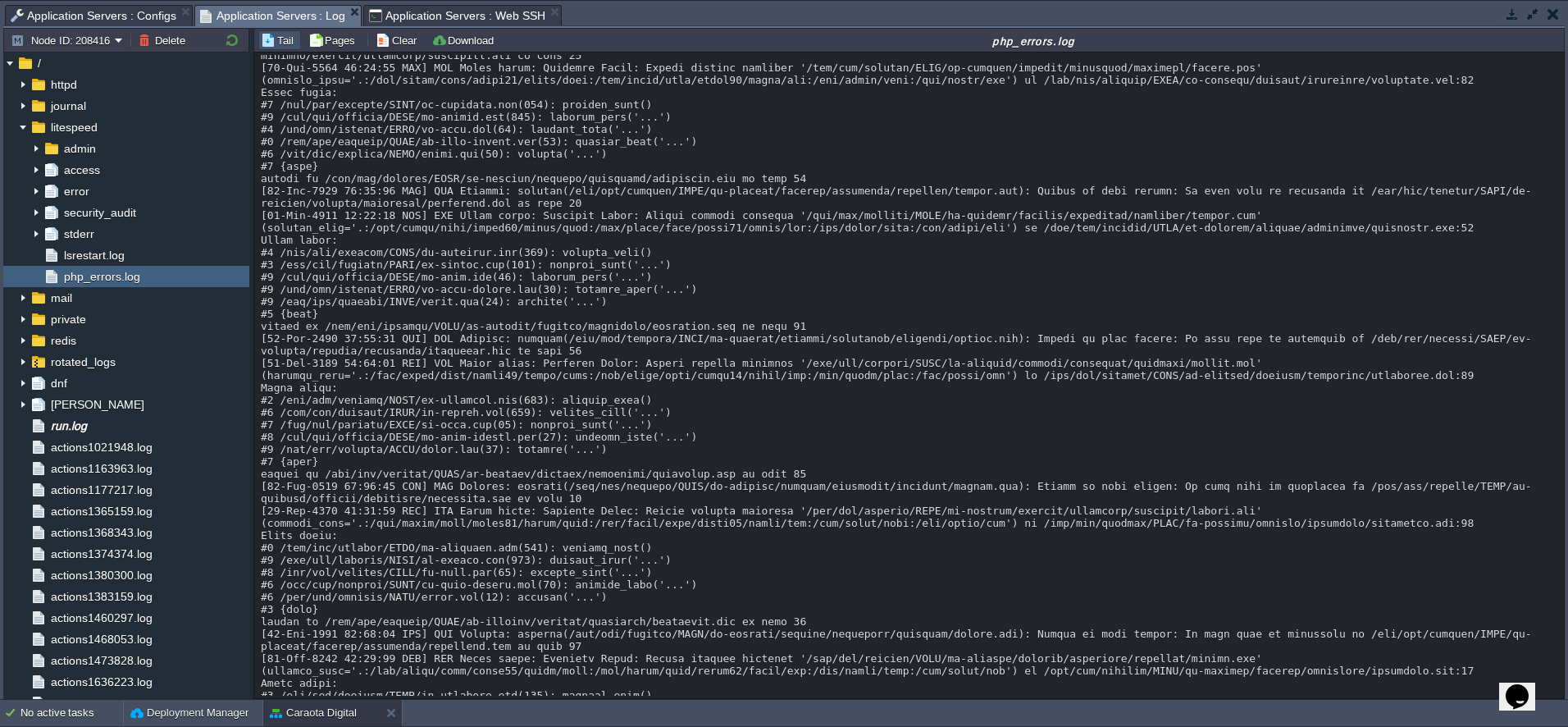
scroll to position [28904, 0]
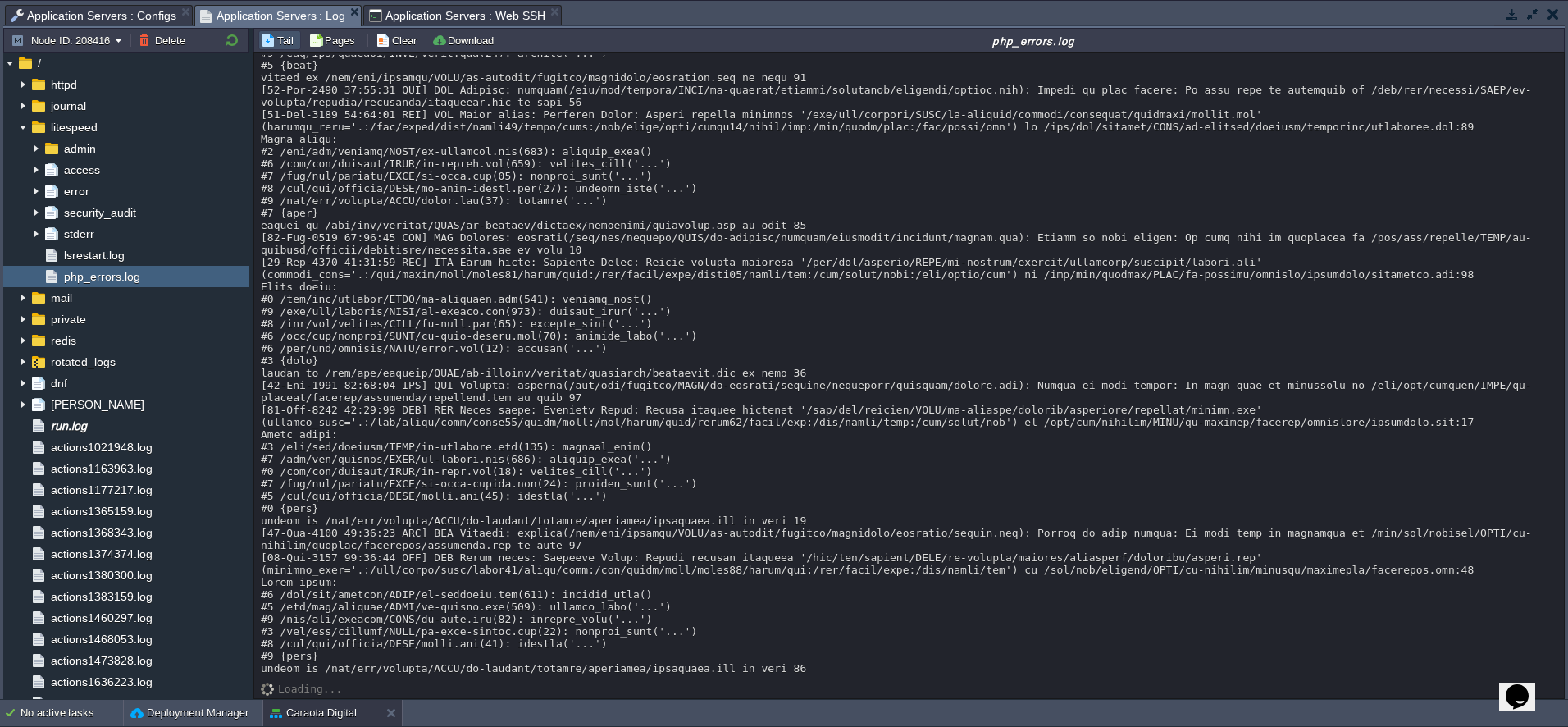
drag, startPoint x: 124, startPoint y: 17, endPoint x: 385, endPoint y: 35, distance: 261.6
click at [124, 17] on span "Application Servers : Configs" at bounding box center [93, 15] width 166 height 20
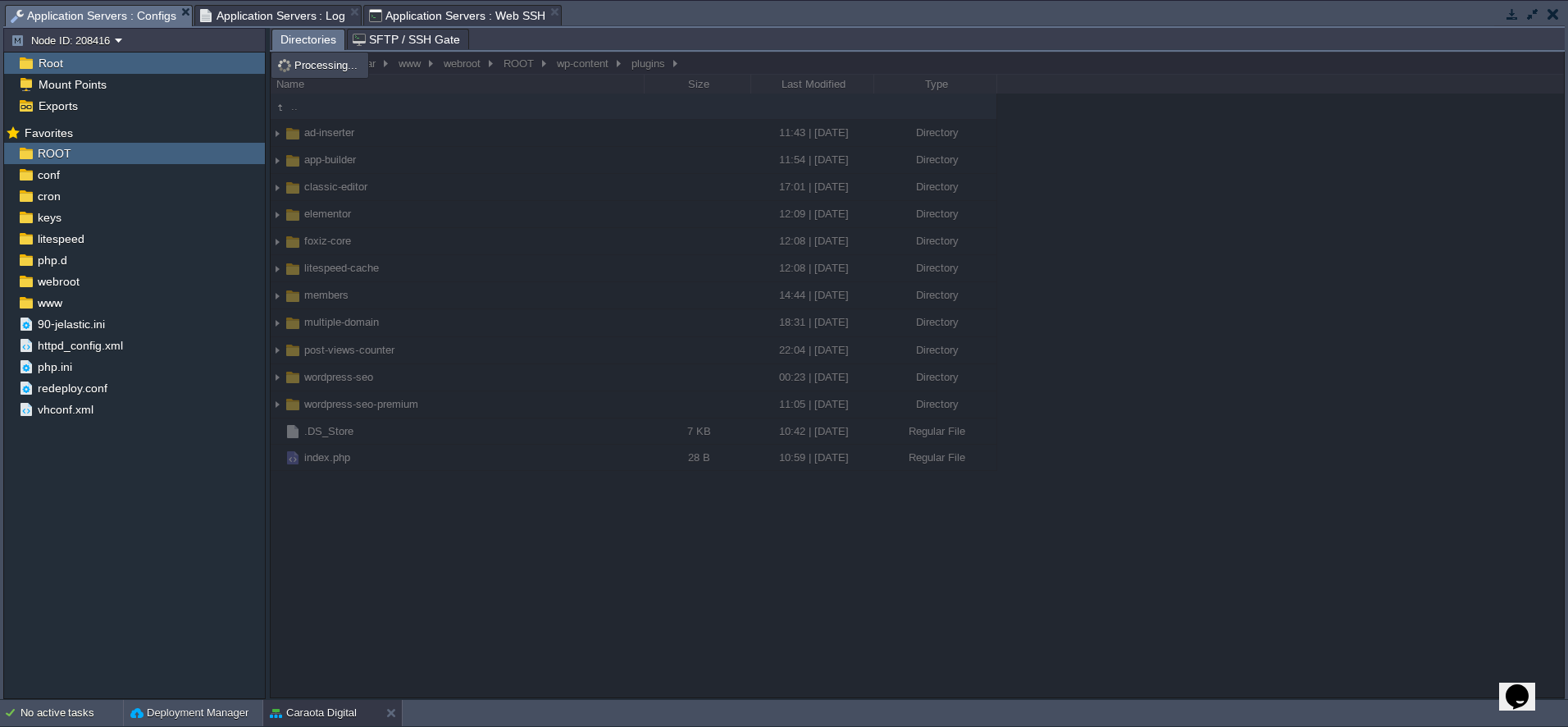
click at [510, 549] on div at bounding box center [917, 375] width 1294 height 645
click at [445, 5] on span "Application Servers : Web SSH" at bounding box center [457, 15] width 177 height 20
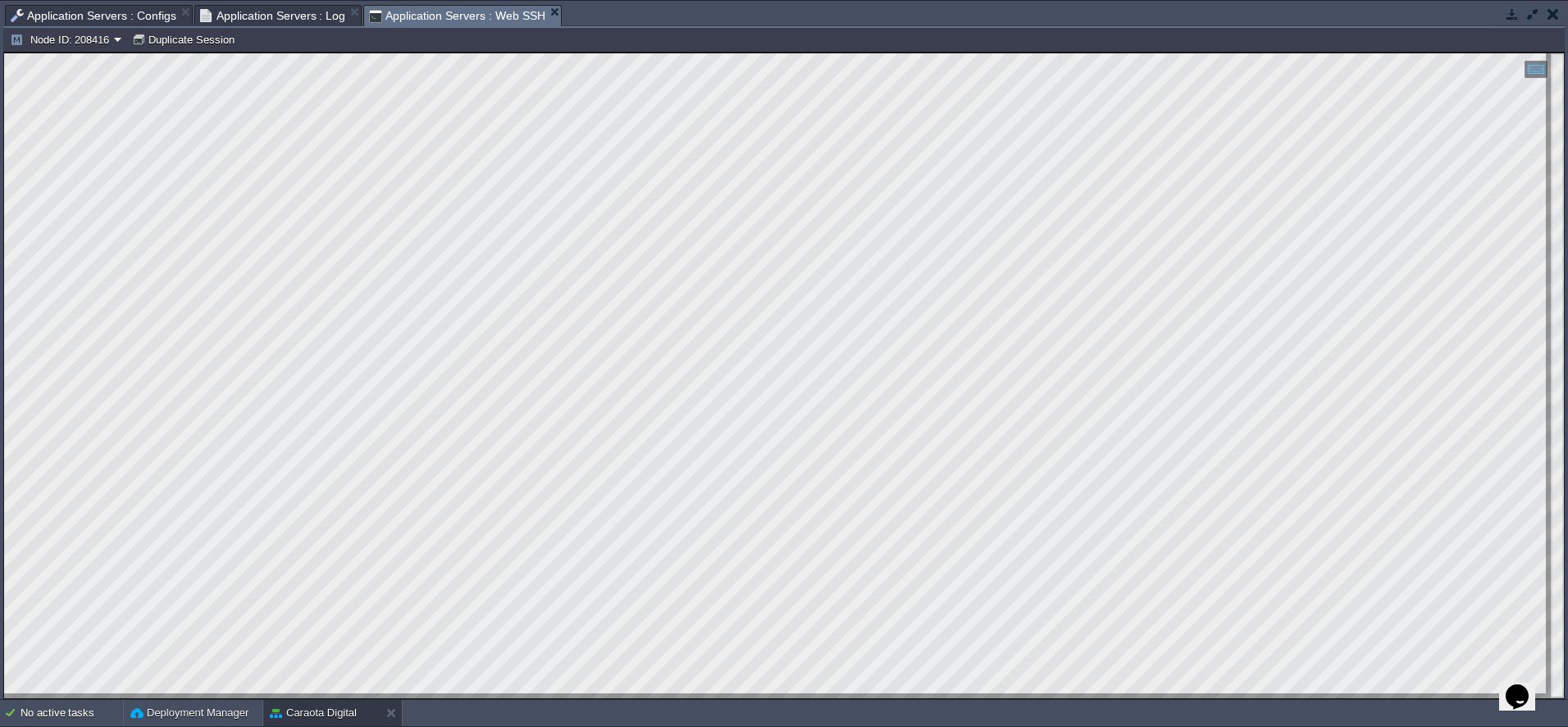
click at [100, 10] on span "Application Servers : Configs" at bounding box center [93, 15] width 166 height 20
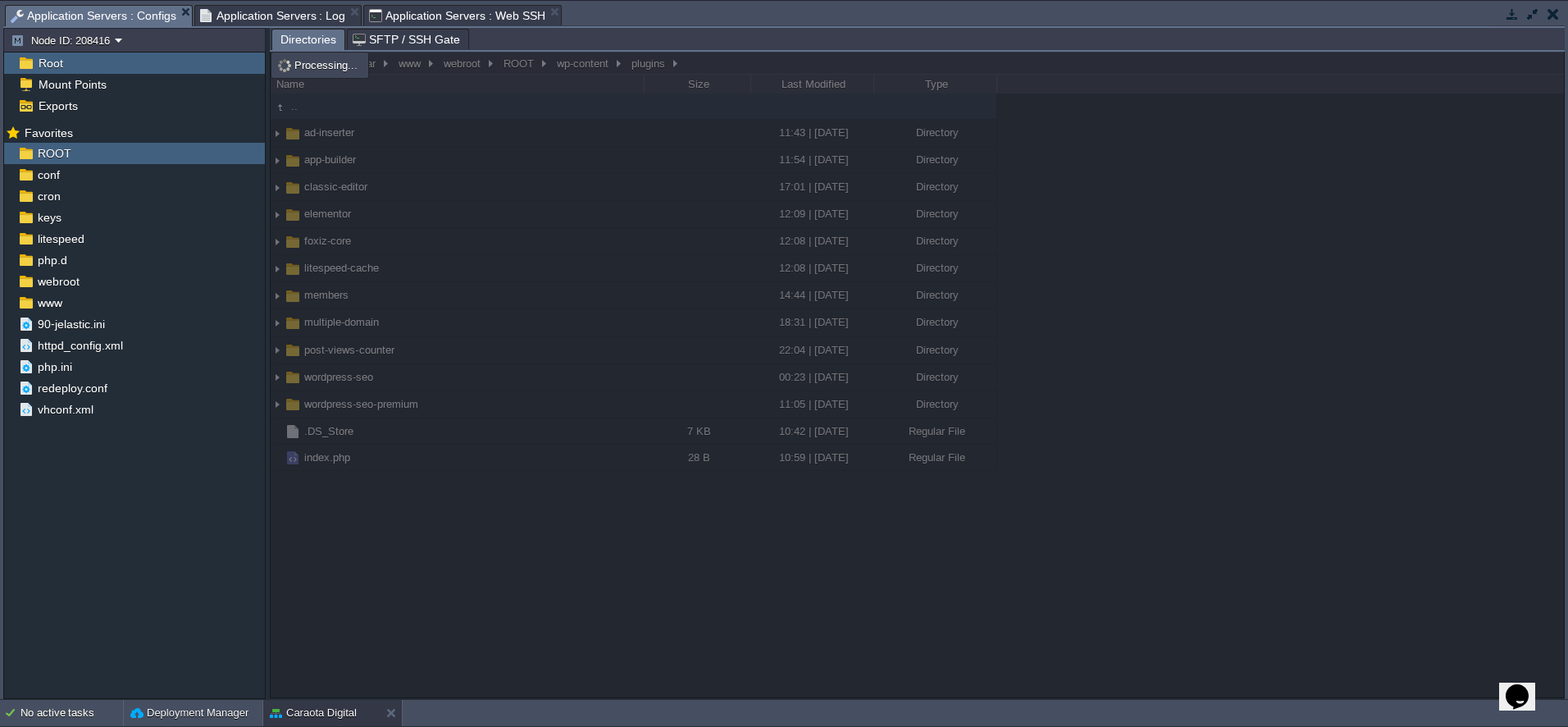
click at [411, 16] on span "Application Servers : Web SSH" at bounding box center [457, 15] width 177 height 20
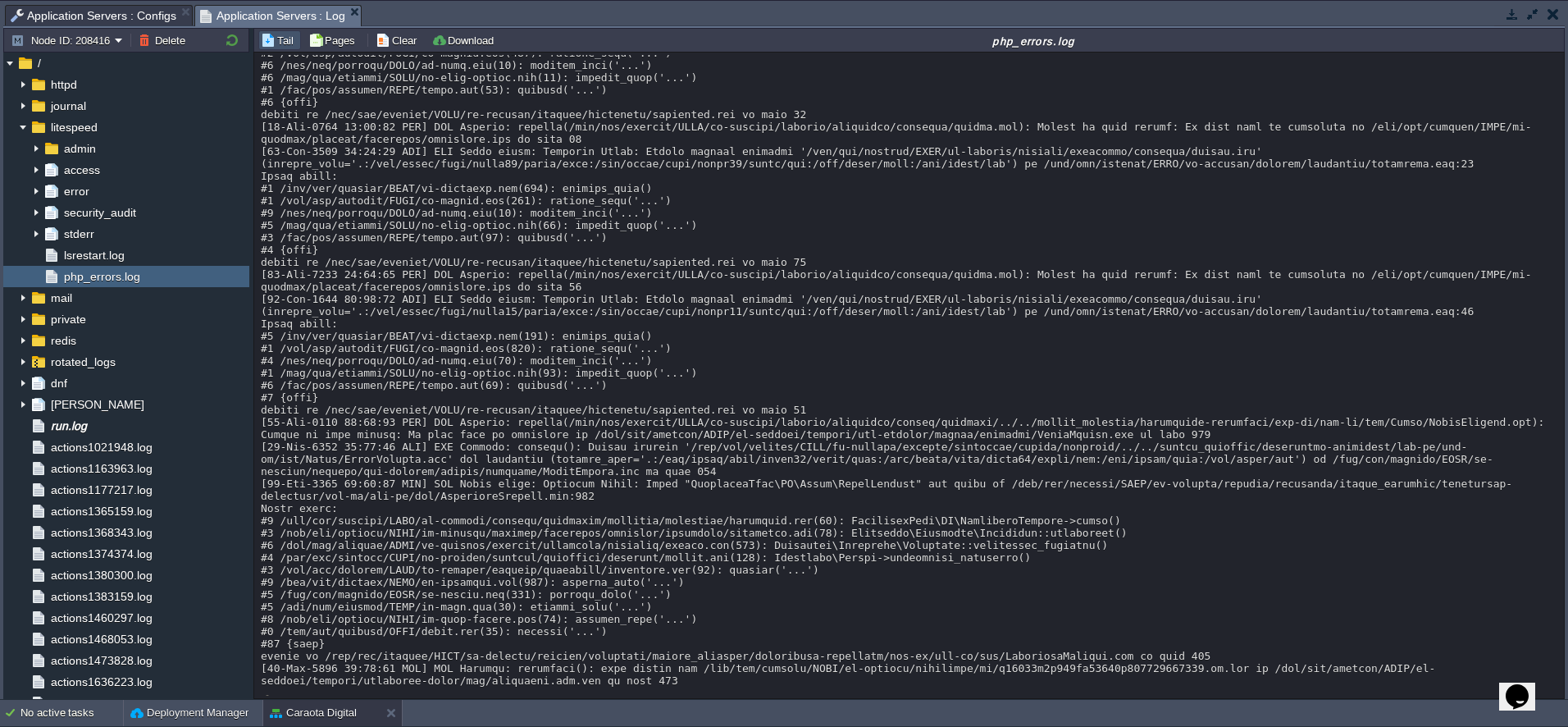
click at [295, 19] on span "Application Servers : Log" at bounding box center [273, 15] width 146 height 21
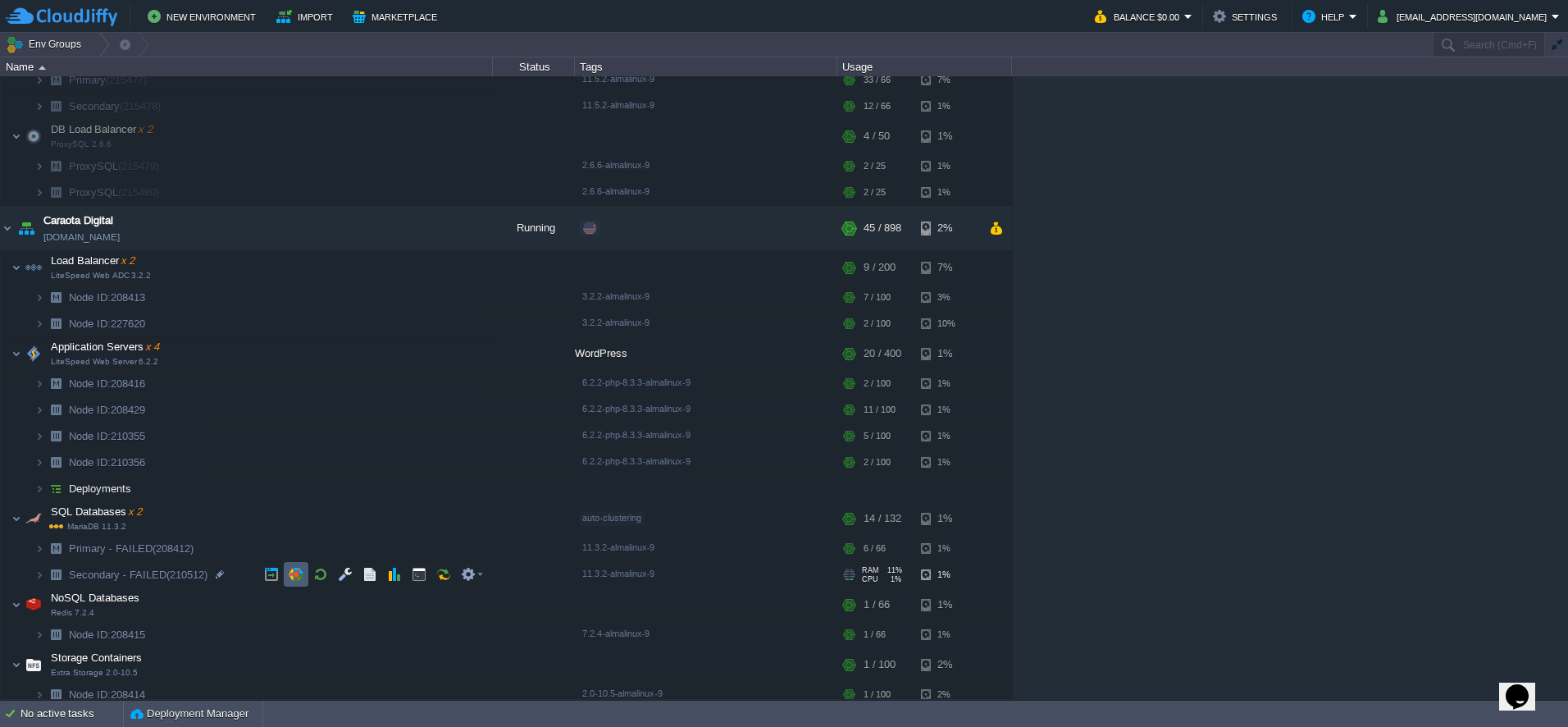
scroll to position [97, 0]
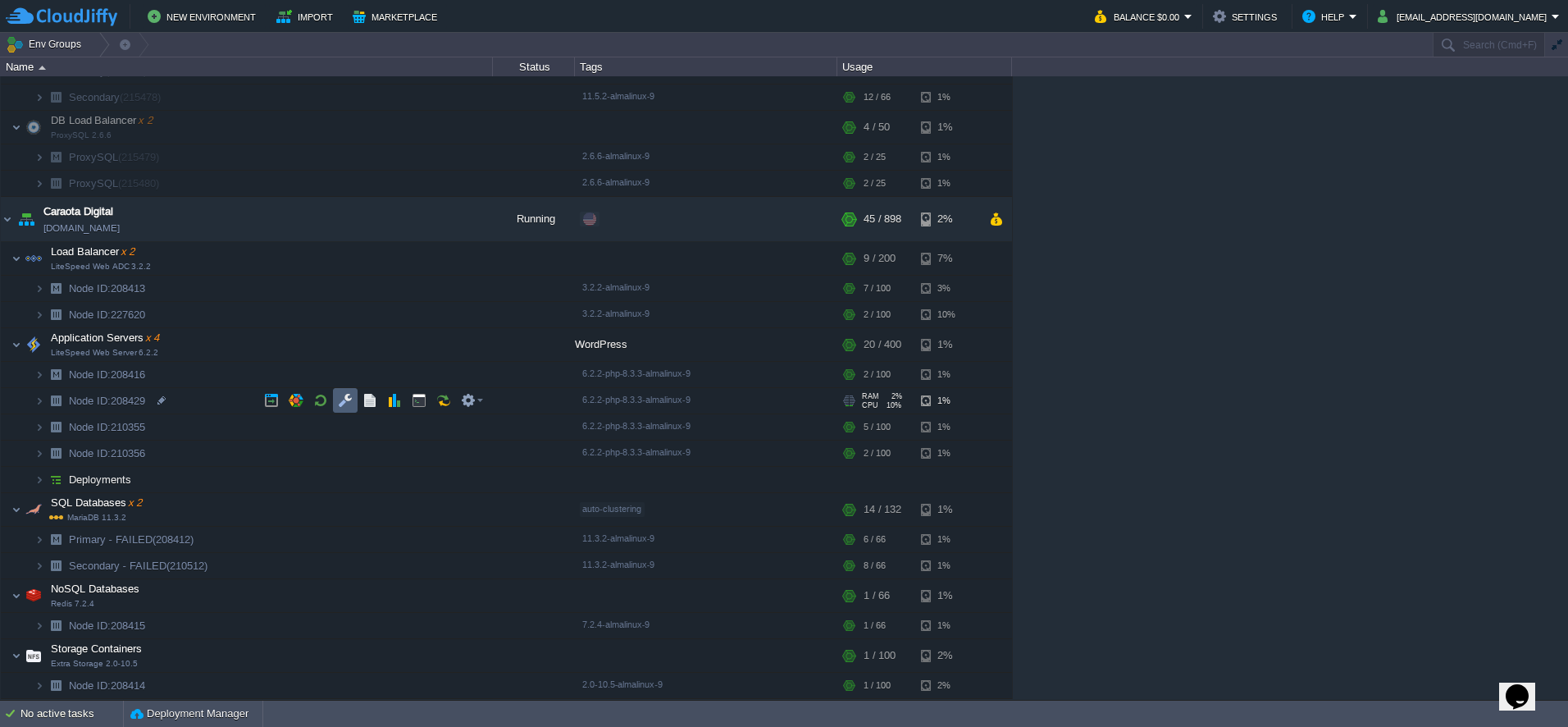
click at [343, 402] on button "button" at bounding box center [345, 400] width 14 height 14
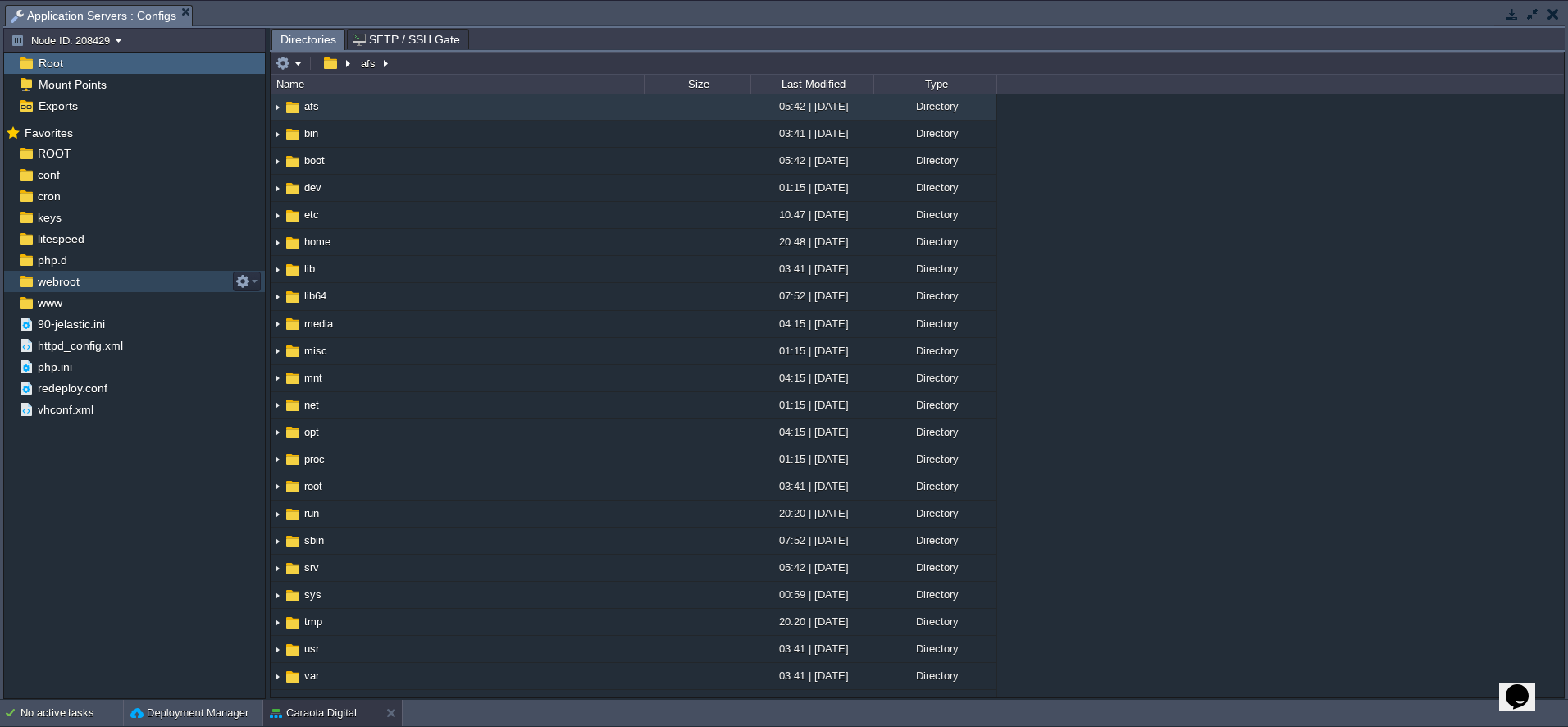
click at [63, 275] on span "webroot" at bounding box center [57, 281] width 48 height 14
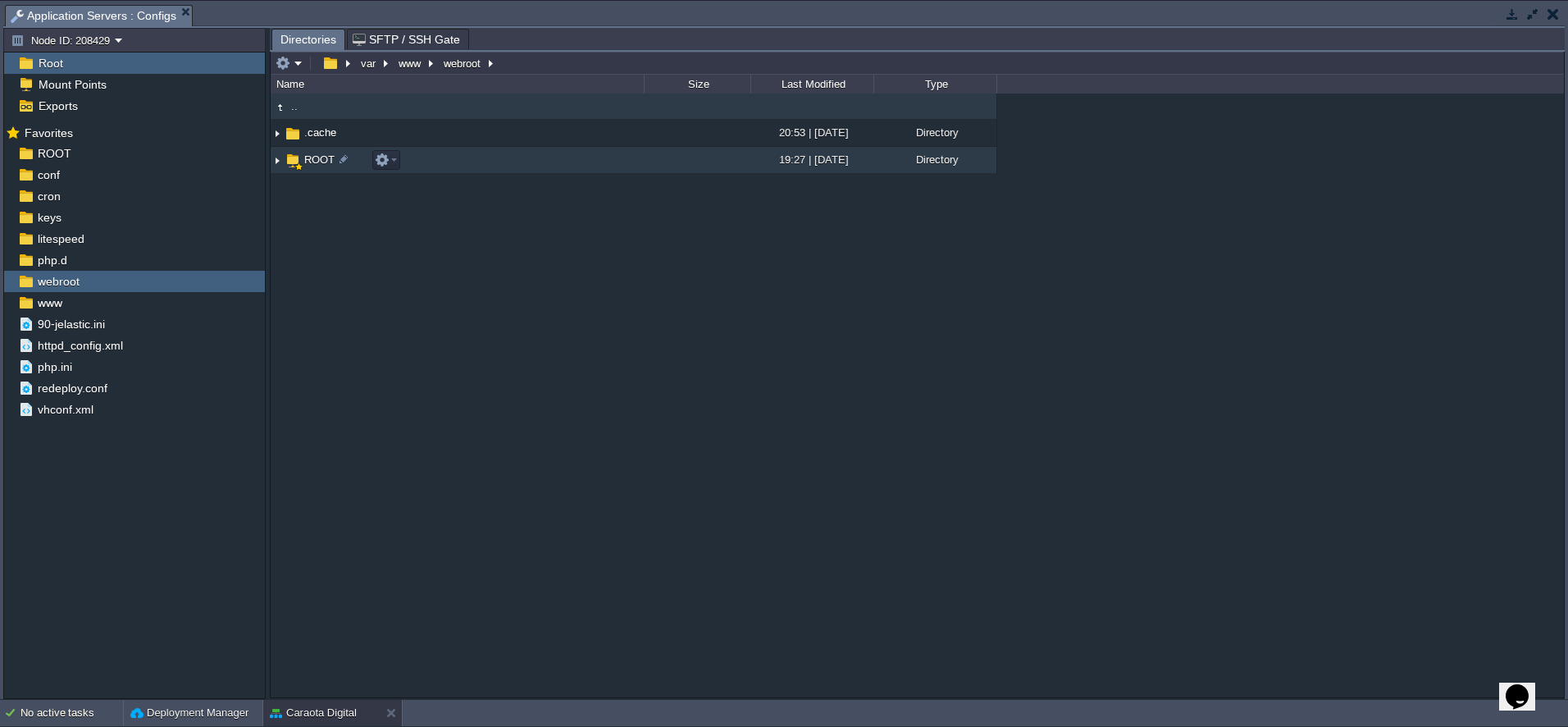
click at [325, 167] on span "ROOT" at bounding box center [319, 160] width 35 height 14
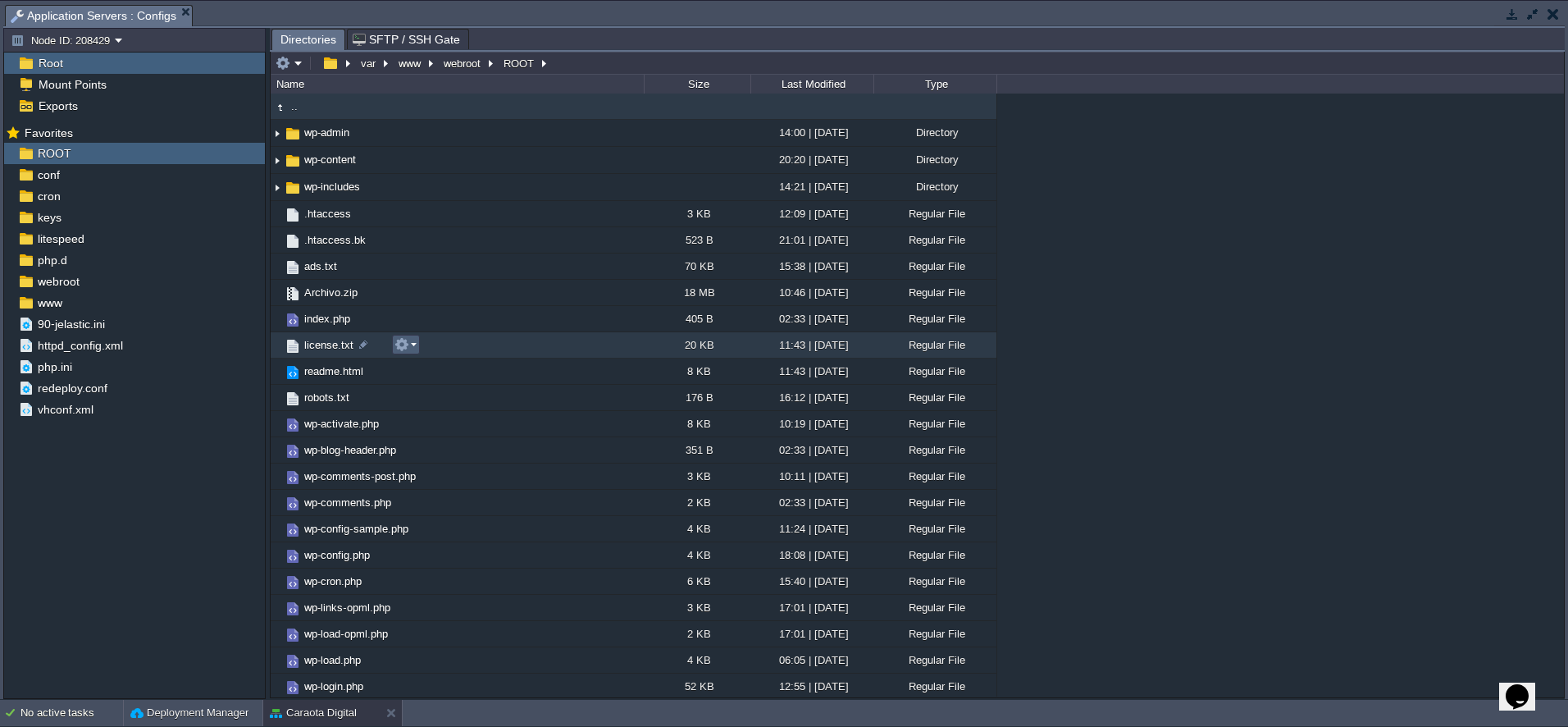
click at [407, 344] on button "button" at bounding box center [402, 344] width 14 height 14
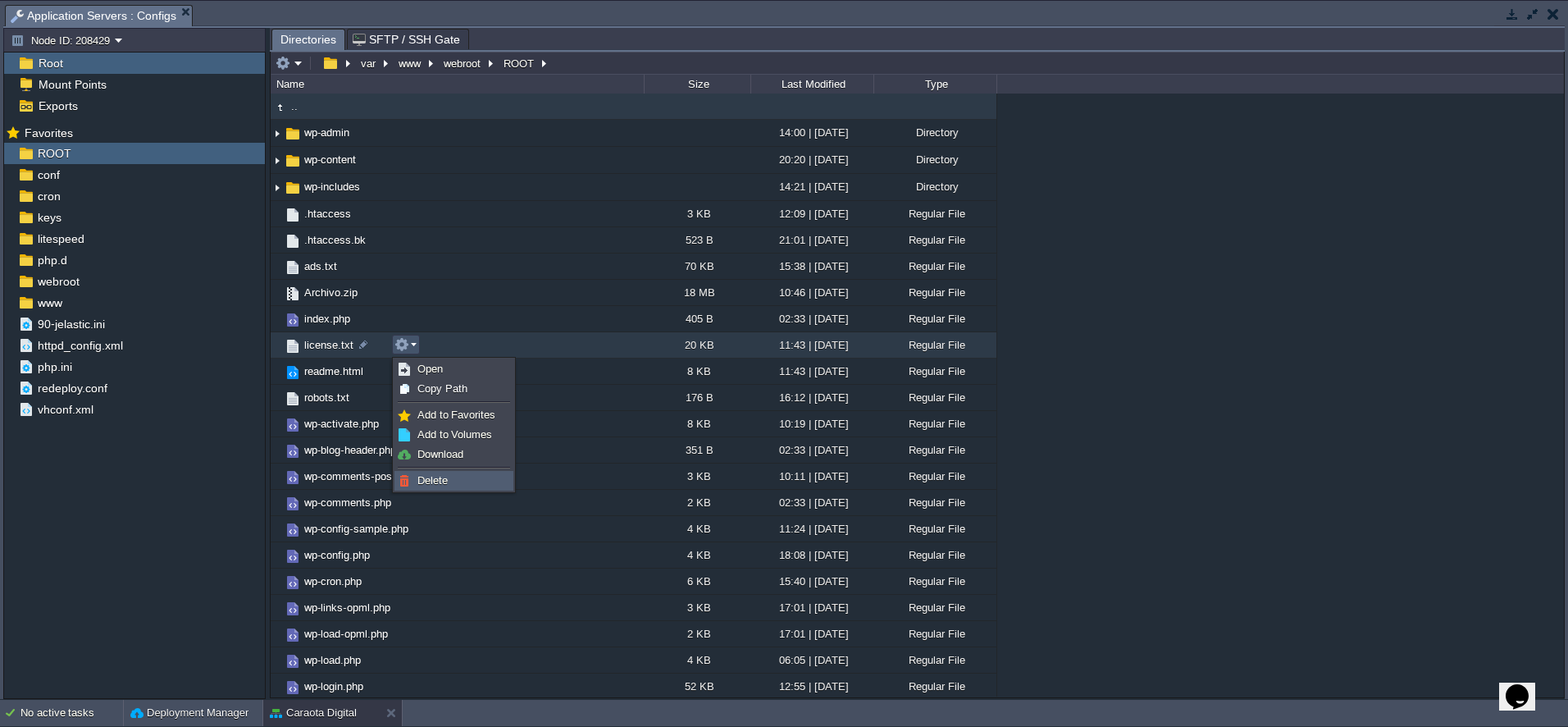
click at [450, 478] on link "Delete" at bounding box center [454, 480] width 117 height 18
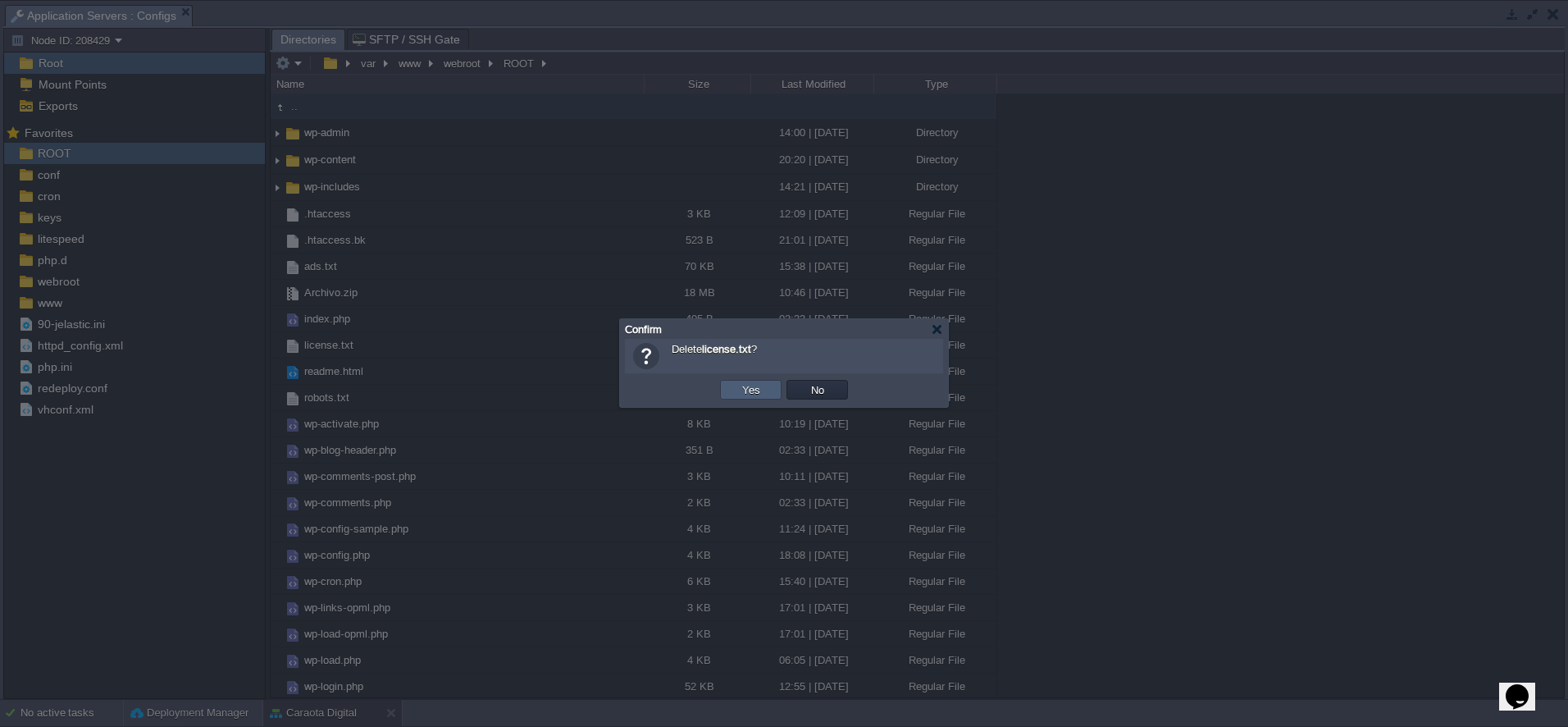
click at [766, 397] on td "Yes" at bounding box center [750, 390] width 62 height 20
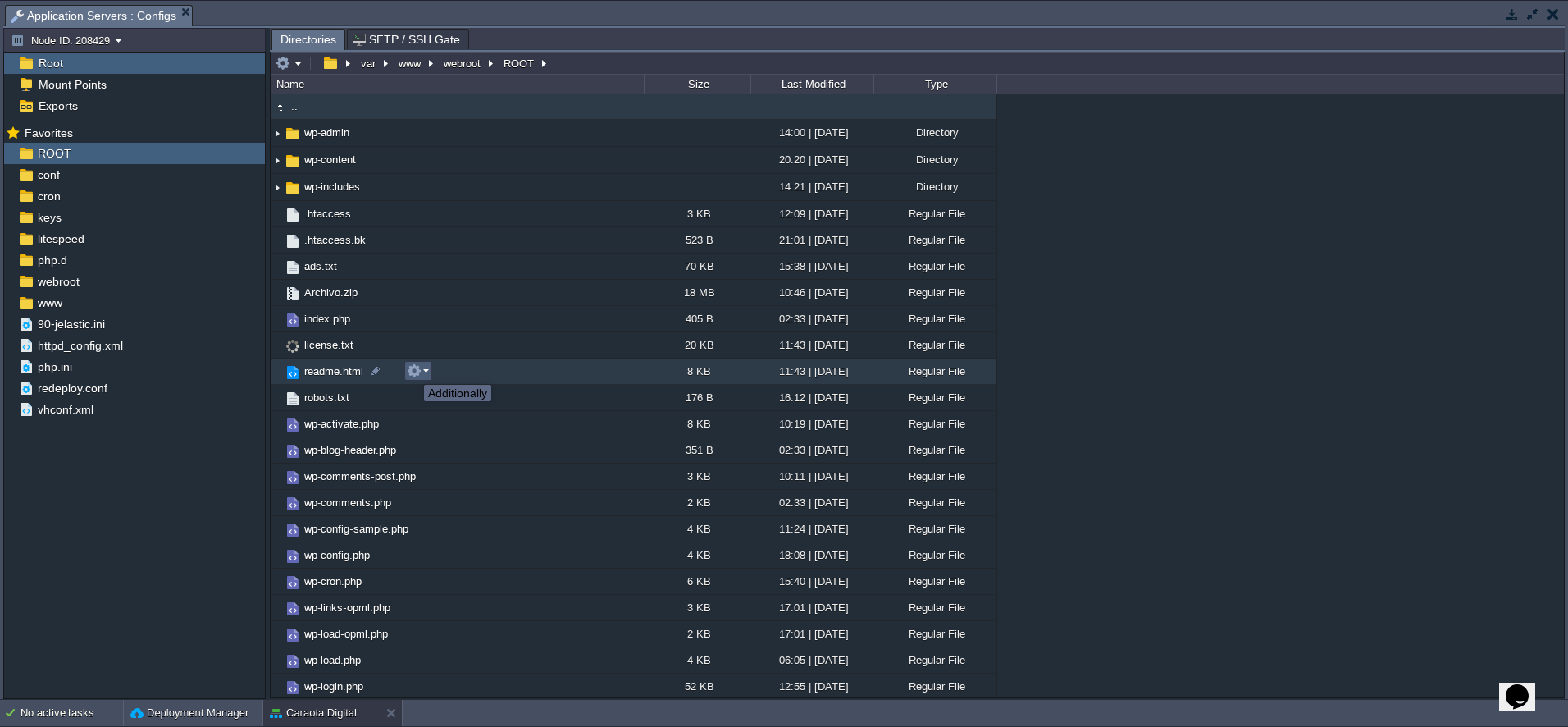
click at [411, 370] on button "button" at bounding box center [414, 370] width 14 height 14
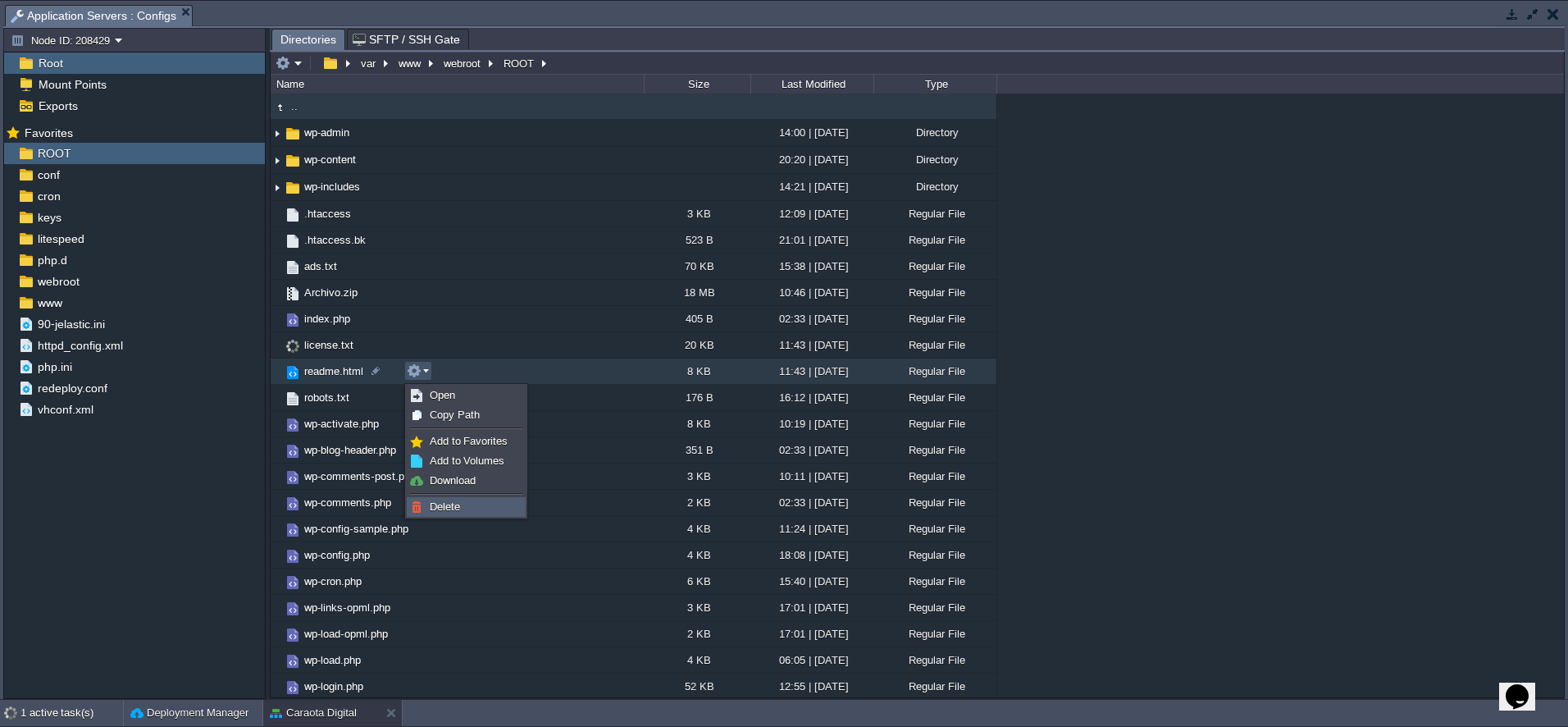
click at [439, 501] on span "Delete" at bounding box center [445, 506] width 30 height 13
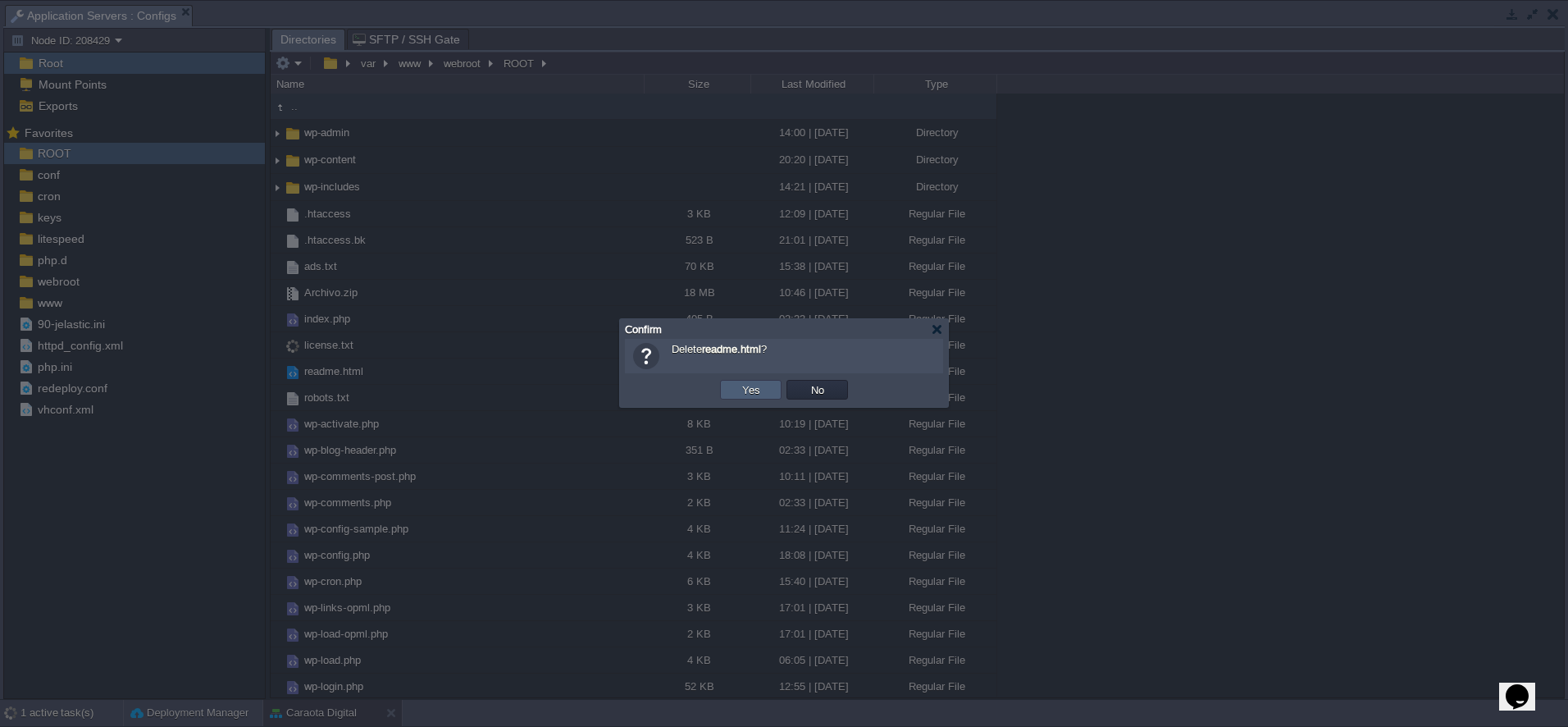
click at [758, 384] on button "Yes" at bounding box center [750, 389] width 28 height 14
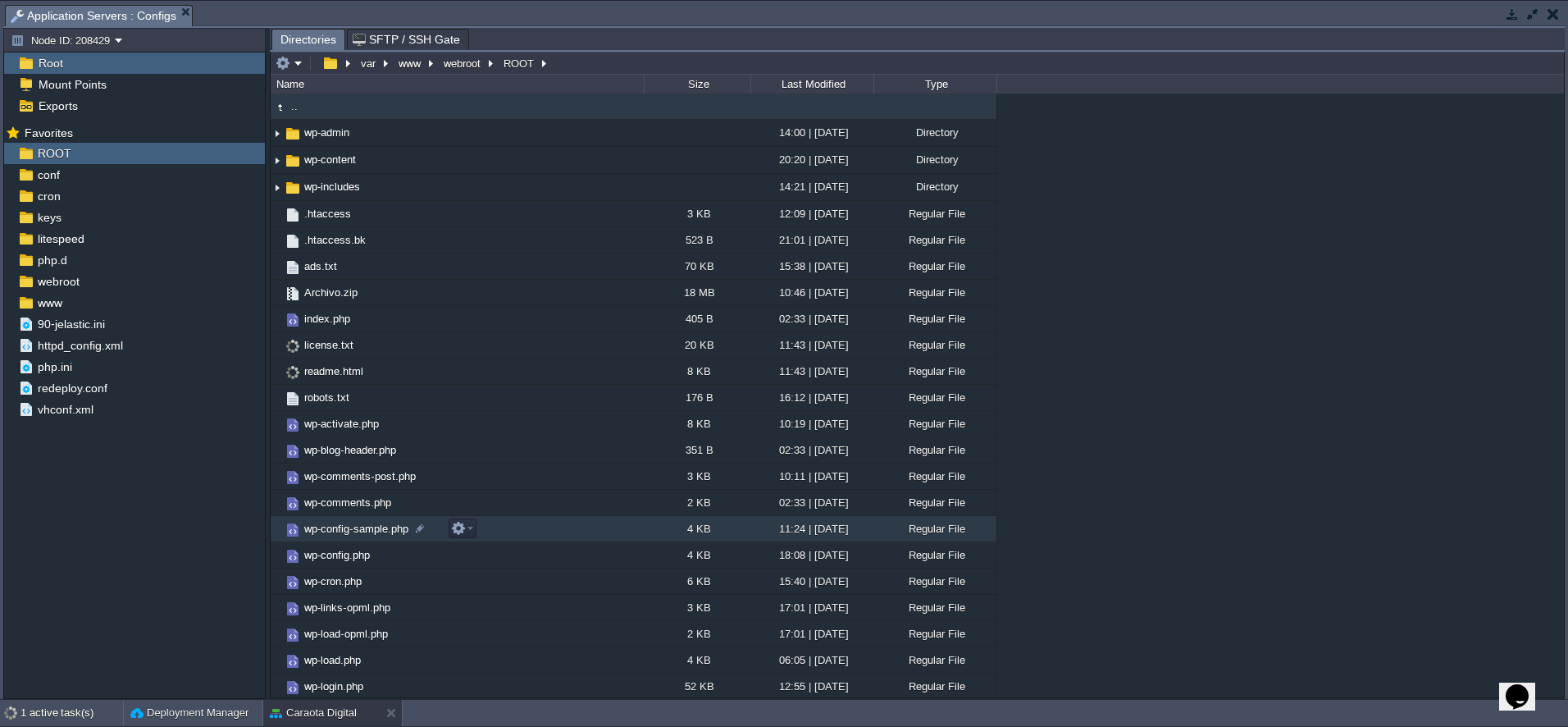
scroll to position [134, 0]
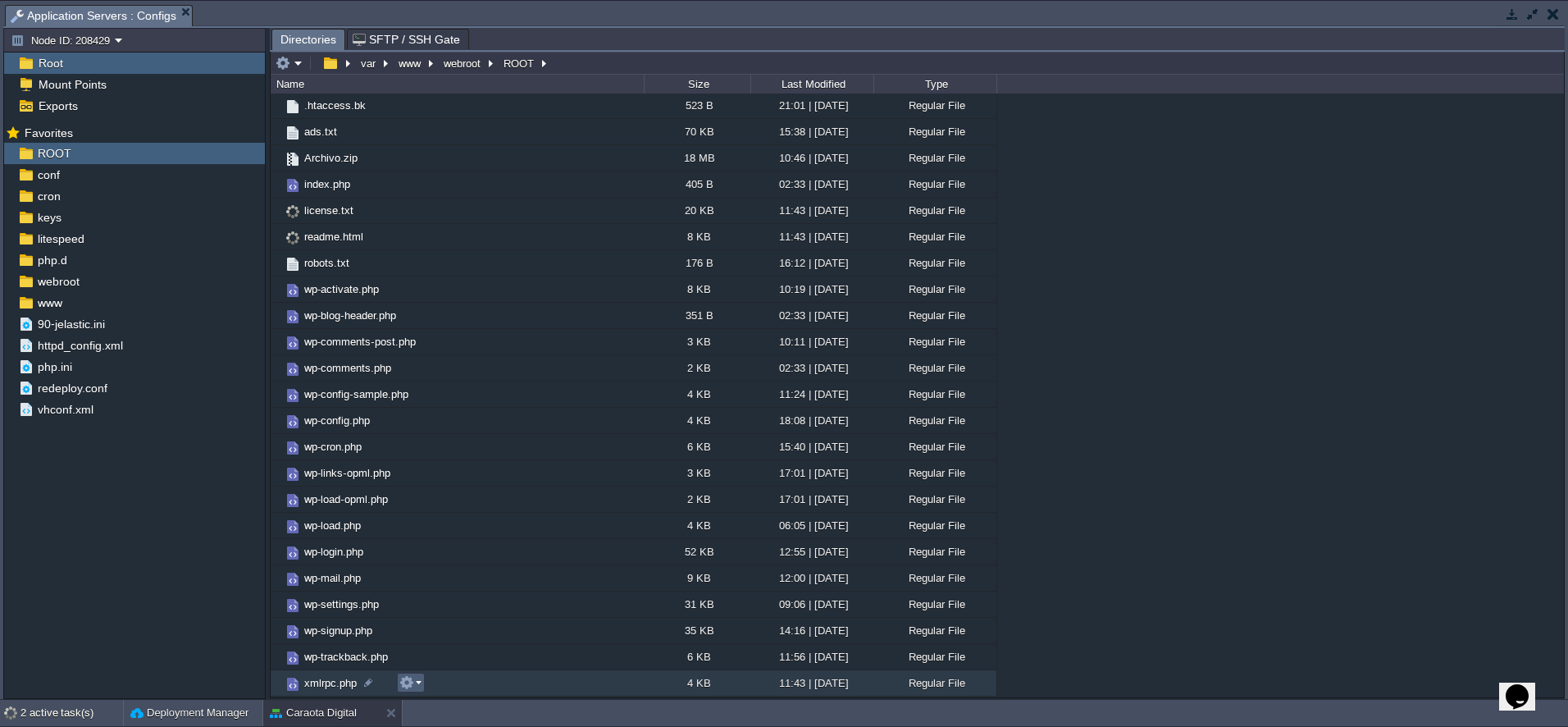
click at [403, 686] on button "button" at bounding box center [407, 682] width 14 height 14
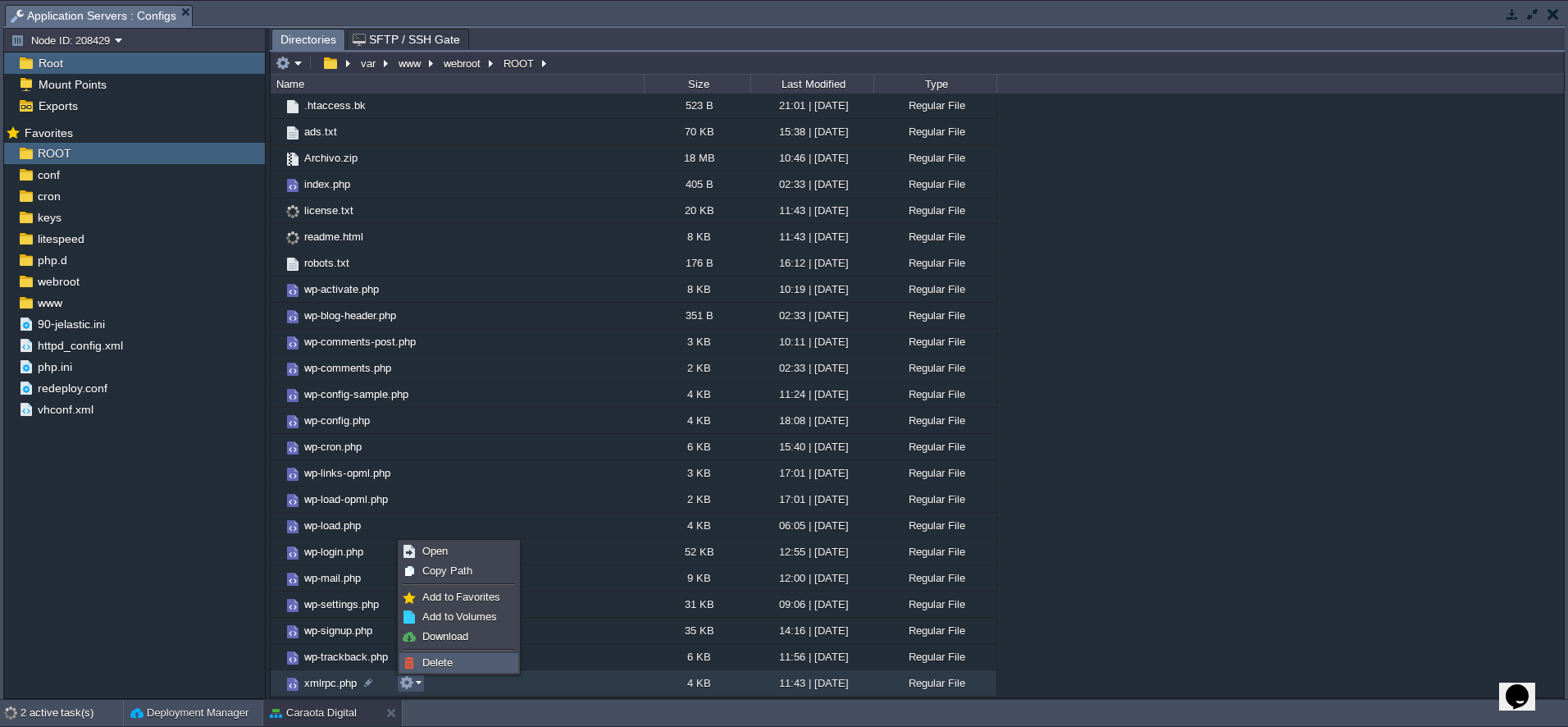
click at [440, 662] on span "Delete" at bounding box center [437, 662] width 30 height 13
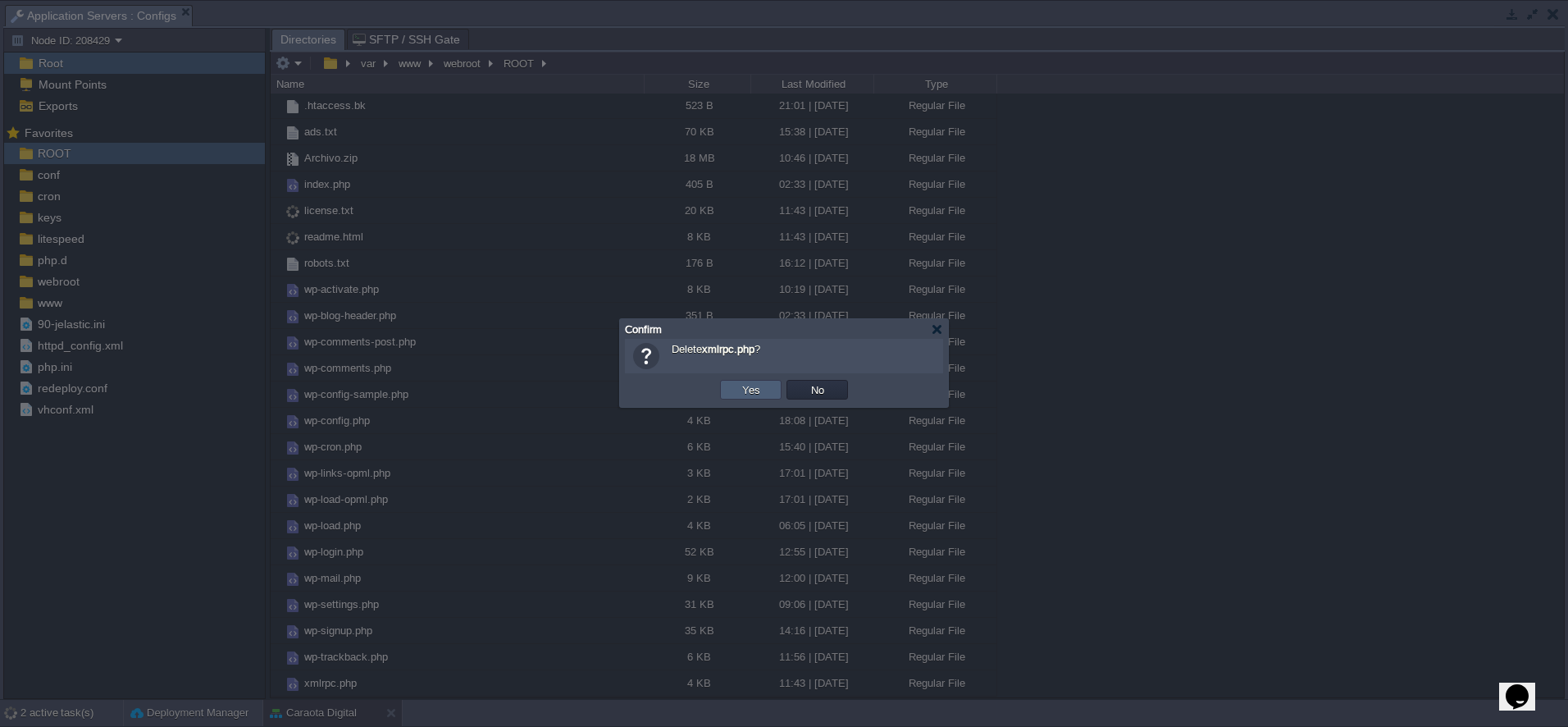
click at [727, 394] on td "Yes" at bounding box center [750, 390] width 62 height 20
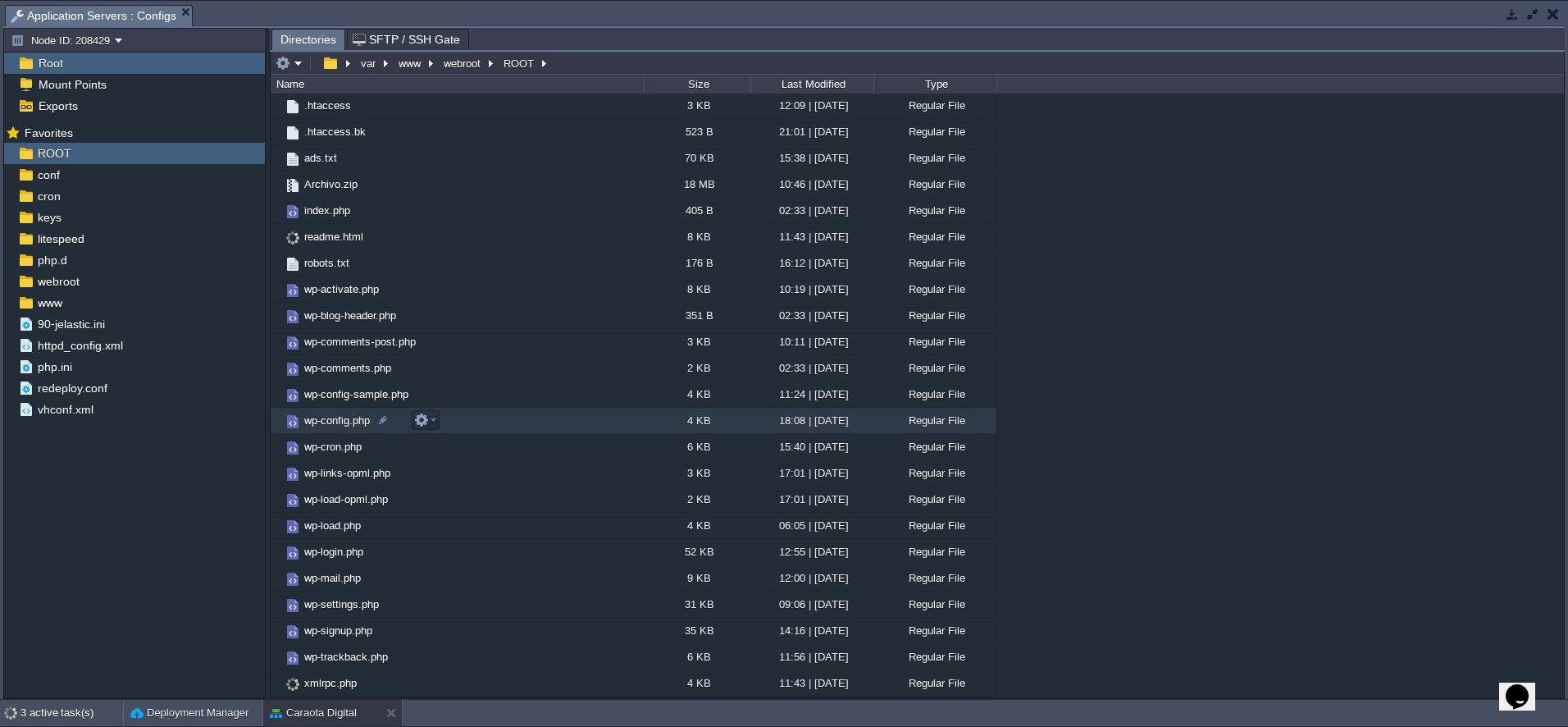
scroll to position [108, 0]
click at [421, 423] on button "button" at bounding box center [421, 420] width 14 height 14
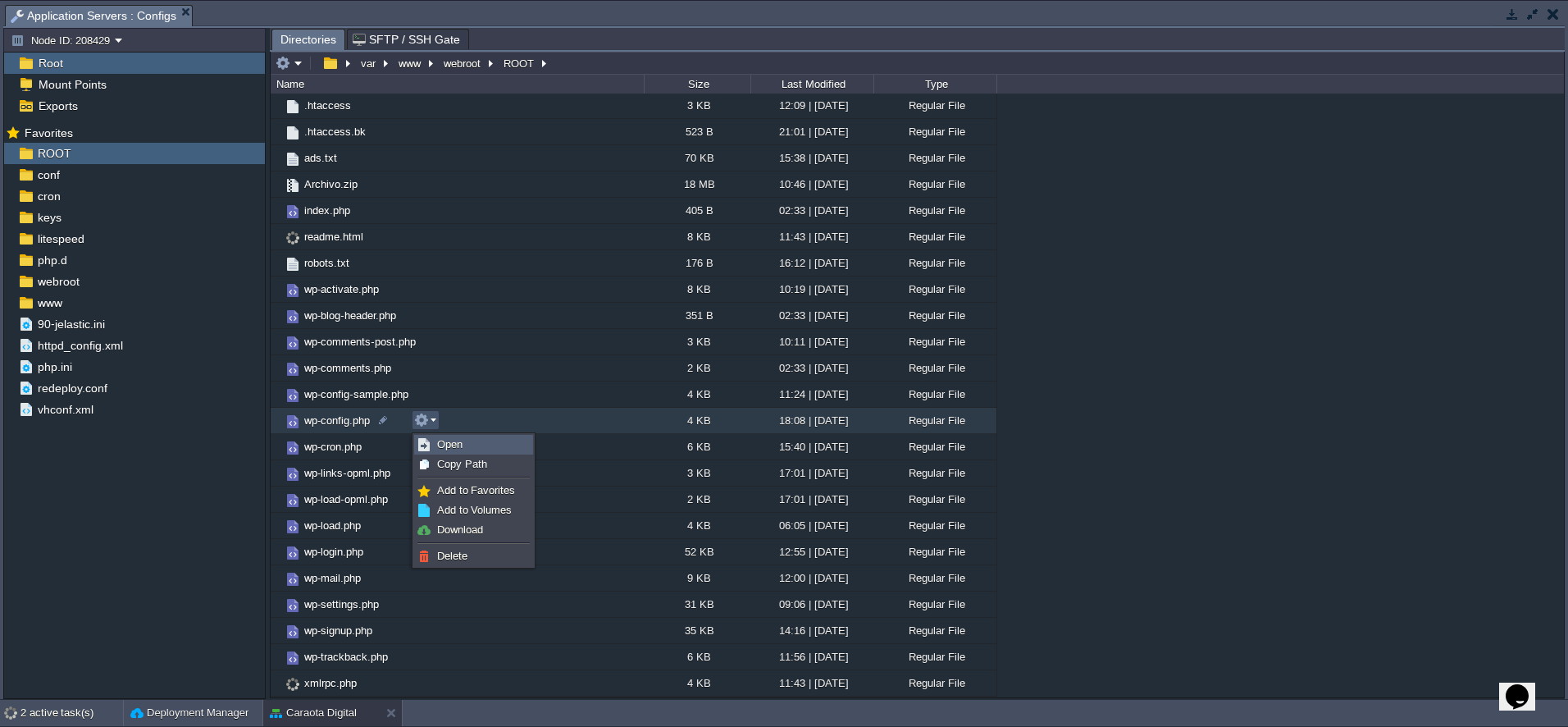
click at [448, 449] on span "Open" at bounding box center [450, 445] width 25 height 13
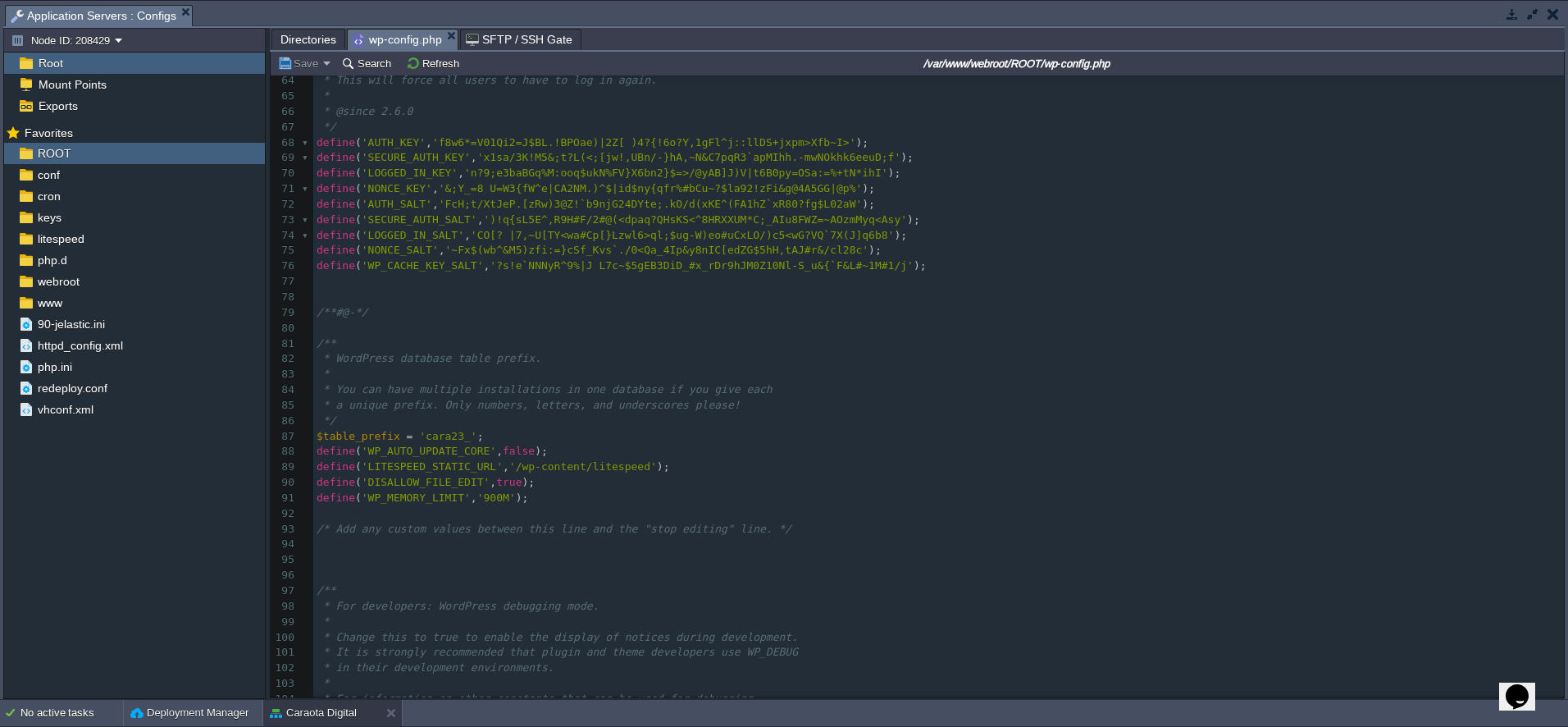
scroll to position [1424, 0]
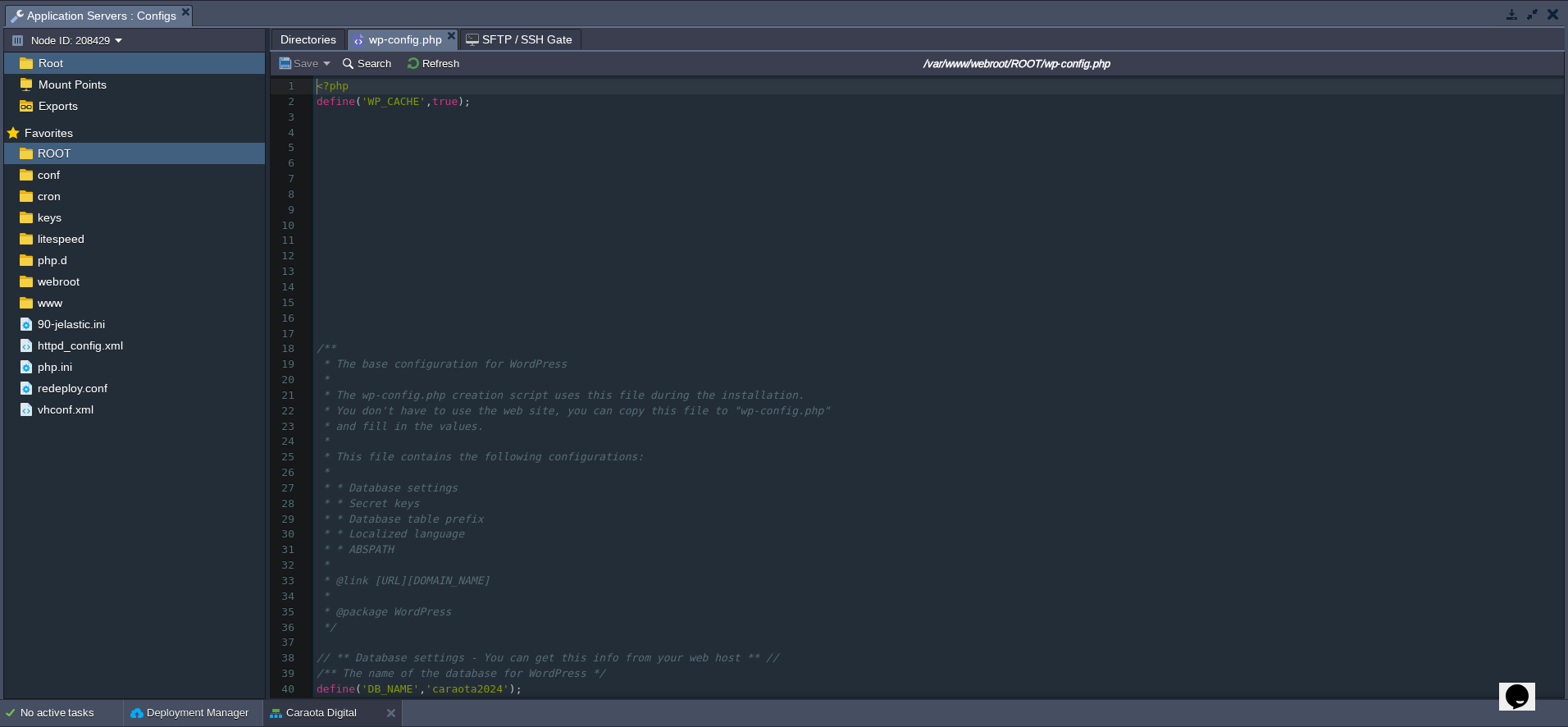
click at [290, 37] on span "Directories" at bounding box center [308, 39] width 56 height 20
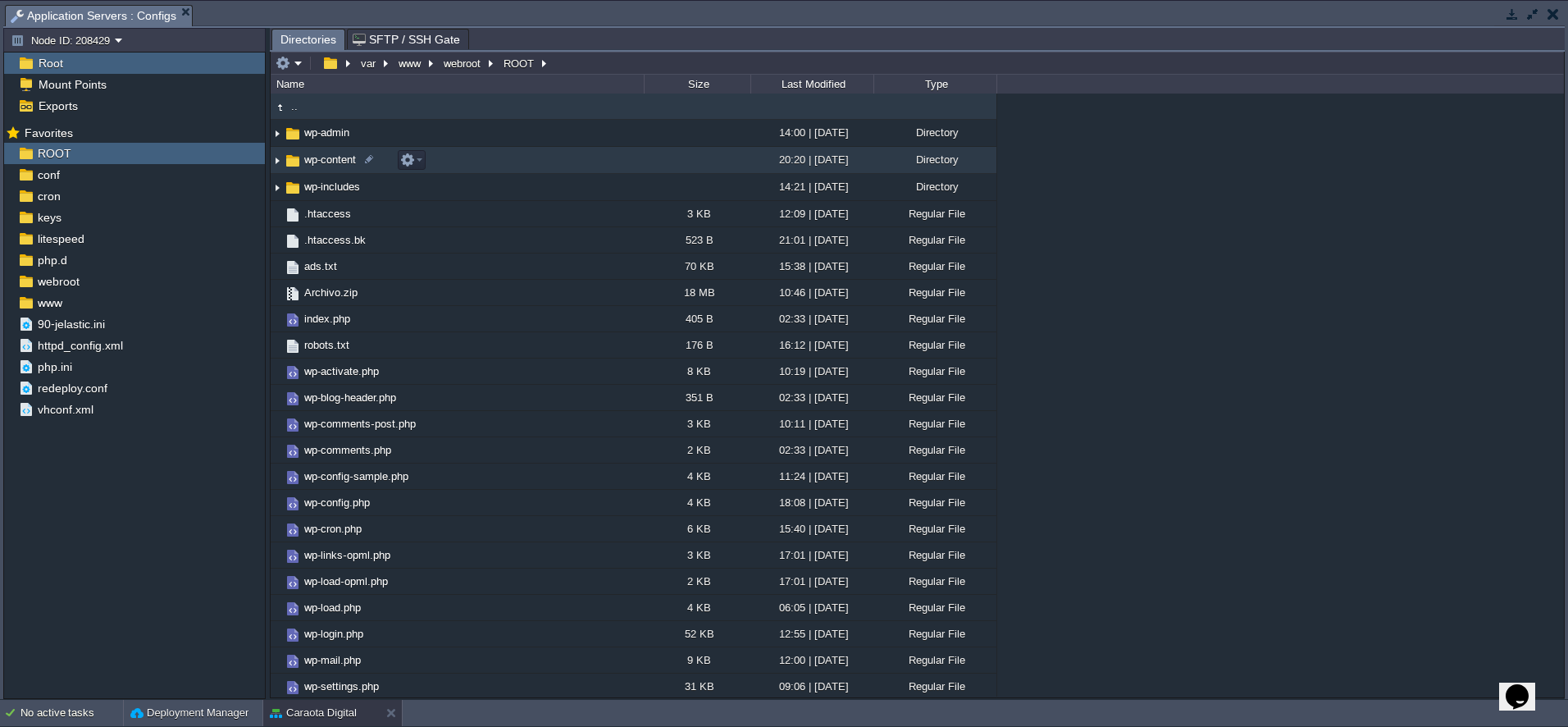
click at [315, 160] on span "wp-content" at bounding box center [330, 160] width 56 height 14
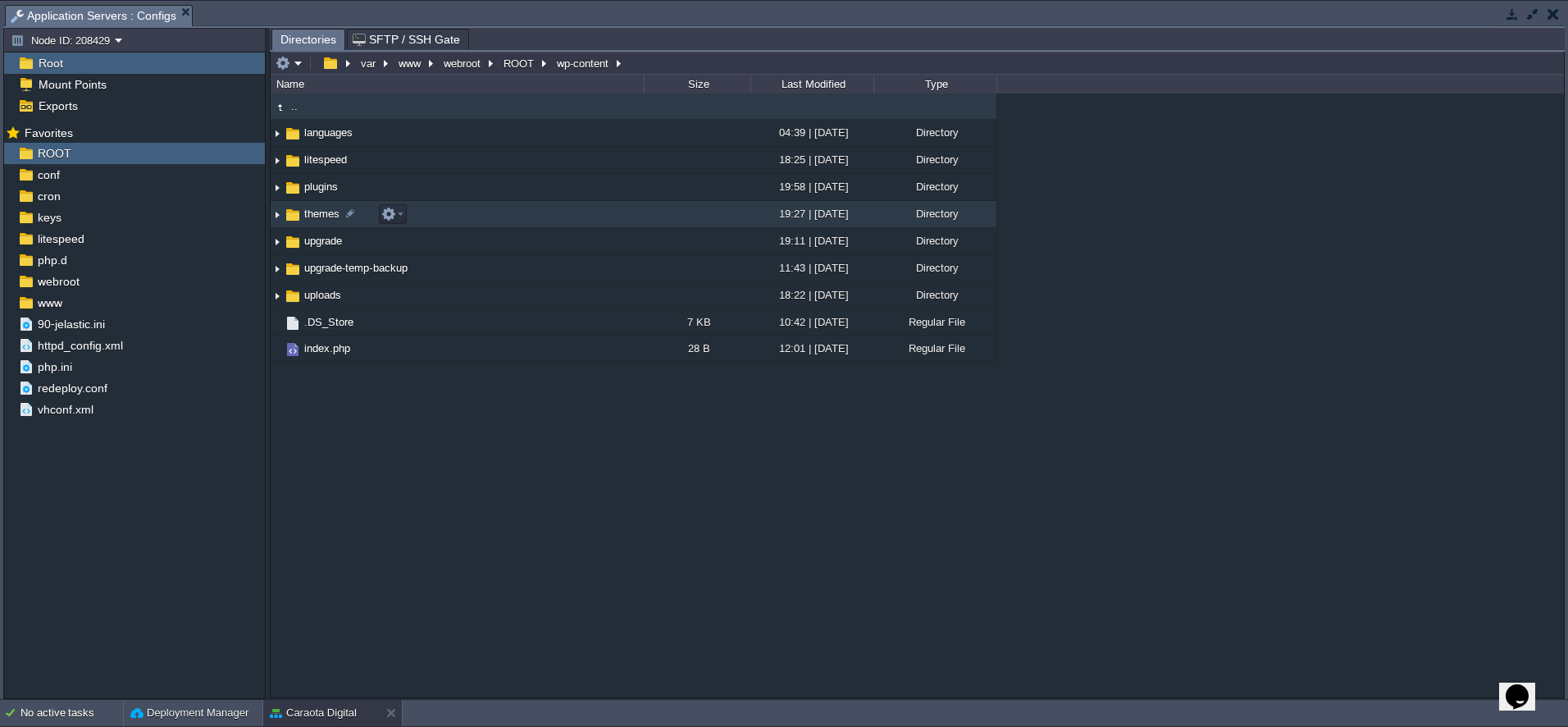
click at [313, 215] on span "themes" at bounding box center [322, 214] width 40 height 14
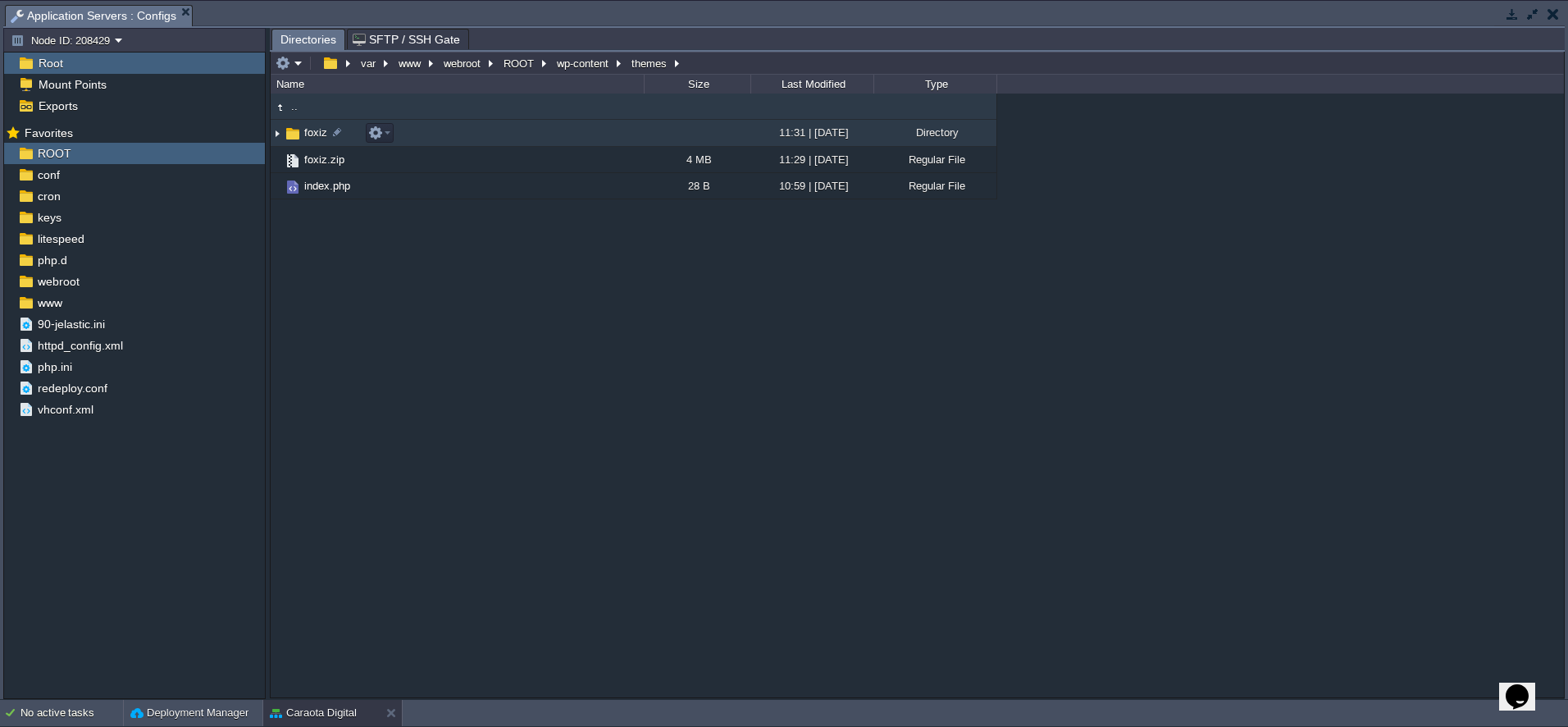
click at [308, 134] on span "foxiz" at bounding box center [316, 133] width 28 height 14
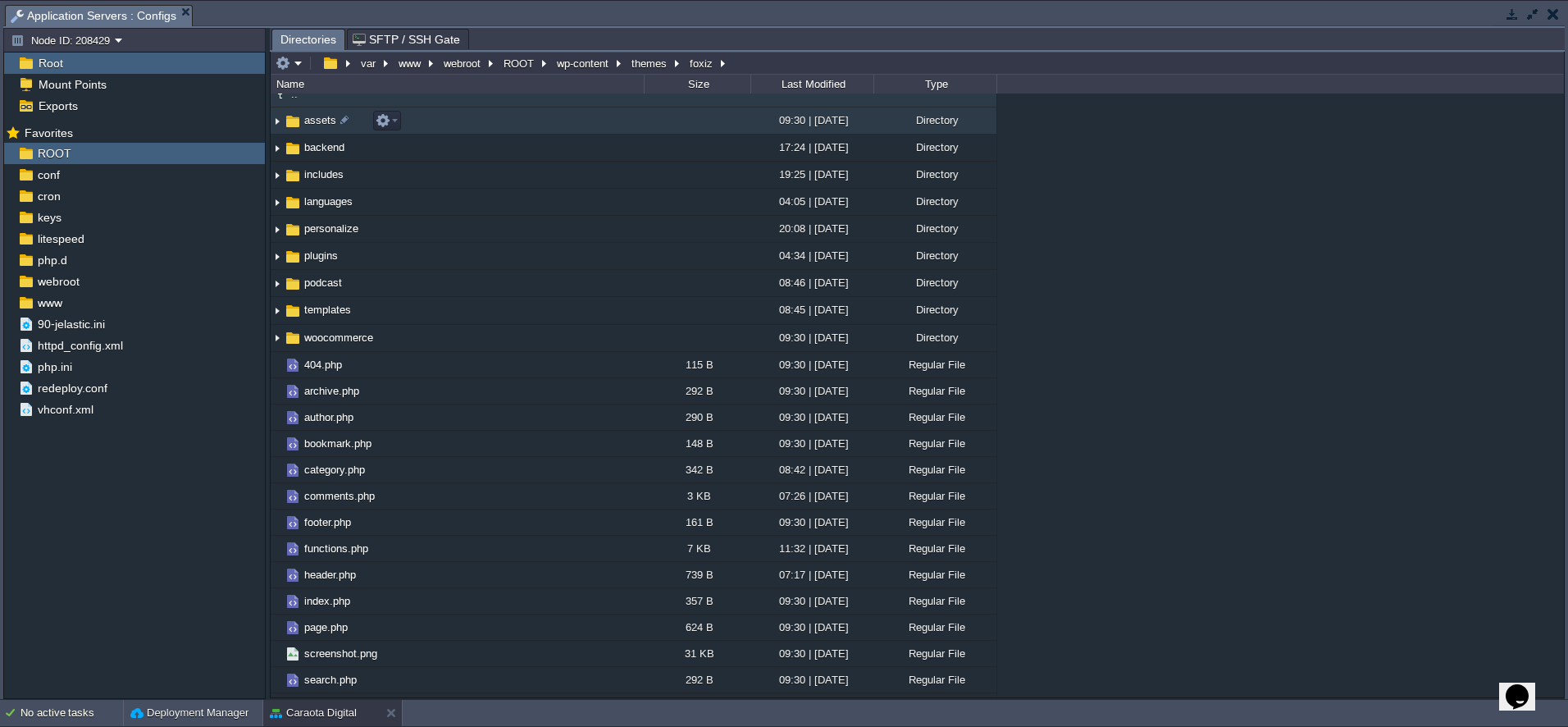
scroll to position [0, 0]
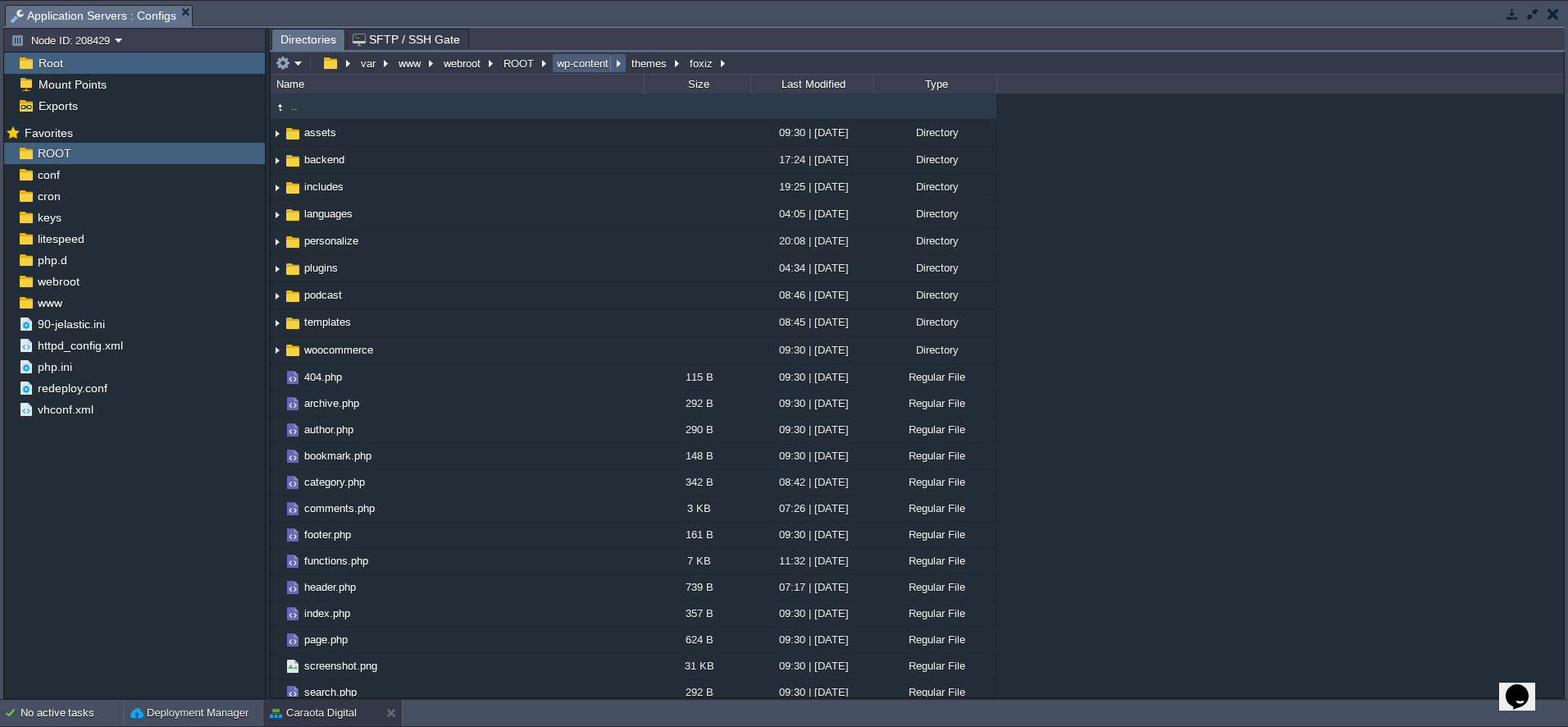
click at [593, 65] on button "wp-content" at bounding box center [583, 63] width 58 height 14
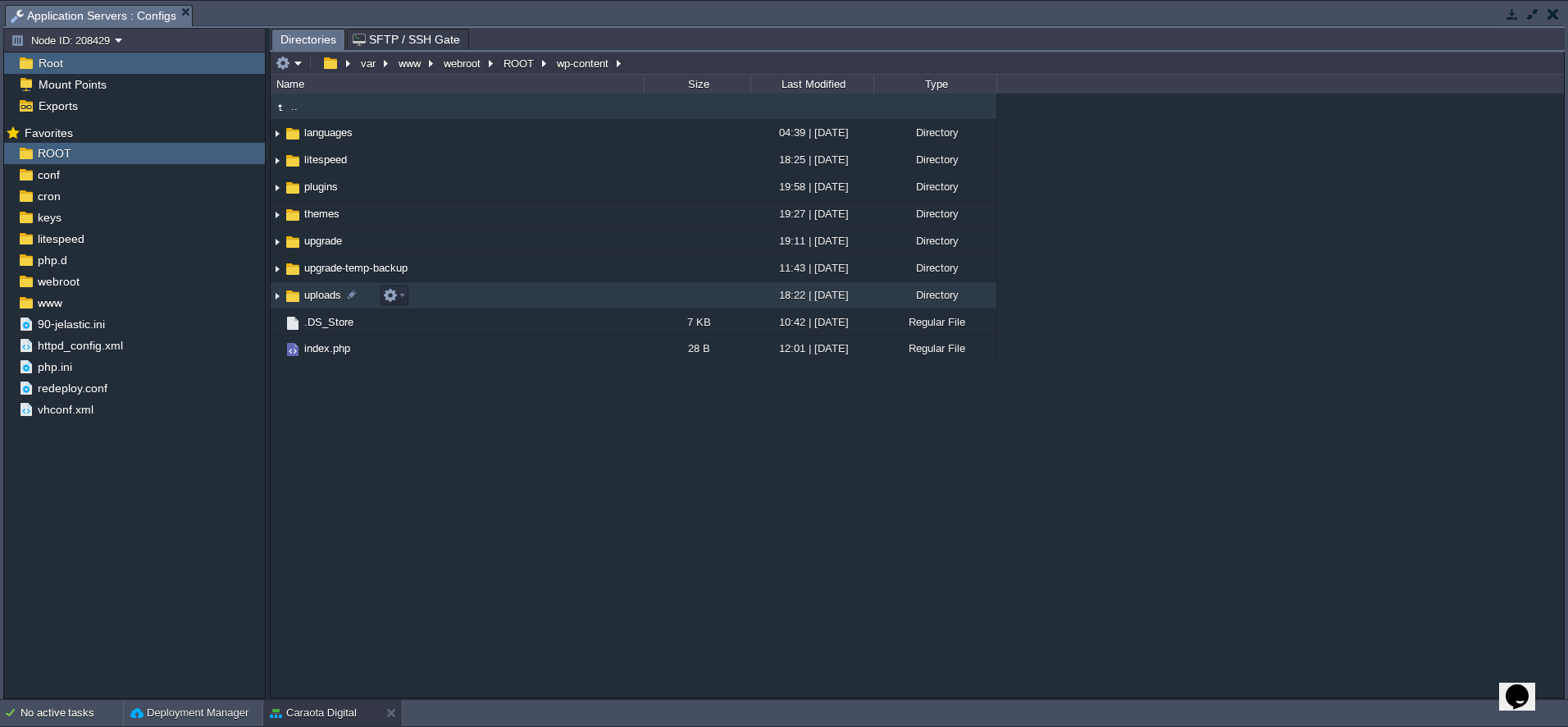
click at [313, 295] on span "uploads" at bounding box center [323, 295] width 42 height 14
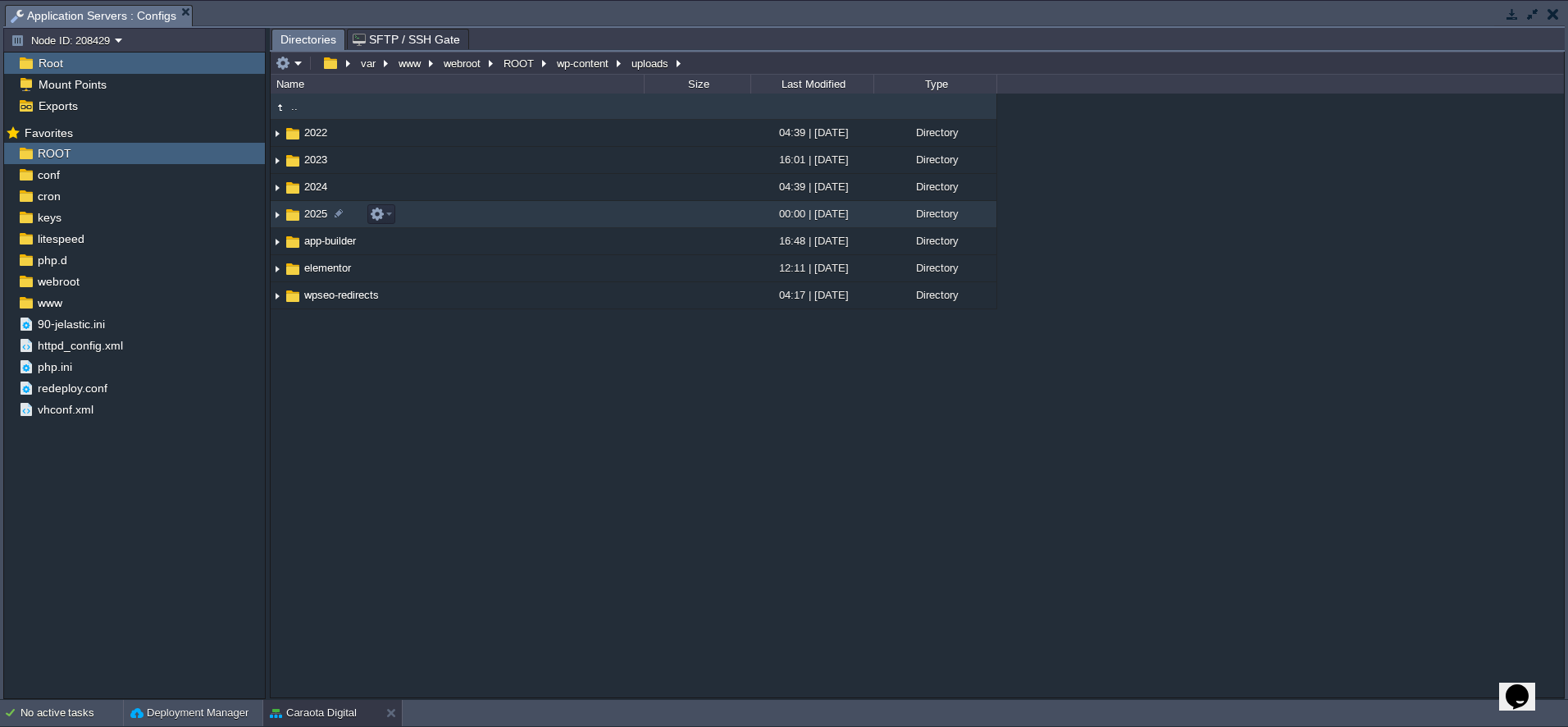
click at [306, 217] on span "2025" at bounding box center [316, 214] width 28 height 14
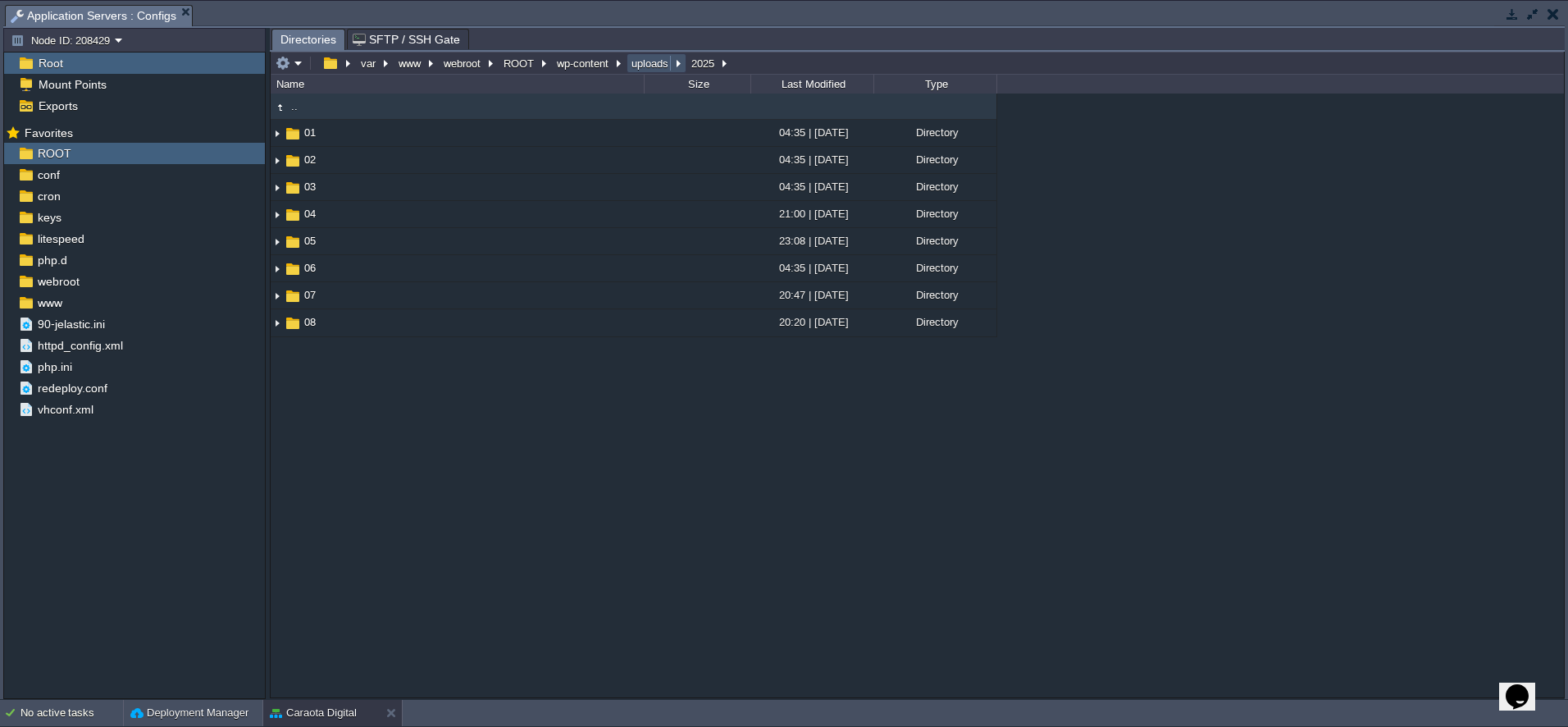
click at [639, 64] on button "uploads" at bounding box center [651, 63] width 43 height 14
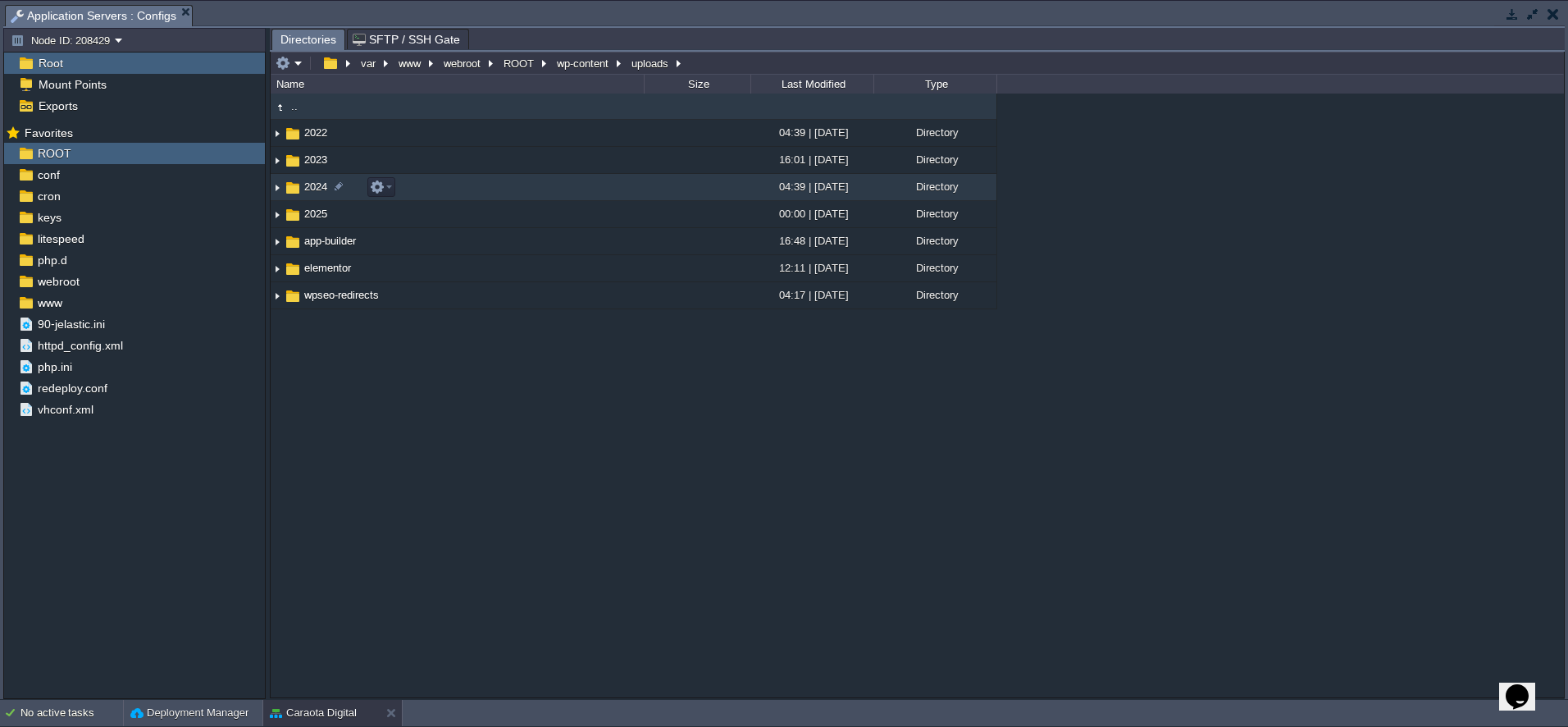
click at [316, 192] on span "2024" at bounding box center [316, 186] width 28 height 14
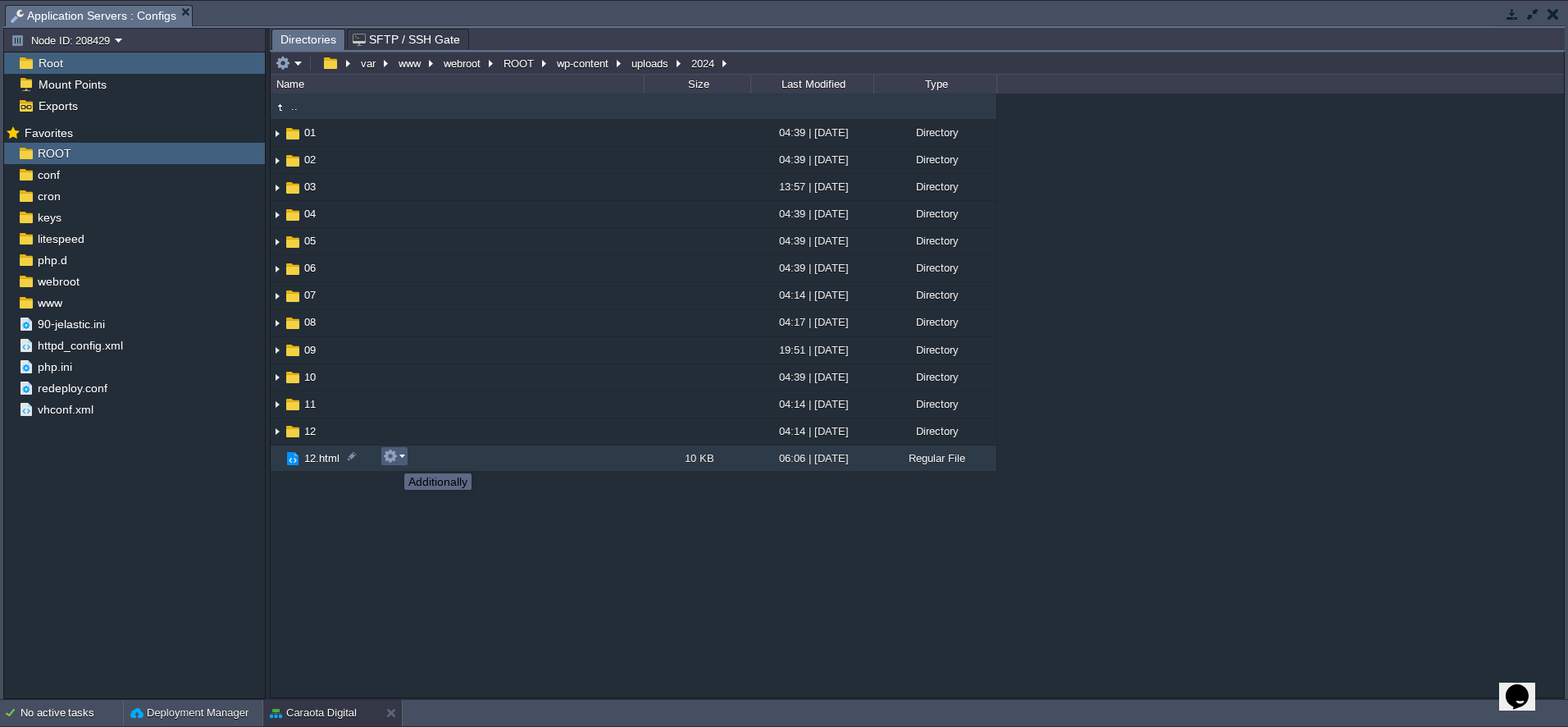
click at [393, 458] on button "button" at bounding box center [390, 455] width 14 height 14
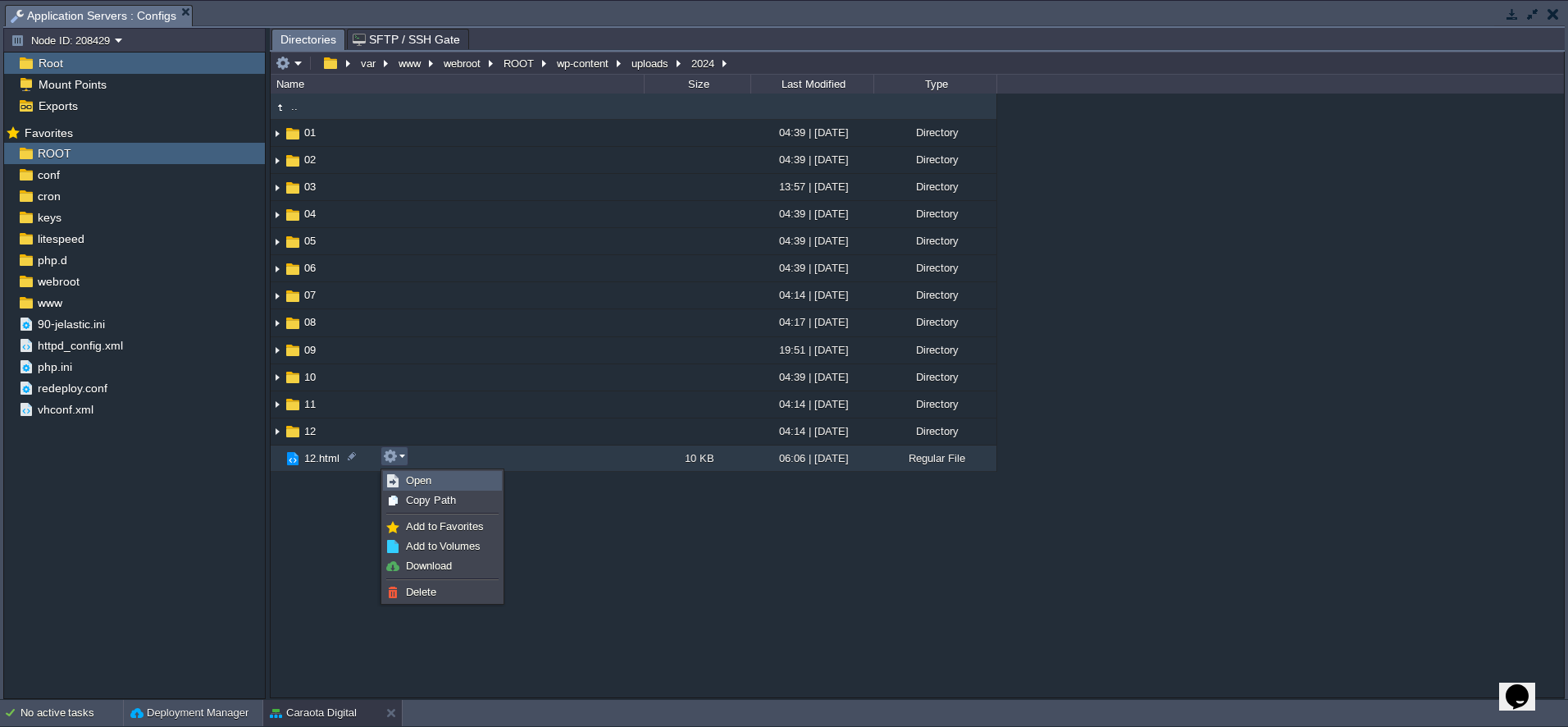
click at [419, 482] on span "Open" at bounding box center [419, 480] width 25 height 13
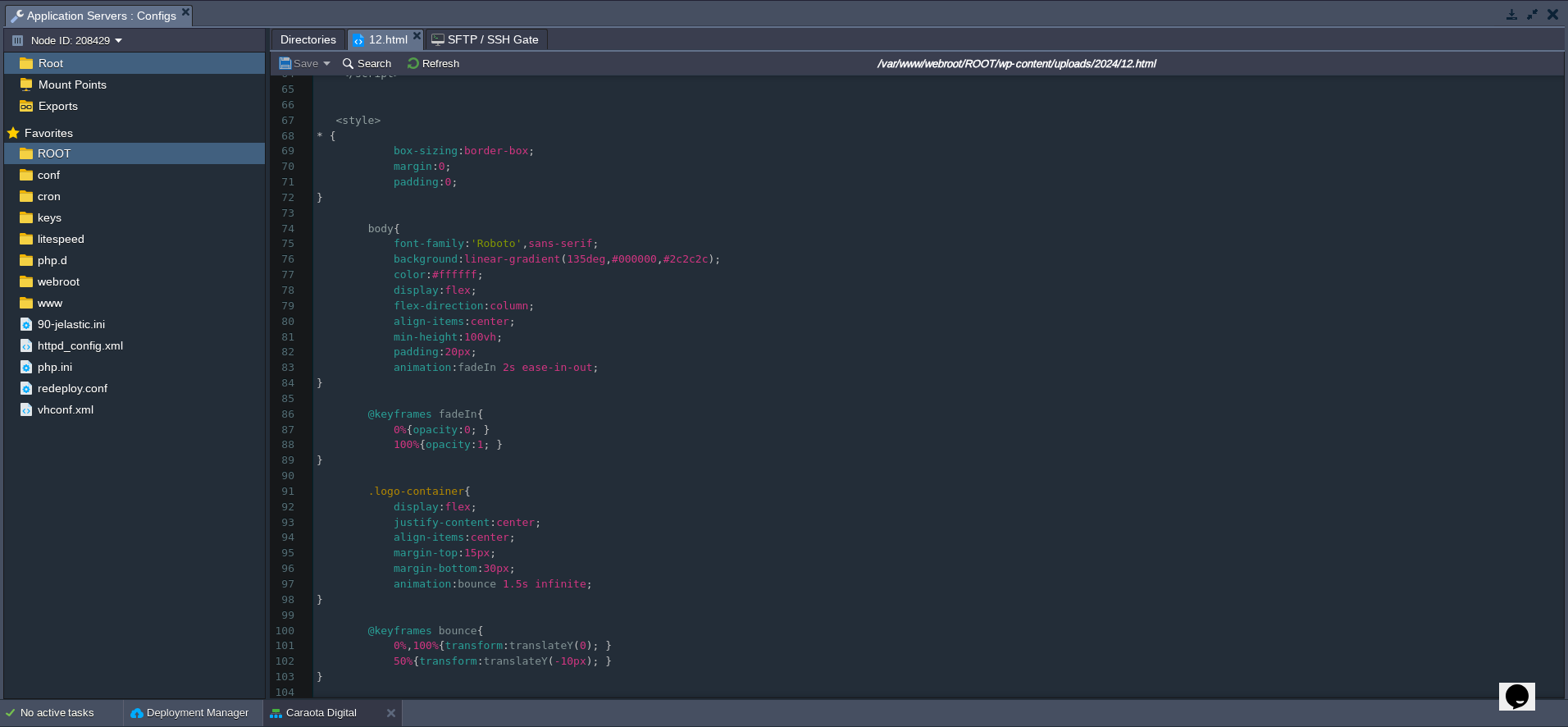
scroll to position [1247, 0]
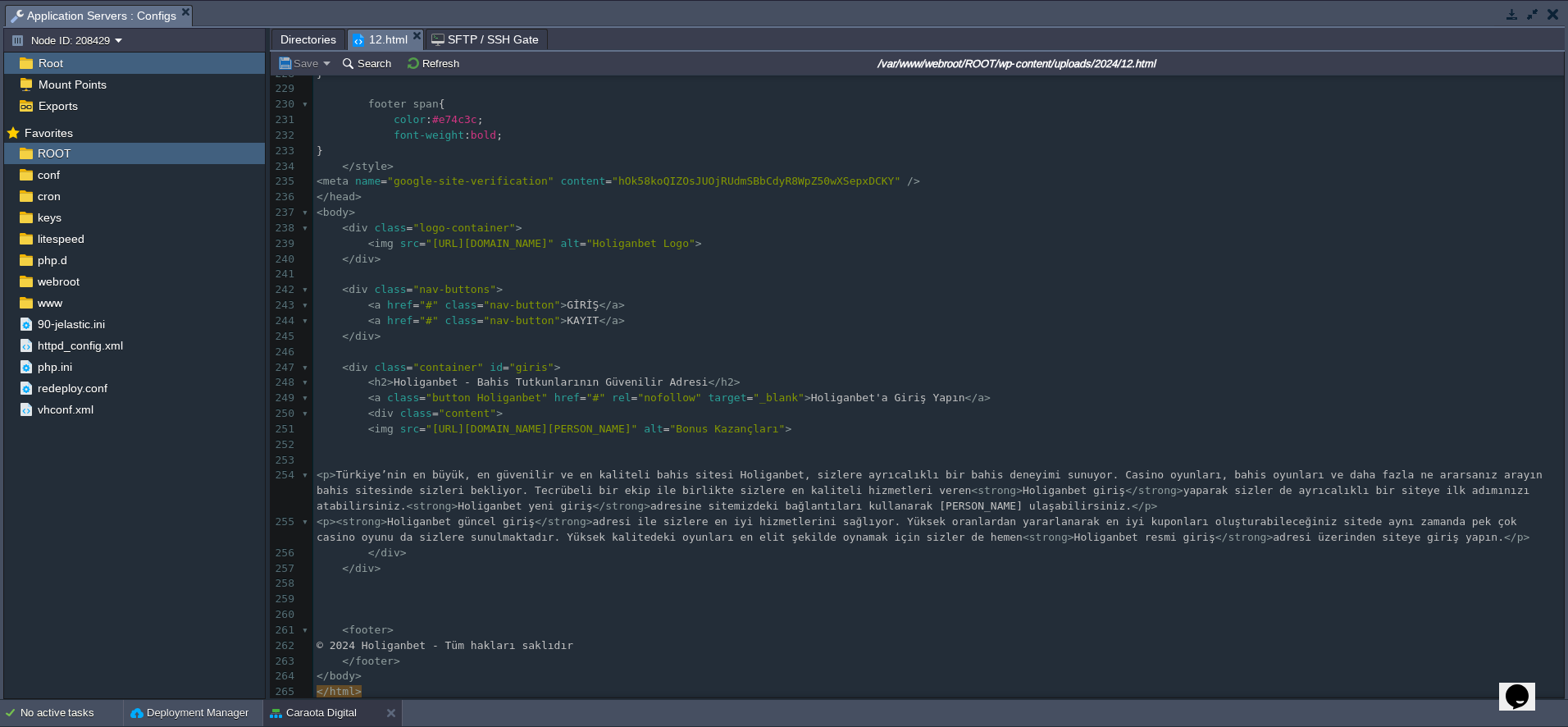
click at [301, 35] on span "Directories" at bounding box center [308, 39] width 56 height 20
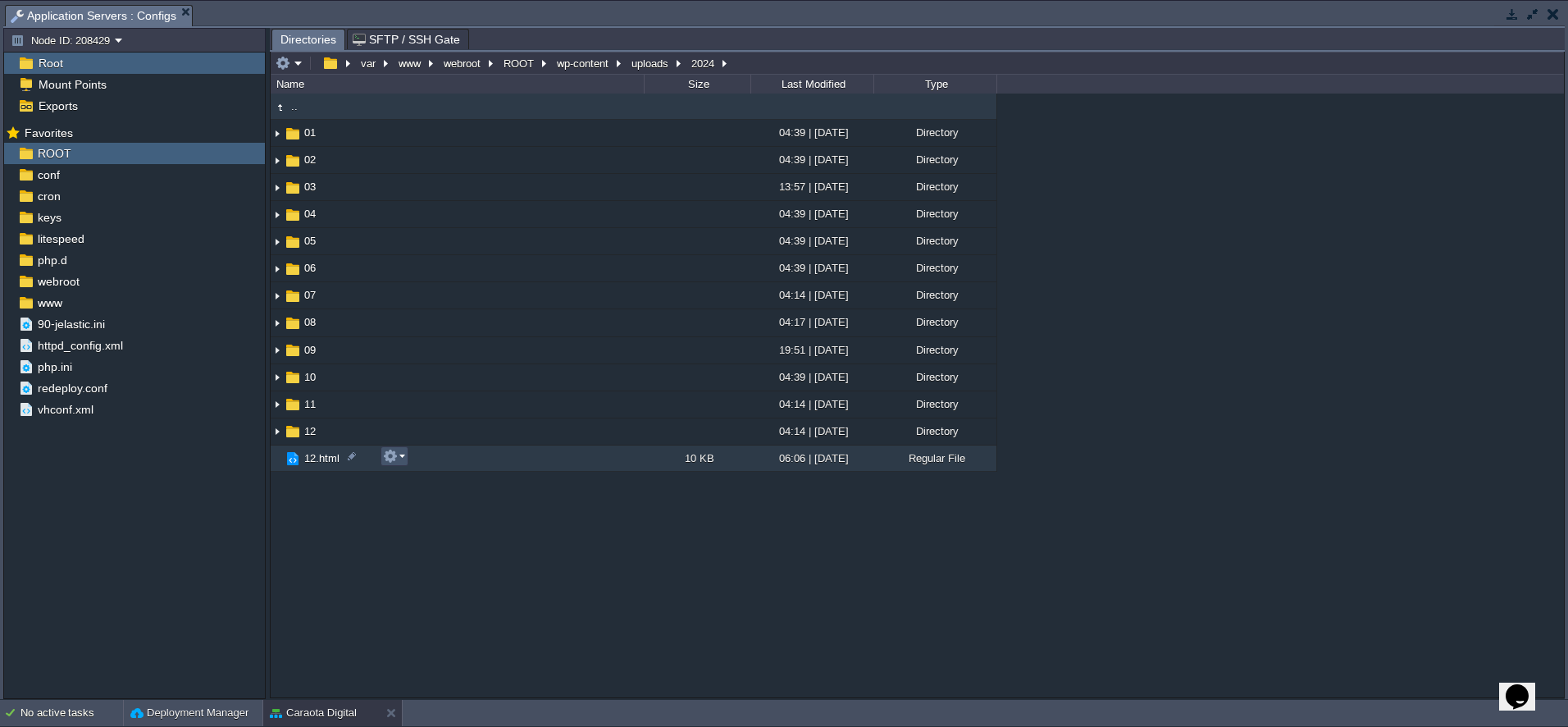
click at [395, 461] on button "button" at bounding box center [390, 455] width 14 height 14
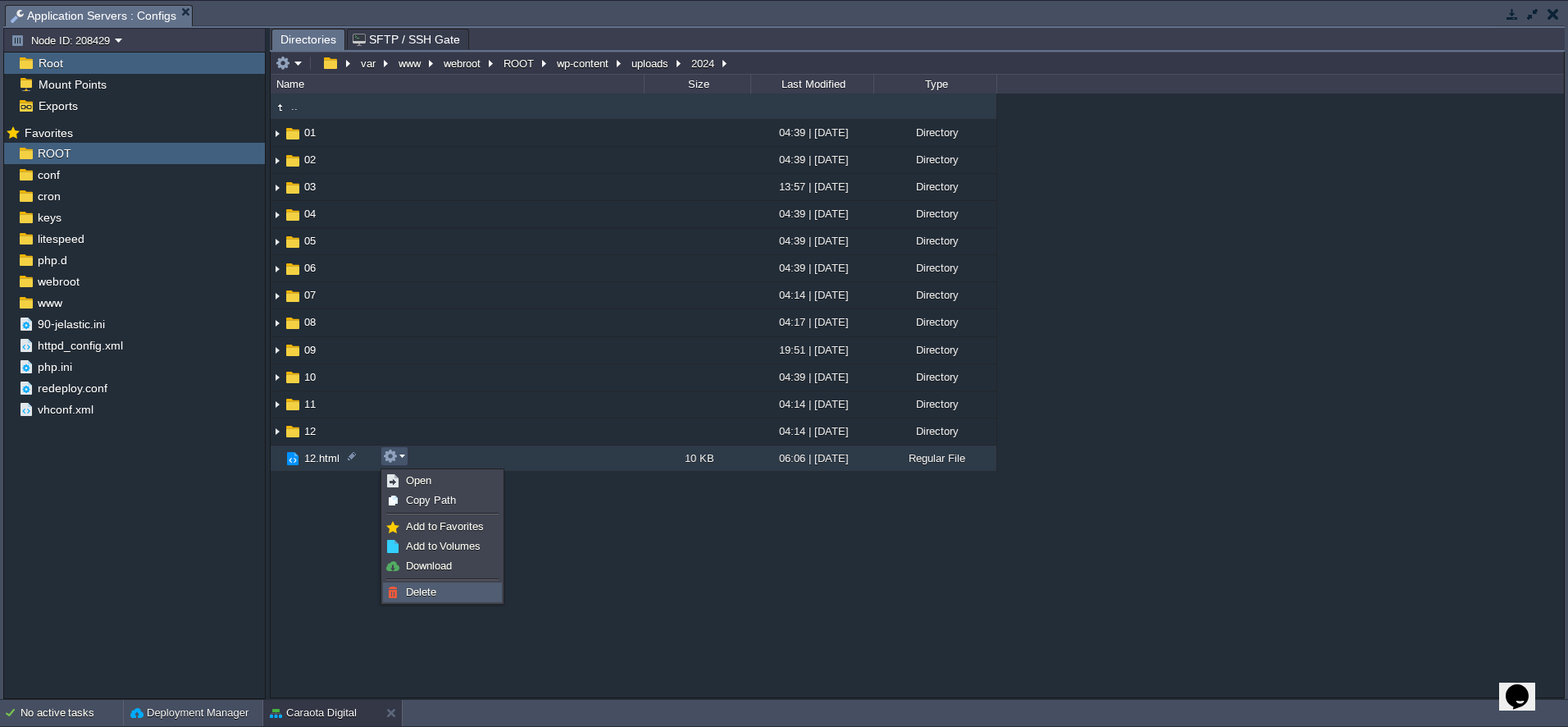
click at [411, 588] on span "Delete" at bounding box center [421, 592] width 30 height 13
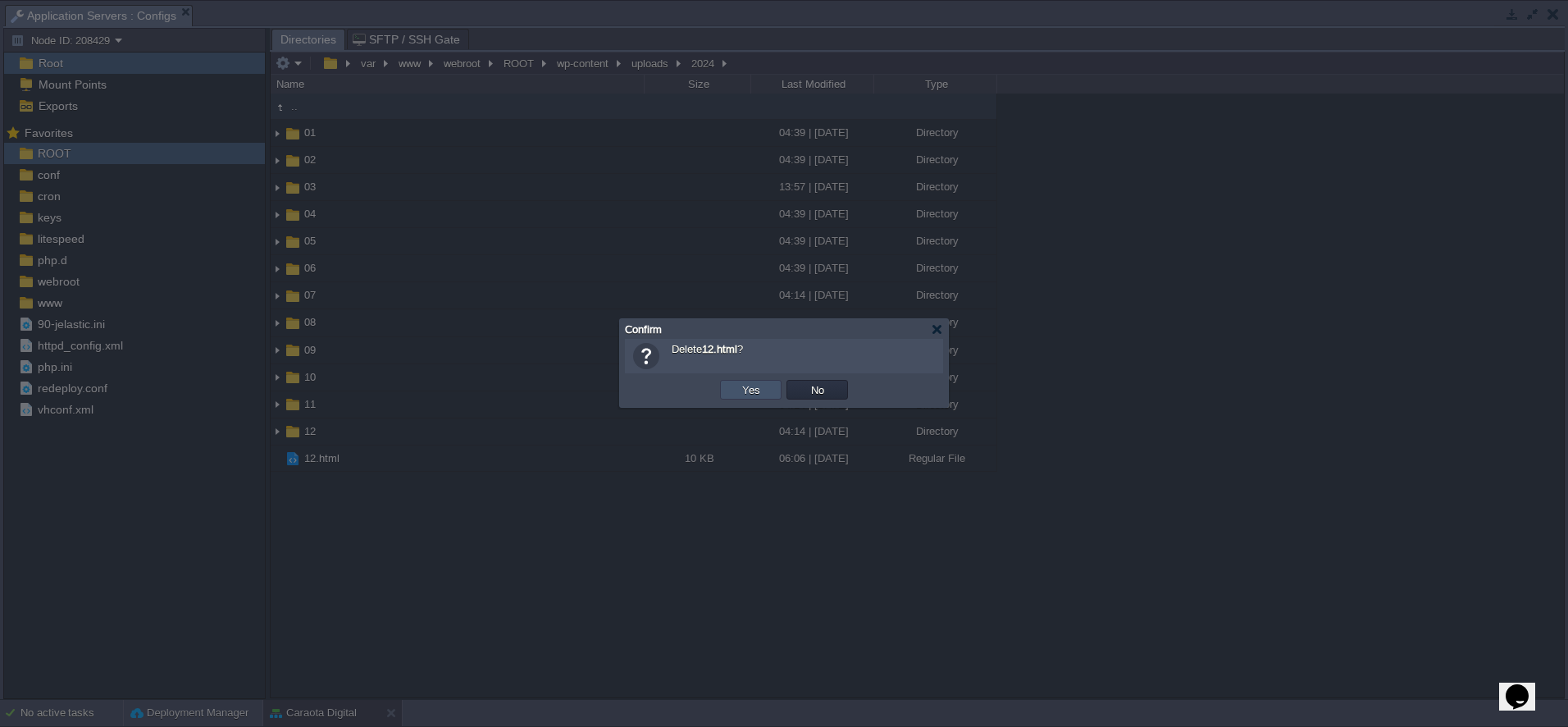
click at [747, 392] on button "Yes" at bounding box center [750, 389] width 28 height 14
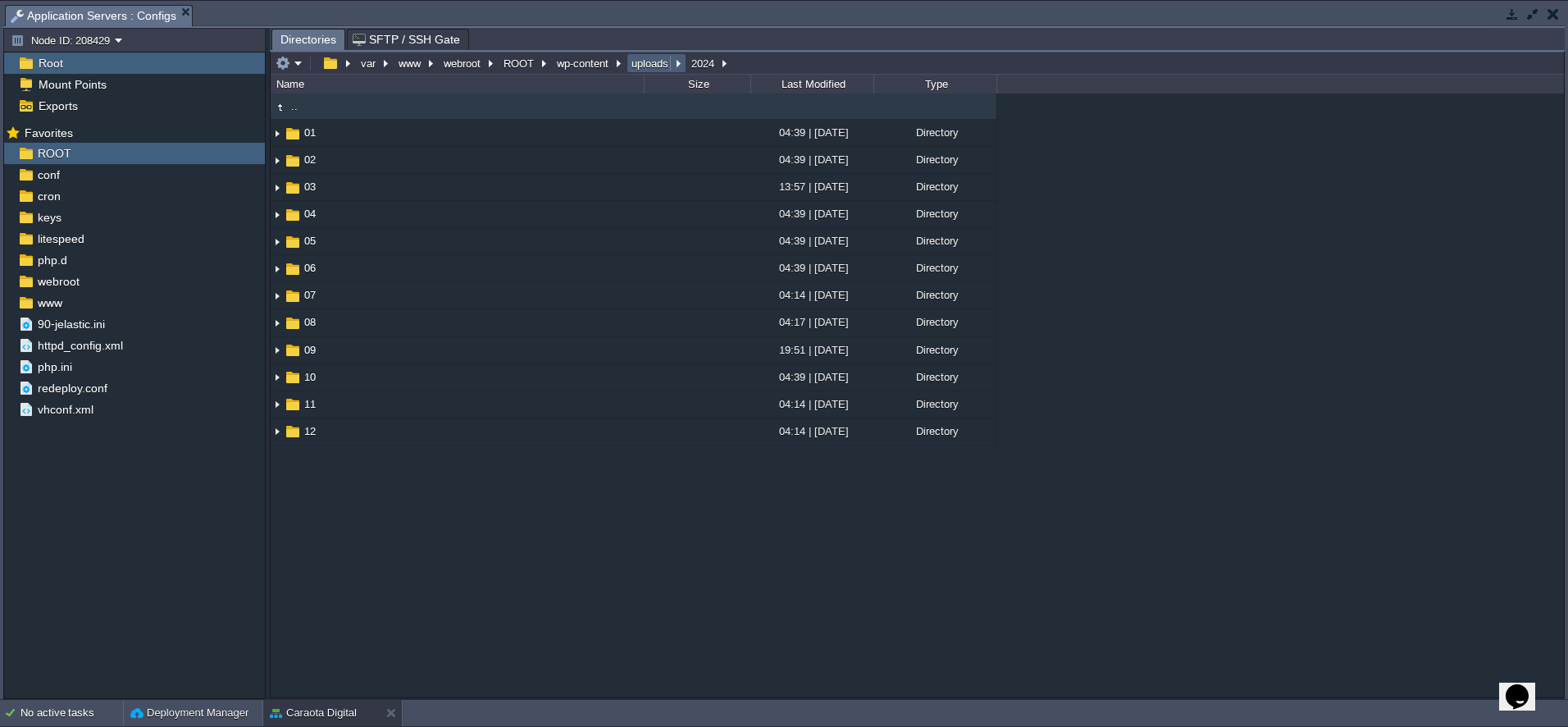
click at [640, 65] on button "uploads" at bounding box center [651, 63] width 43 height 14
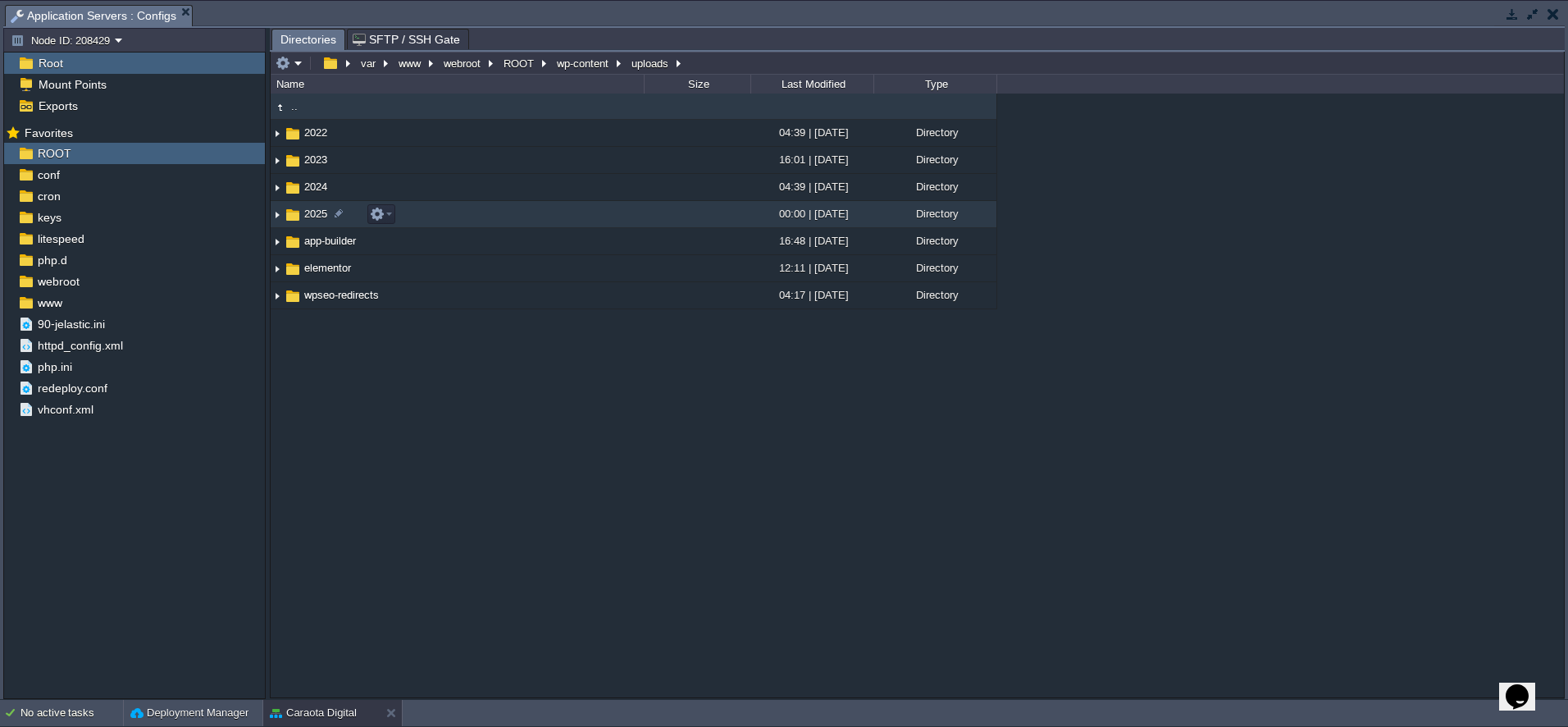
click at [306, 211] on span "2025" at bounding box center [316, 214] width 28 height 14
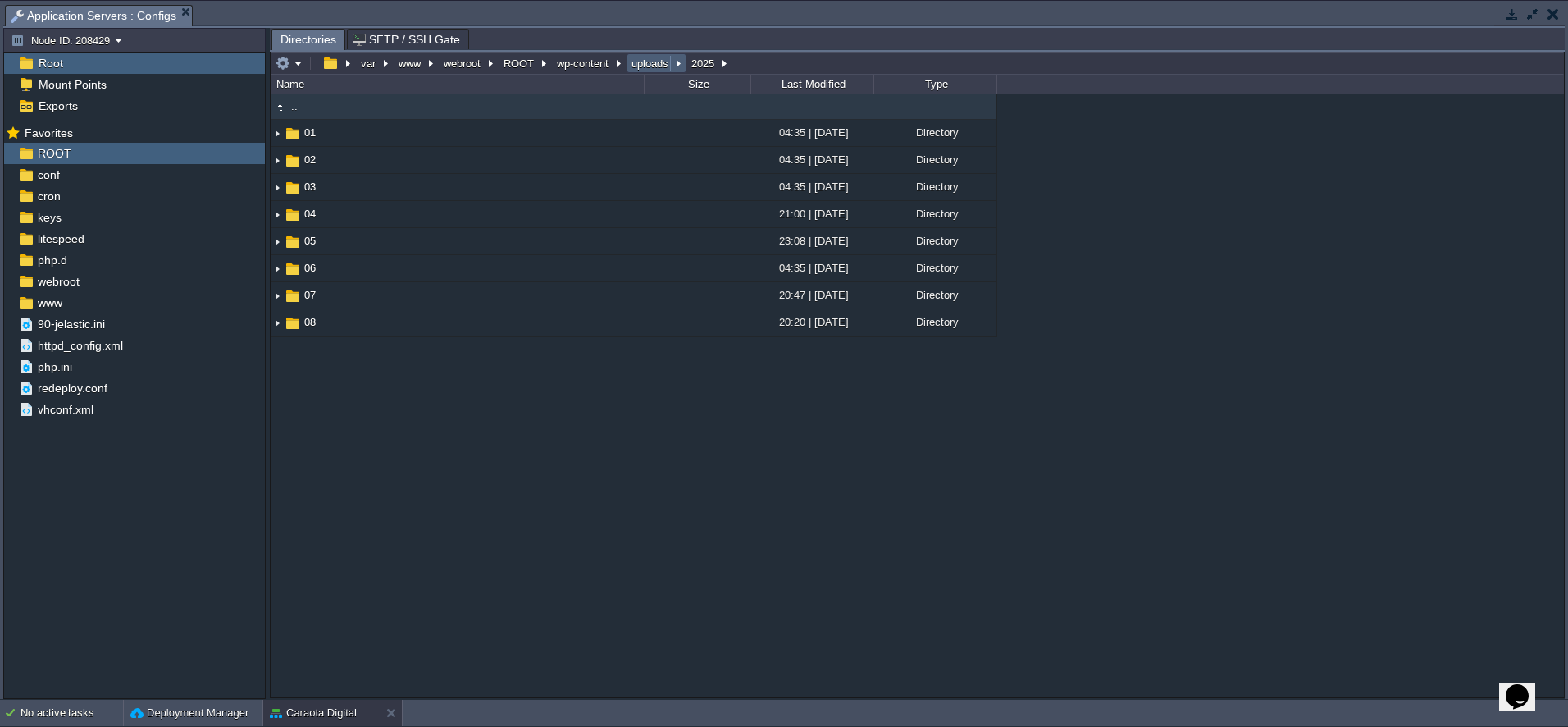
click at [636, 63] on button "uploads" at bounding box center [651, 63] width 43 height 14
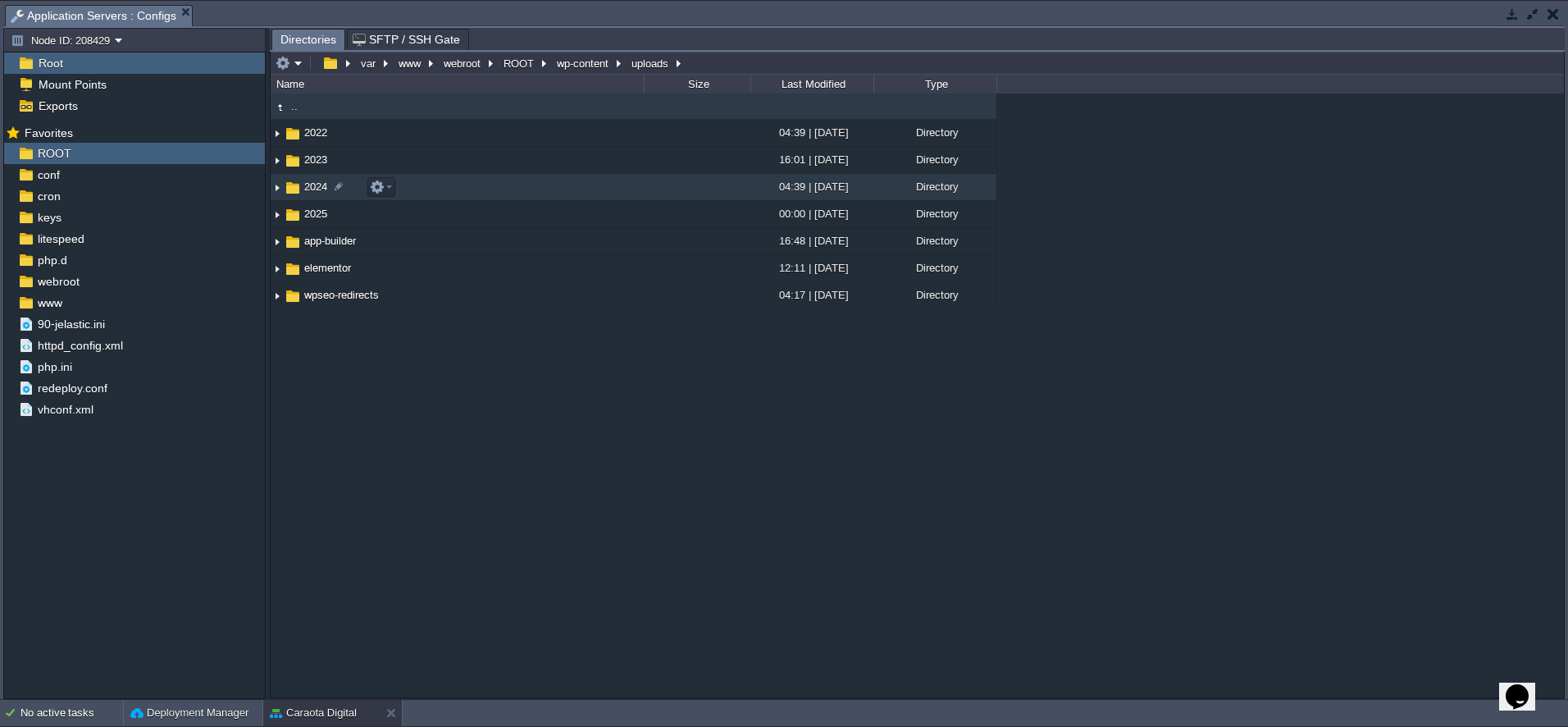
click at [313, 194] on span "2024" at bounding box center [316, 186] width 28 height 14
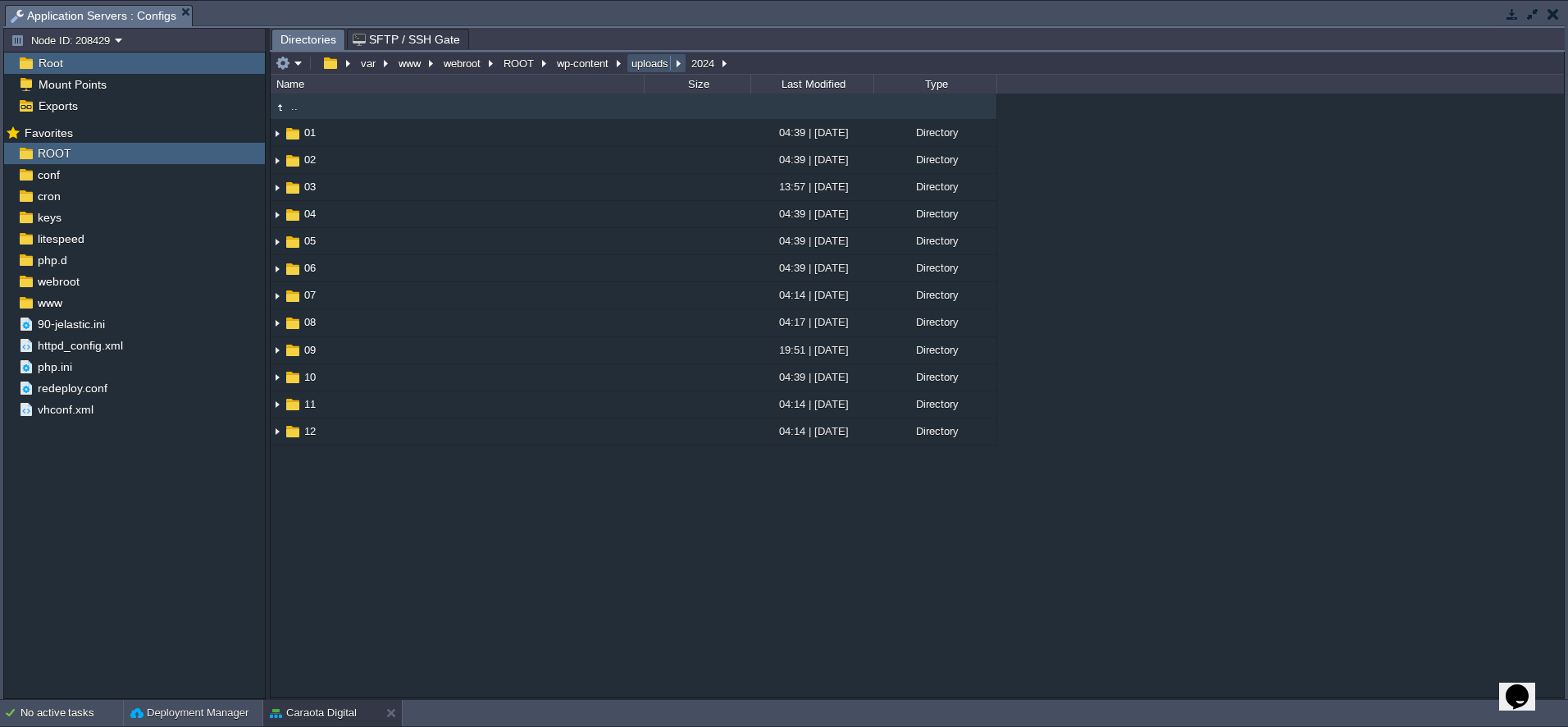
click at [636, 71] on button "uploads" at bounding box center [651, 63] width 43 height 14
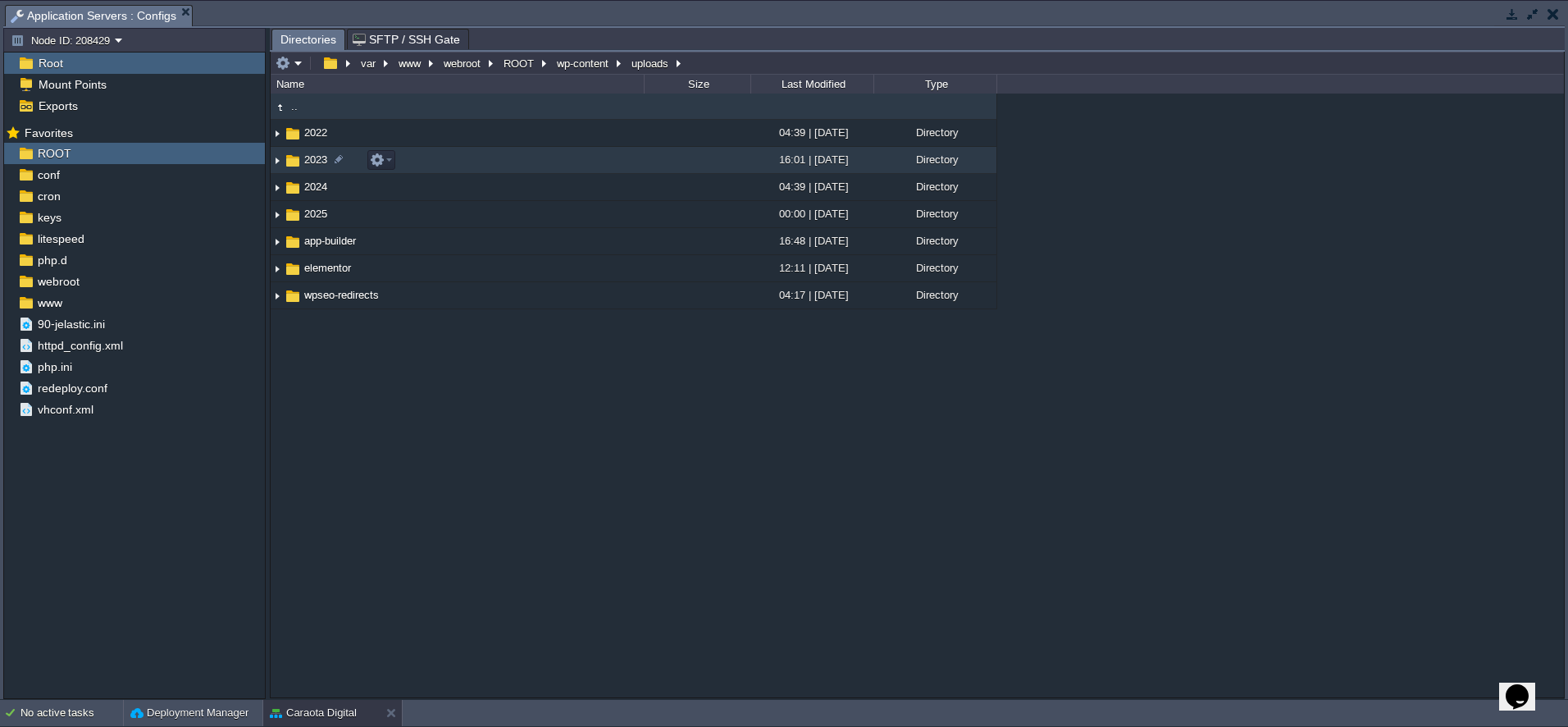
click at [292, 156] on img at bounding box center [293, 160] width 18 height 18
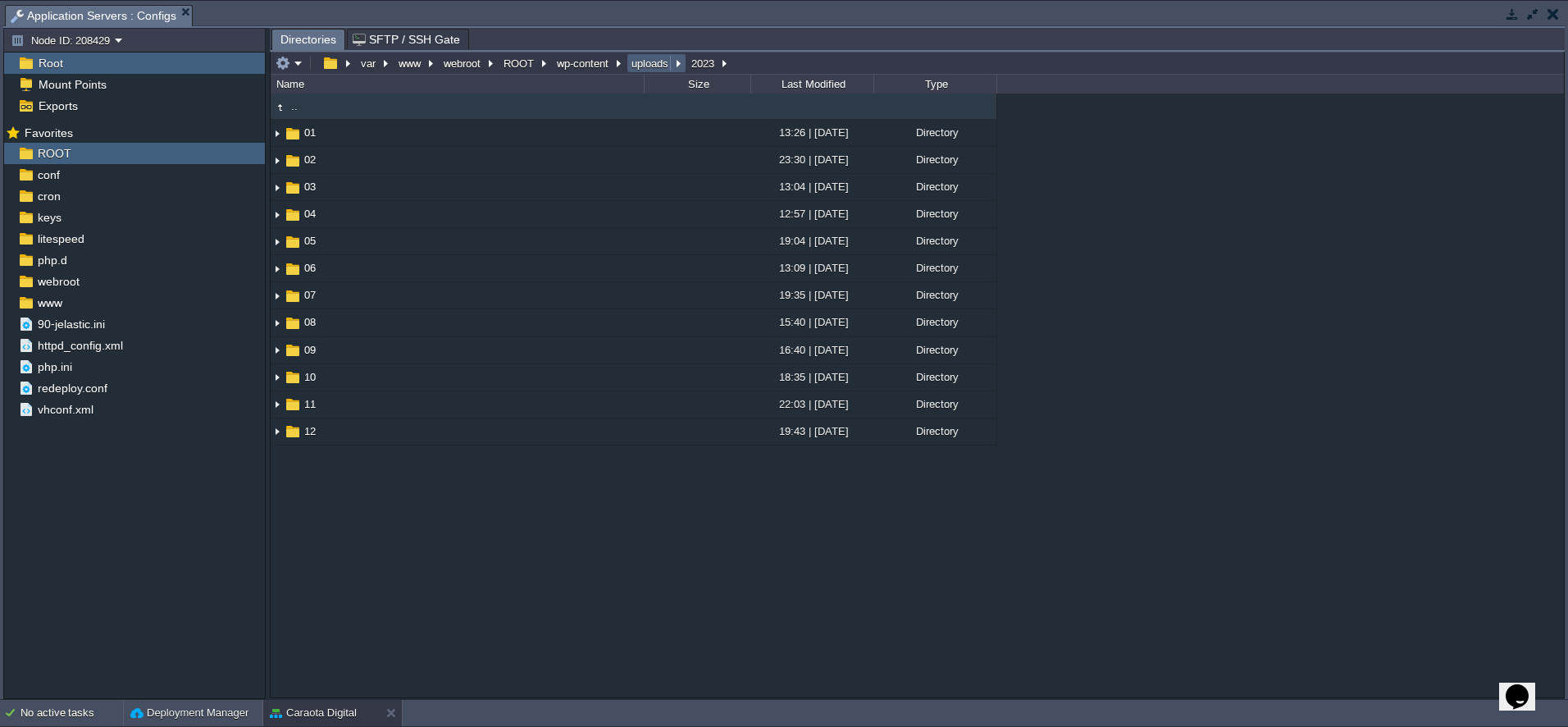
click at [642, 63] on button "uploads" at bounding box center [651, 63] width 43 height 14
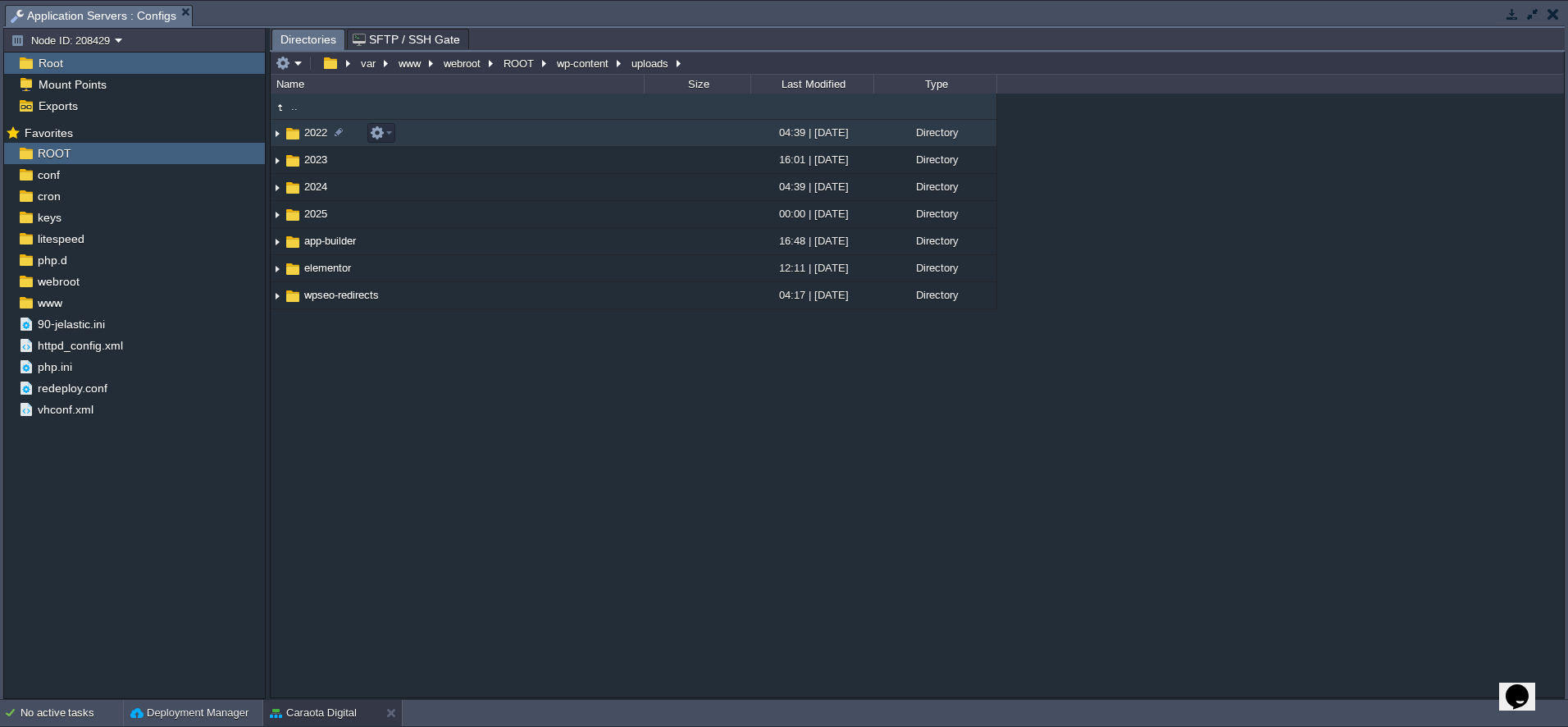
click at [420, 131] on td "2022" at bounding box center [457, 134] width 373 height 27
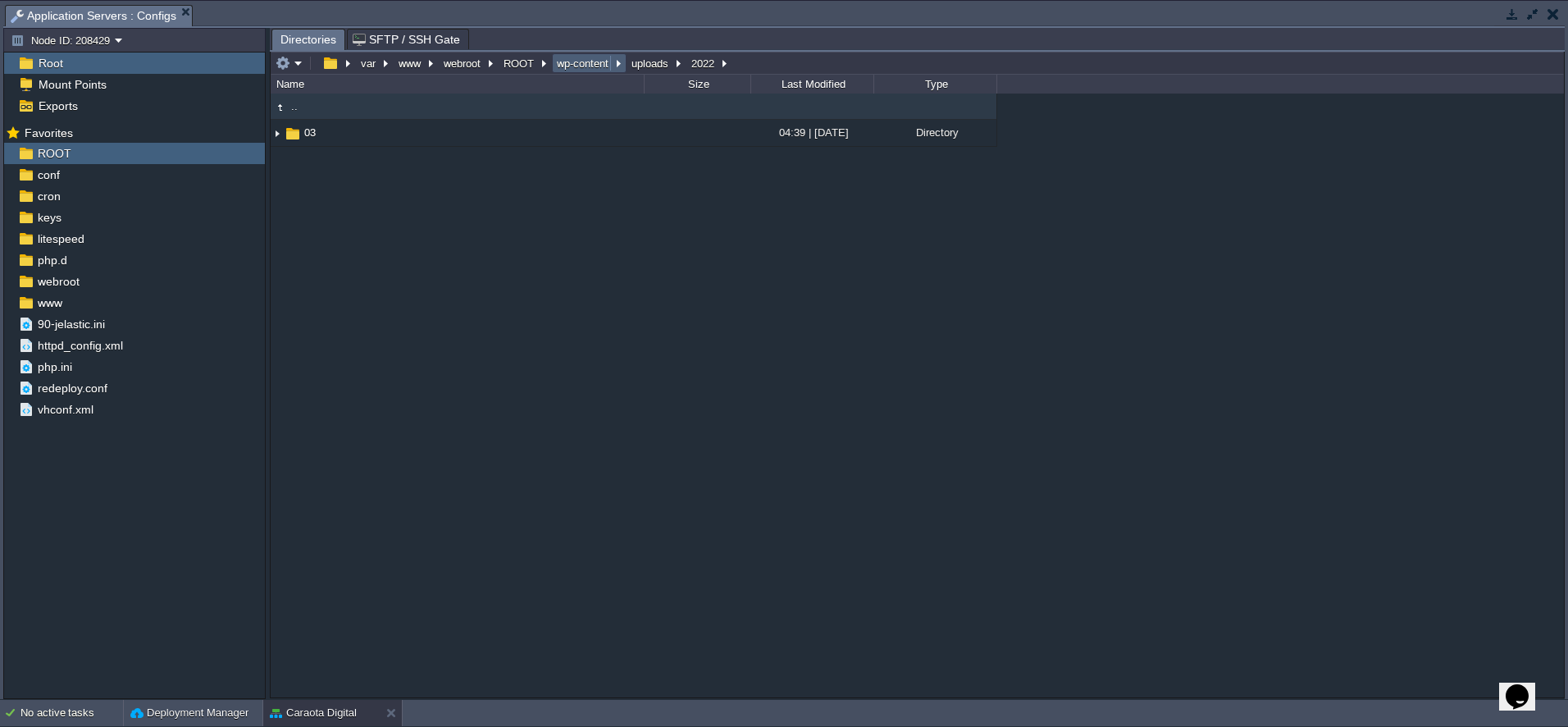
click at [586, 65] on button "wp-content" at bounding box center [583, 63] width 58 height 14
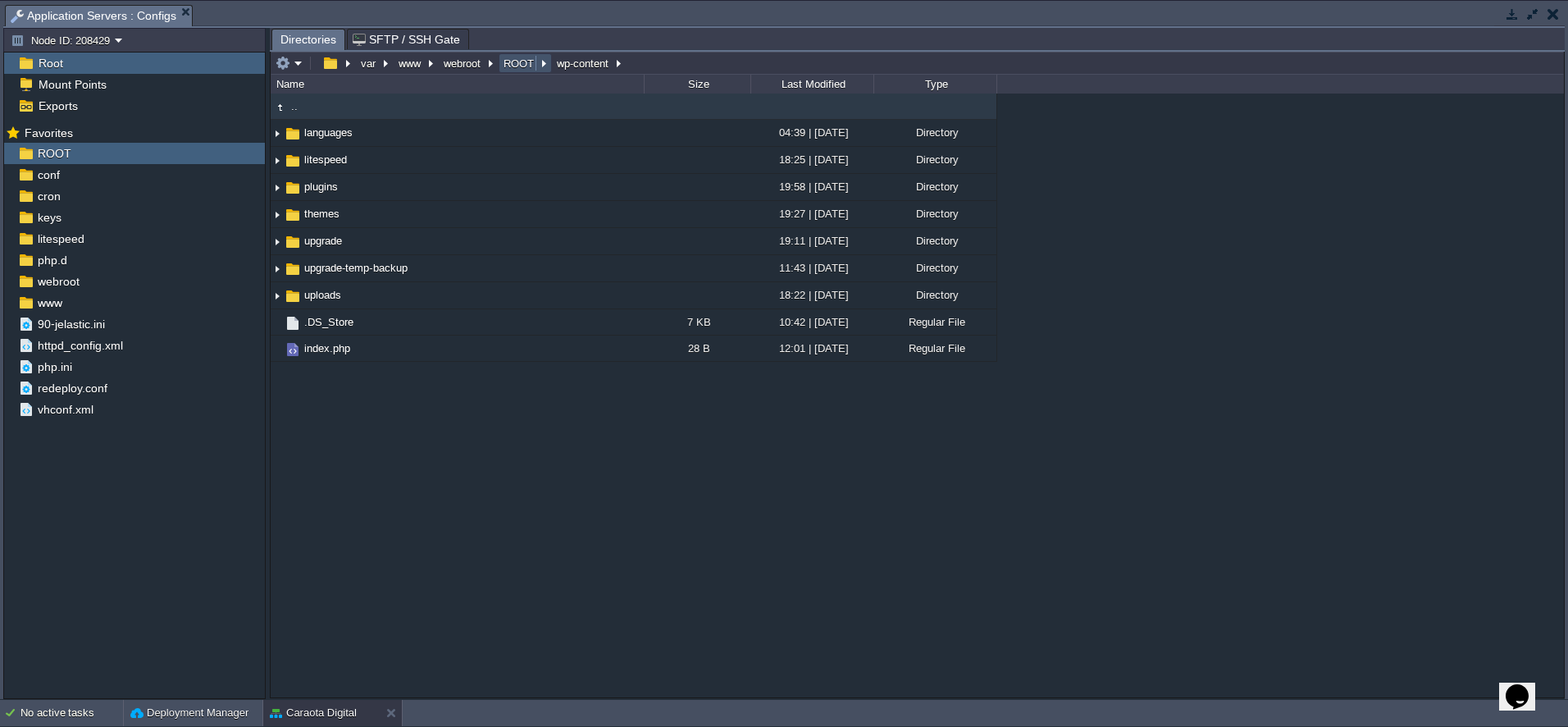
click at [516, 66] on button "ROOT" at bounding box center [519, 63] width 37 height 14
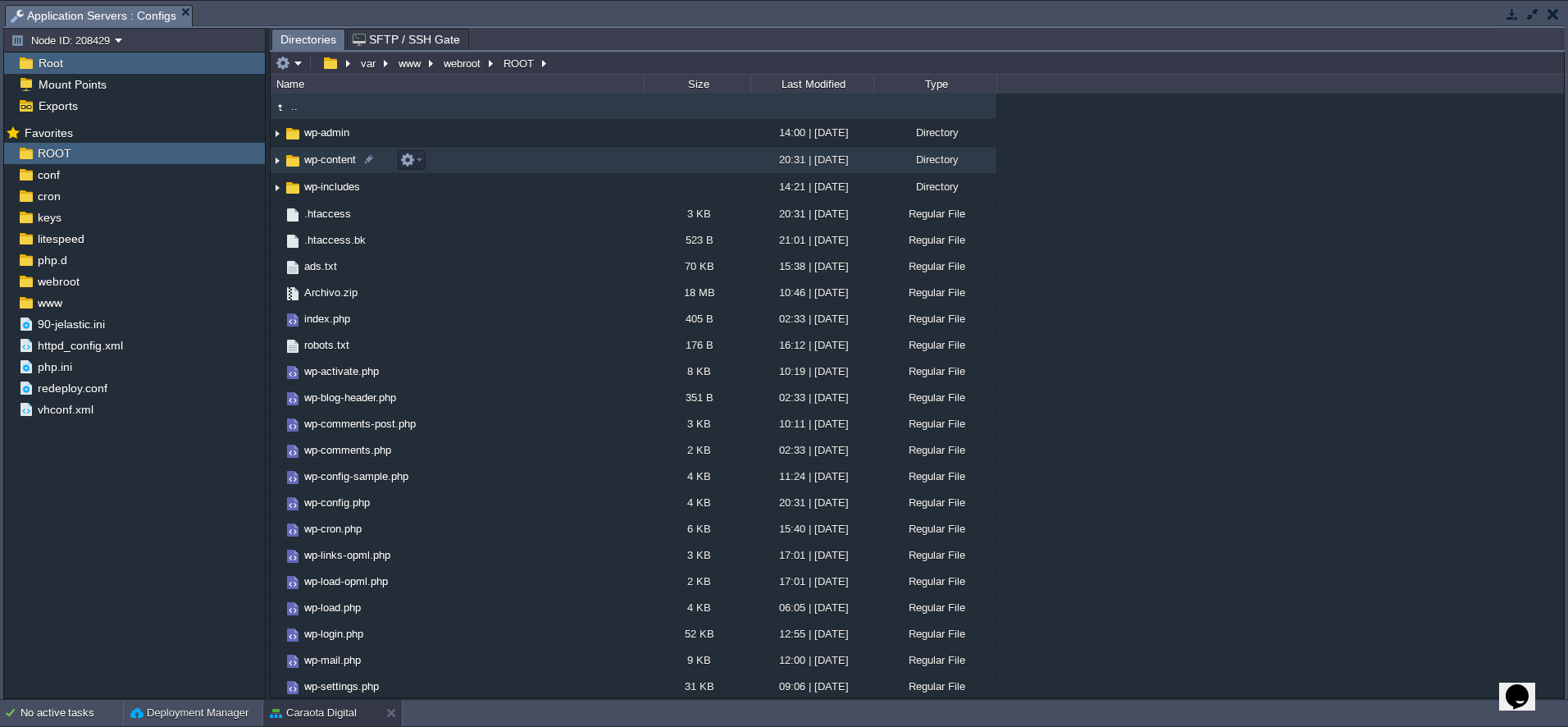
click at [323, 160] on span "wp-content" at bounding box center [330, 160] width 56 height 14
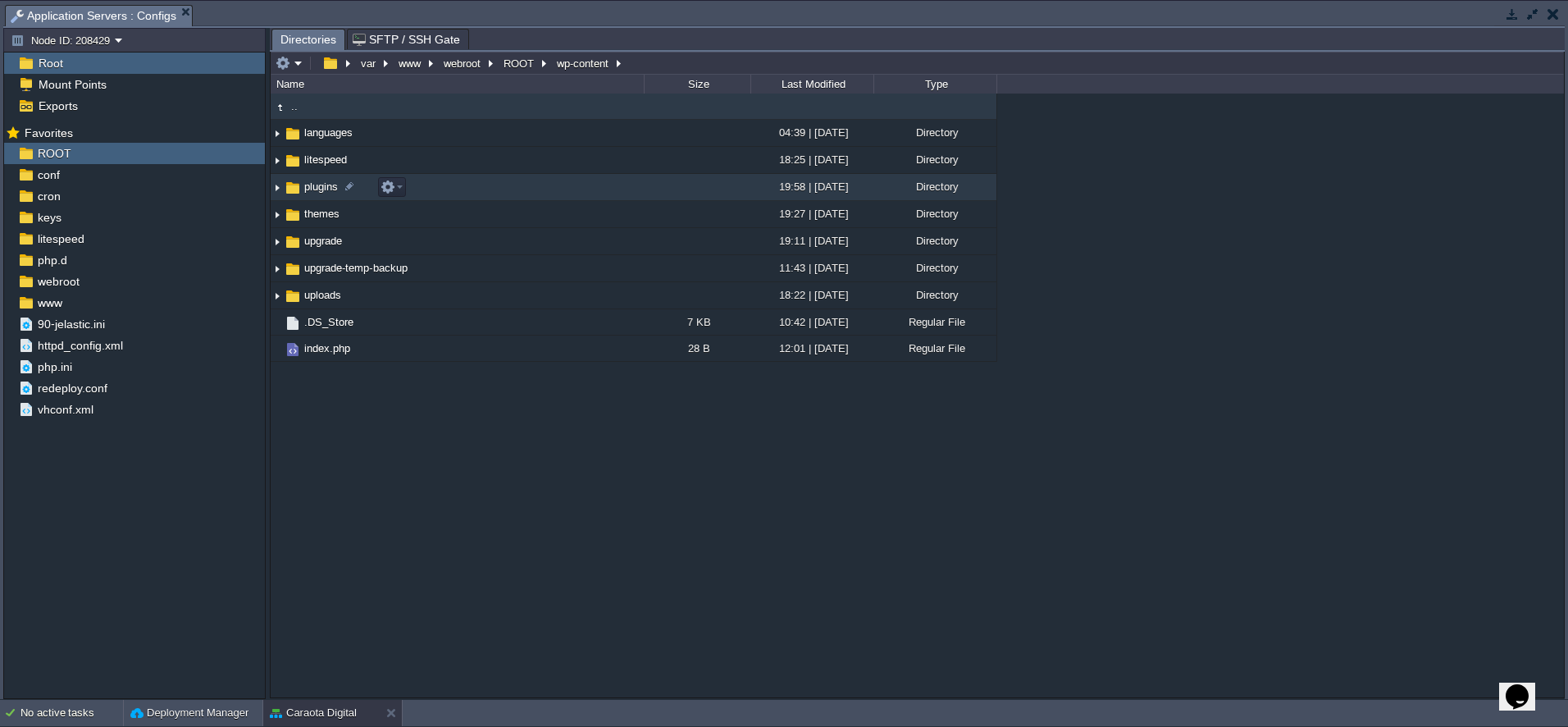
click at [314, 190] on span "plugins" at bounding box center [321, 186] width 39 height 14
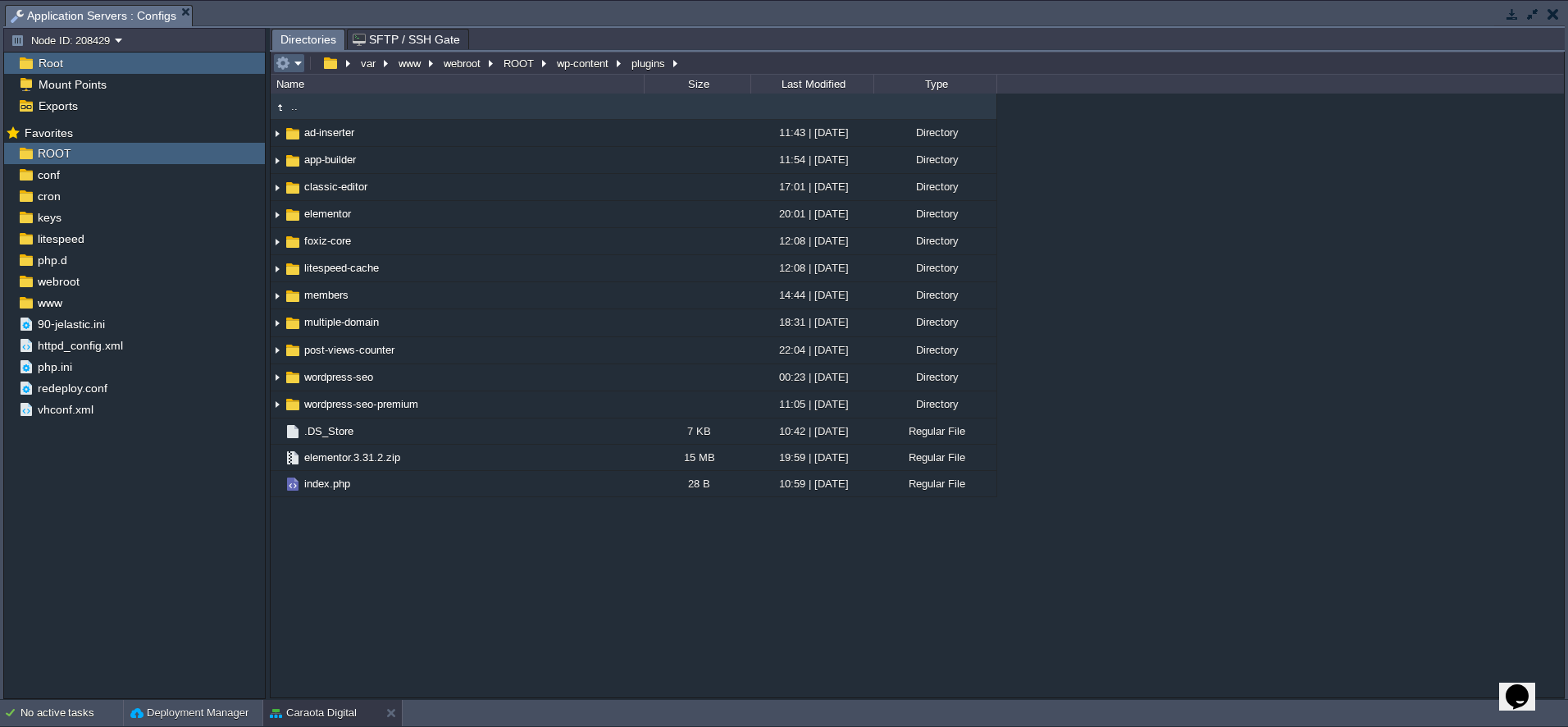
click at [293, 65] on em at bounding box center [289, 63] width 27 height 14
drag, startPoint x: 491, startPoint y: 567, endPoint x: 405, endPoint y: 423, distance: 167.7
click at [490, 567] on div ".. ad-inserter 11:43 | [DATE] Directory app-builder 11:54 | [DATE] Directory cl…" at bounding box center [917, 394] width 1294 height 602
click at [291, 66] on em at bounding box center [289, 63] width 27 height 14
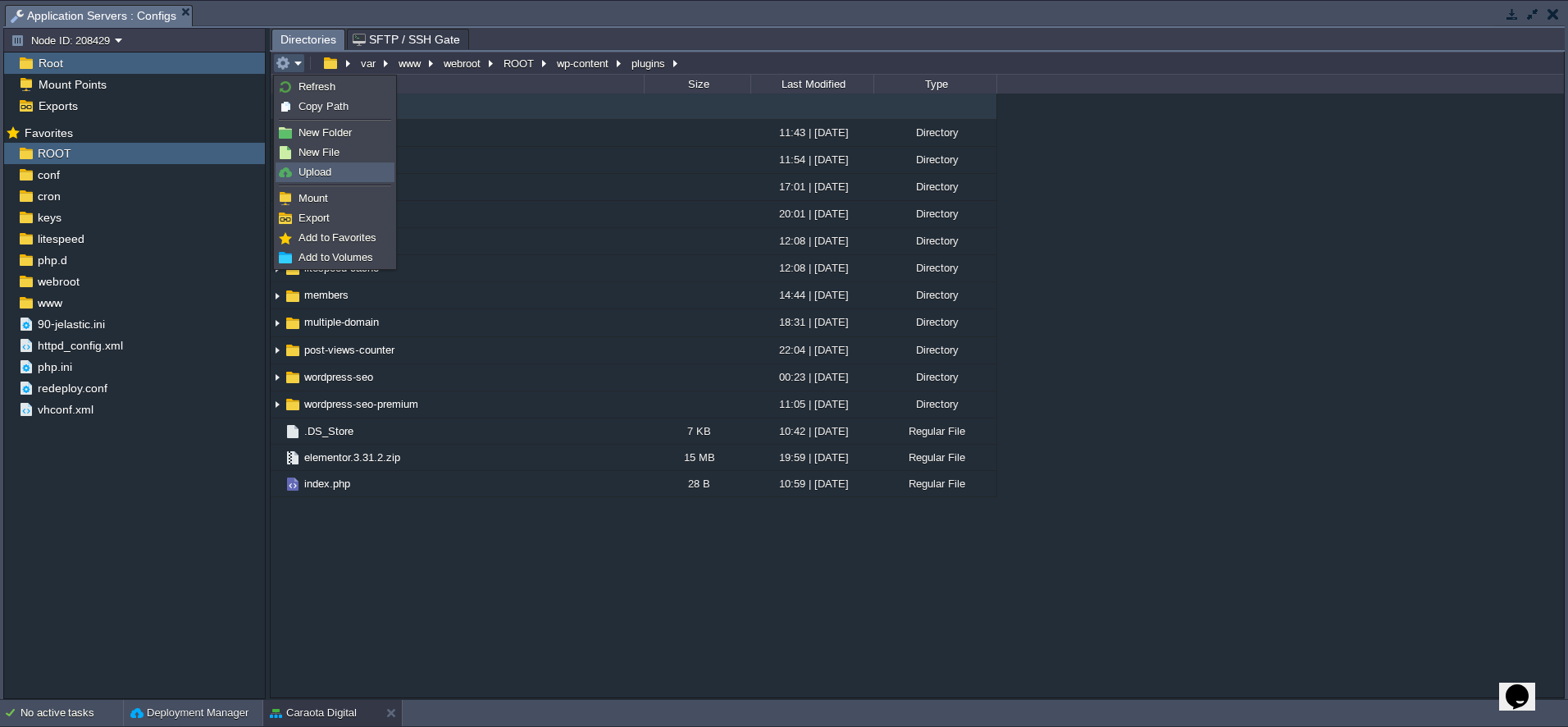
click at [322, 170] on span "Upload" at bounding box center [315, 172] width 33 height 13
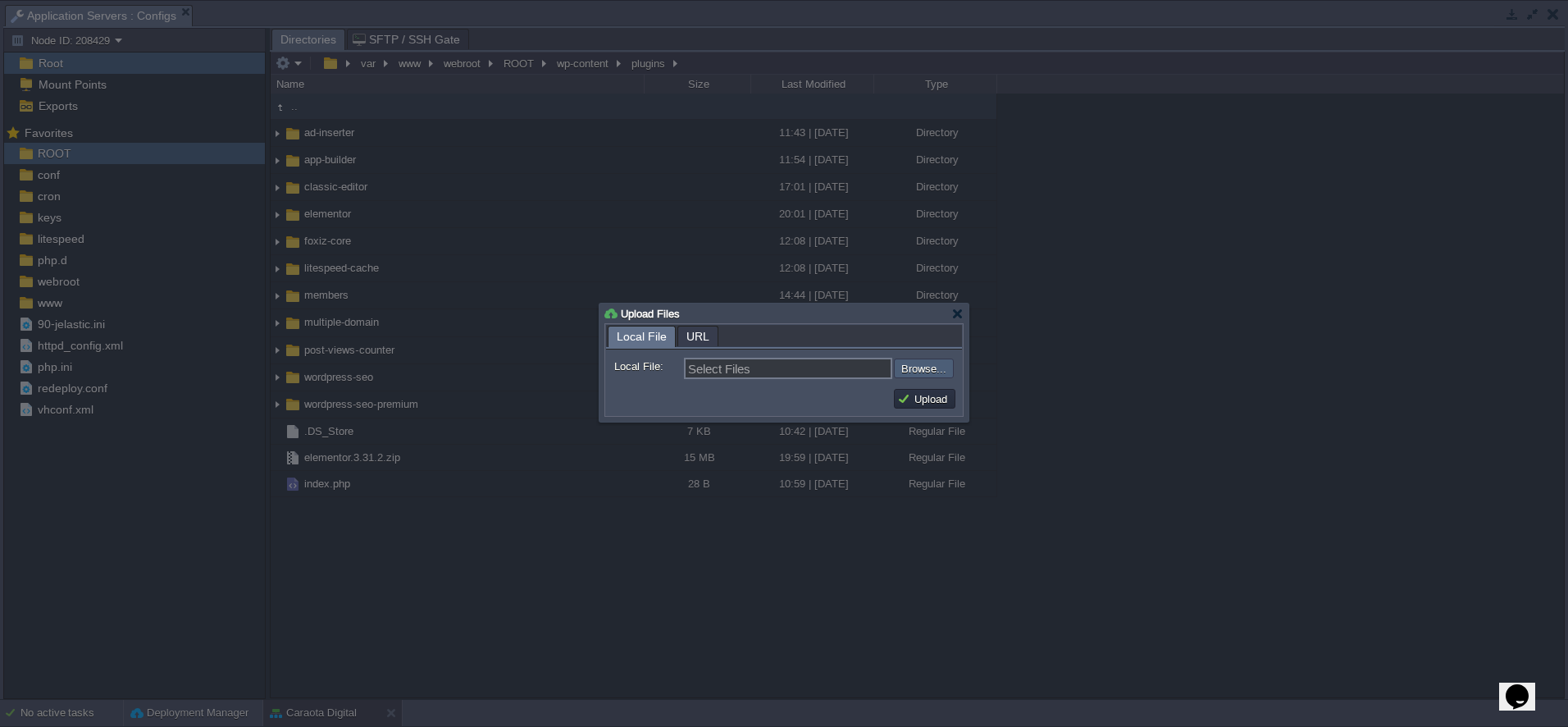
click at [930, 375] on input "file" at bounding box center [850, 368] width 207 height 20
type input "C:\fakepath\multiple-domain.1.0.7.zip"
type input "multiple-domain.1.0.7.zip"
click at [910, 397] on button "Upload" at bounding box center [924, 398] width 55 height 14
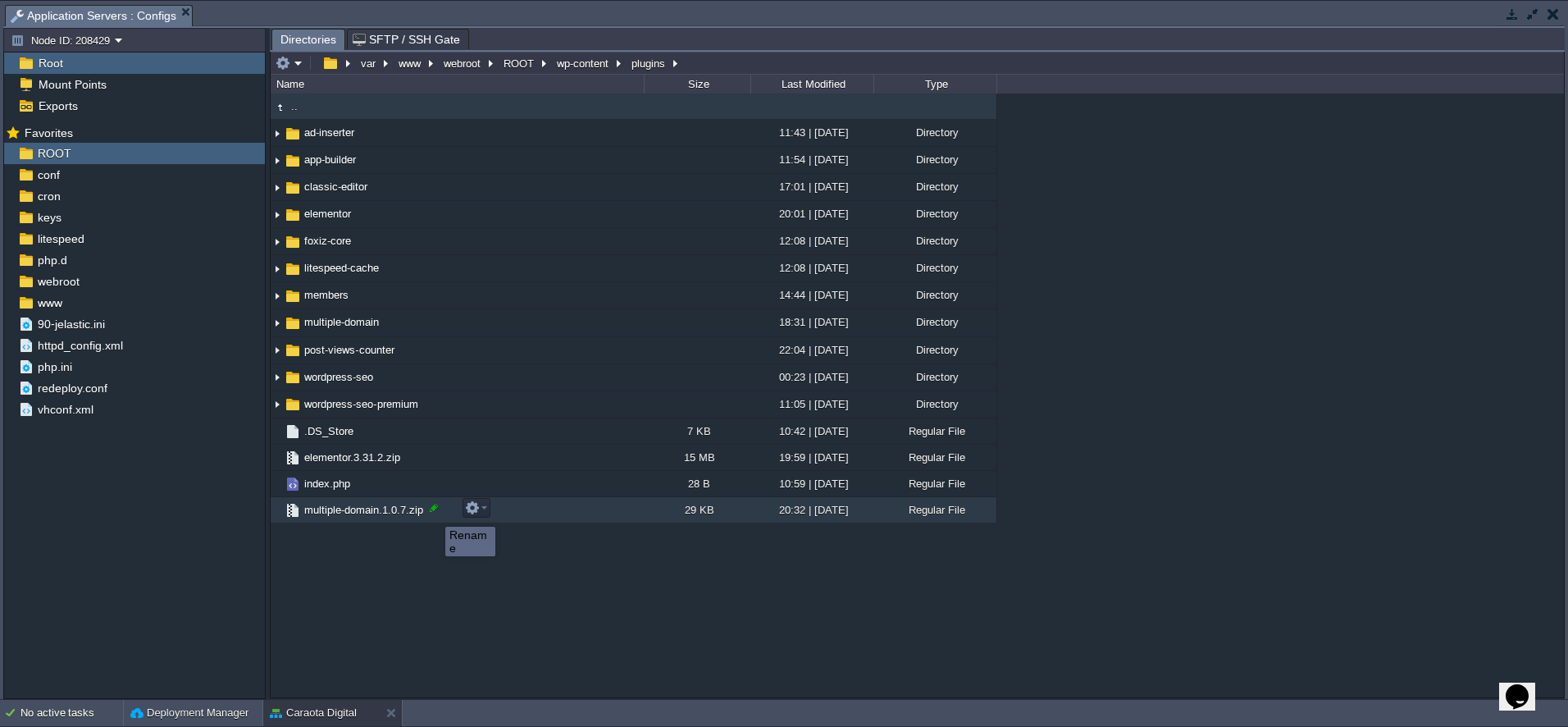
click at [433, 512] on div at bounding box center [434, 507] width 14 height 14
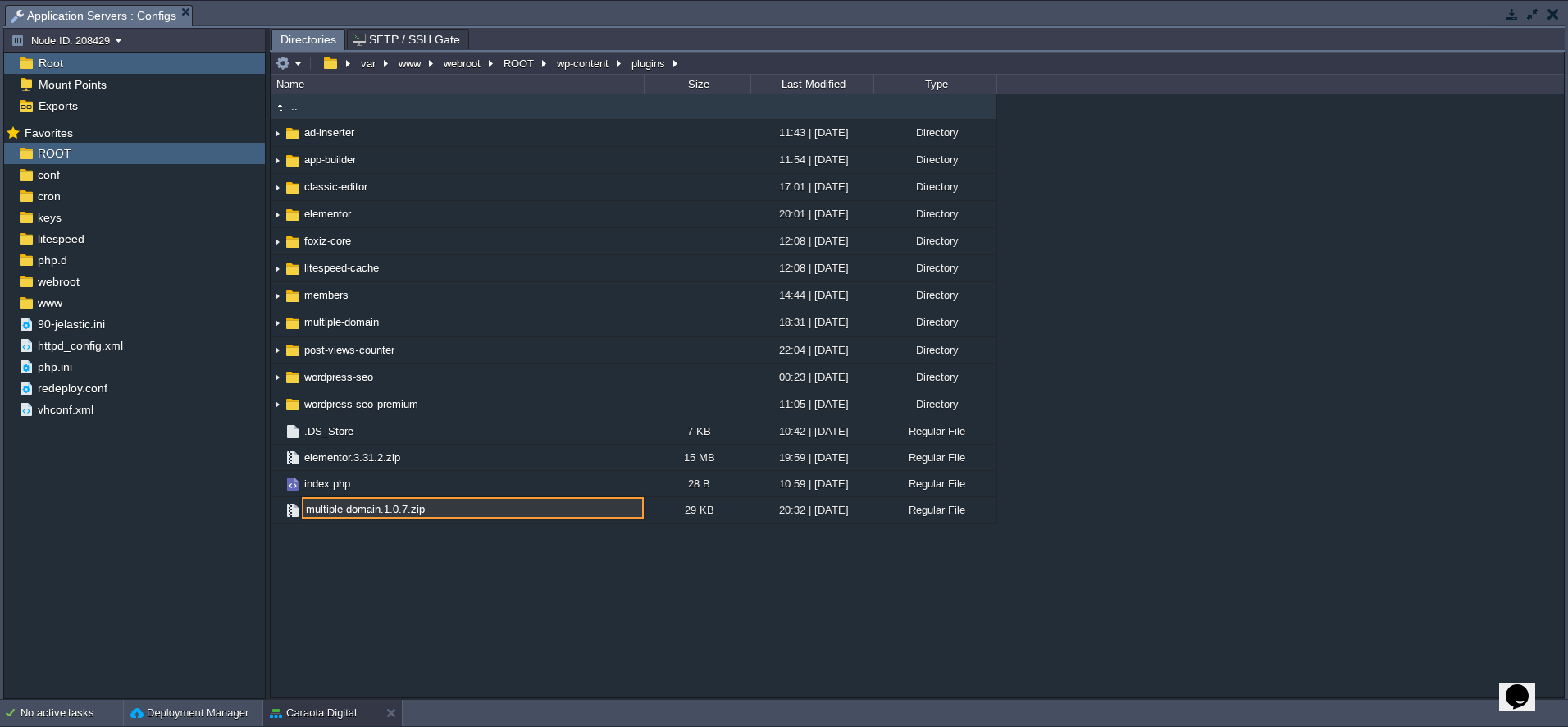
click at [433, 512] on input "multiple-domain.1.0.7.zip" at bounding box center [472, 507] width 342 height 22
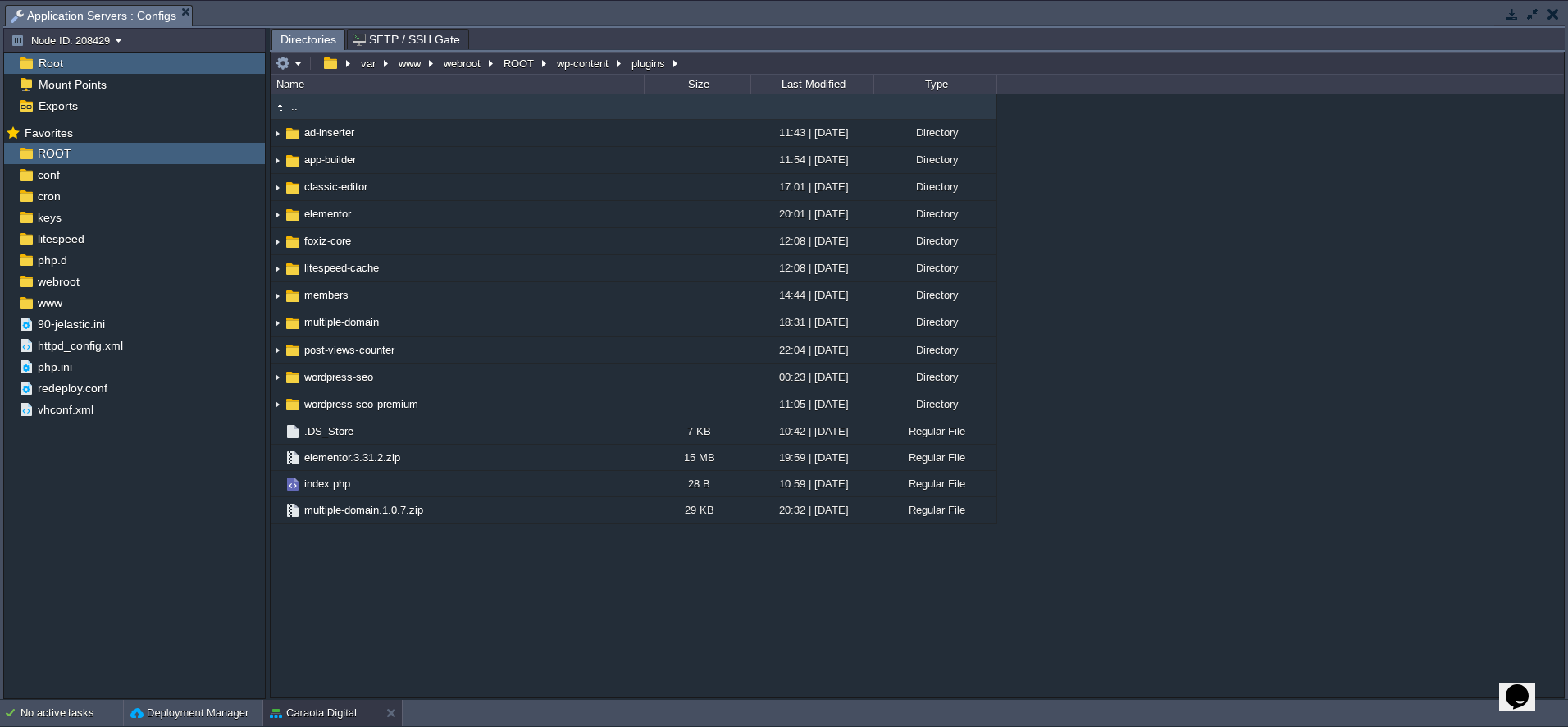
click at [523, 627] on div ".. ad-inserter 11:43 | [DATE] Directory app-builder 11:54 | [DATE] Directory cl…" at bounding box center [917, 394] width 1294 height 602
click at [1516, 14] on button "button" at bounding box center [1512, 13] width 14 height 14
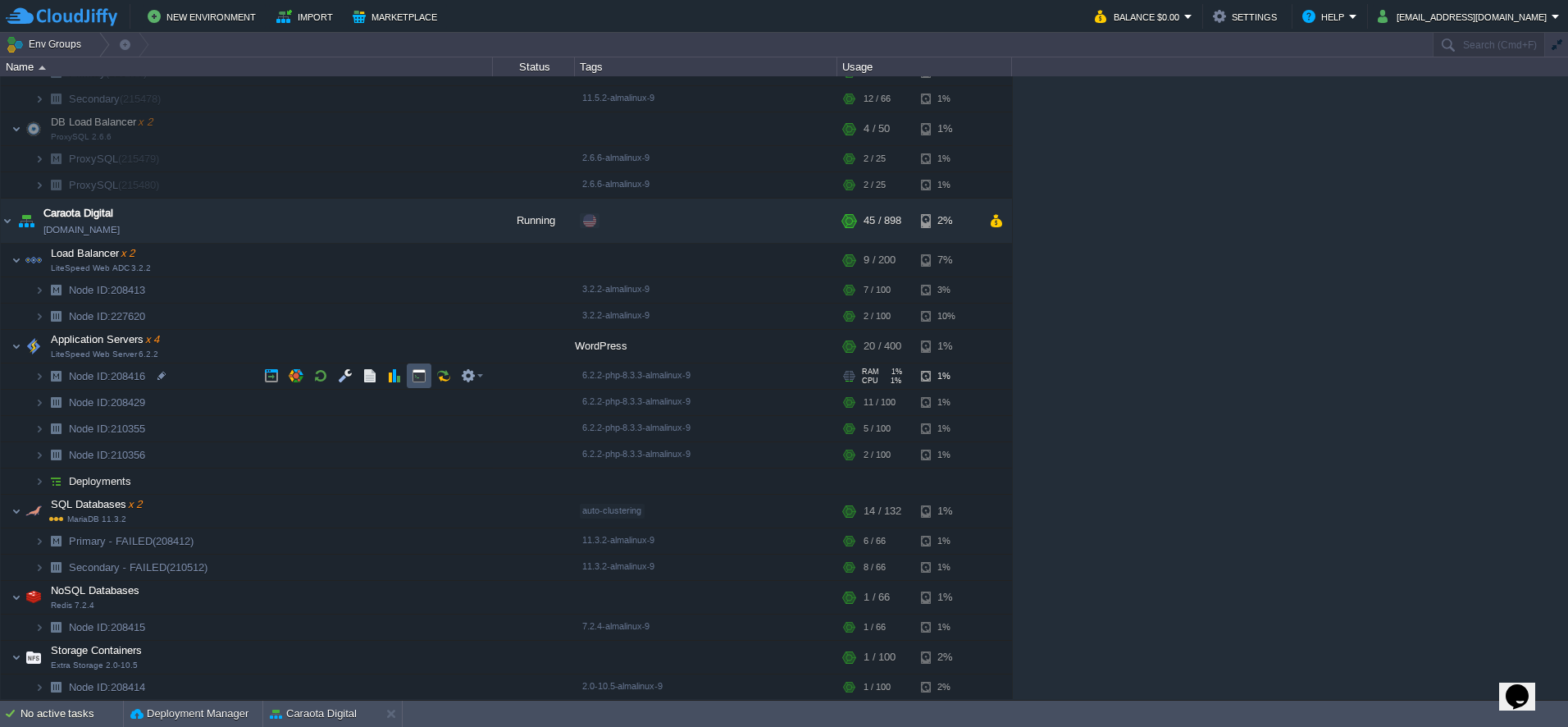
click at [414, 377] on button "button" at bounding box center [419, 376] width 14 height 14
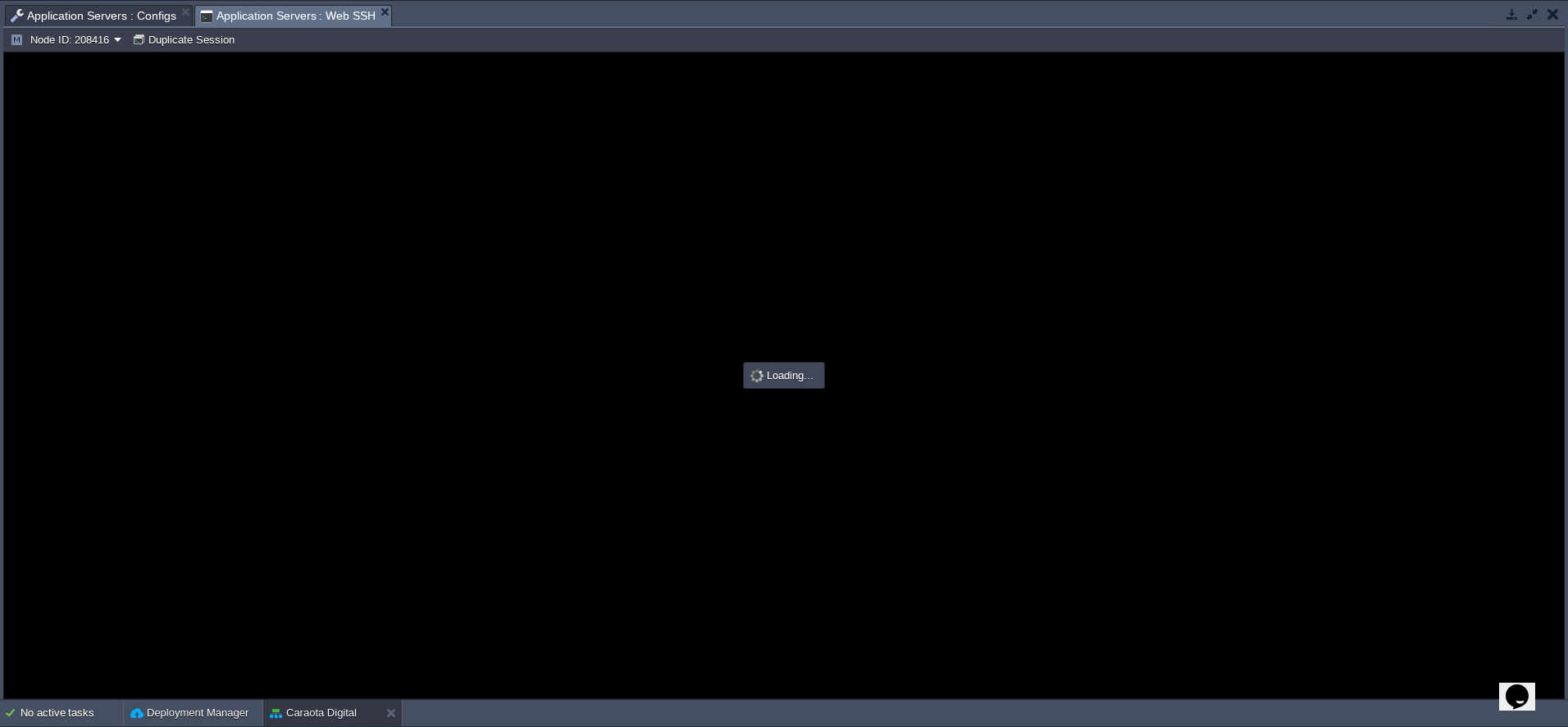
scroll to position [0, 0]
type input "#000000"
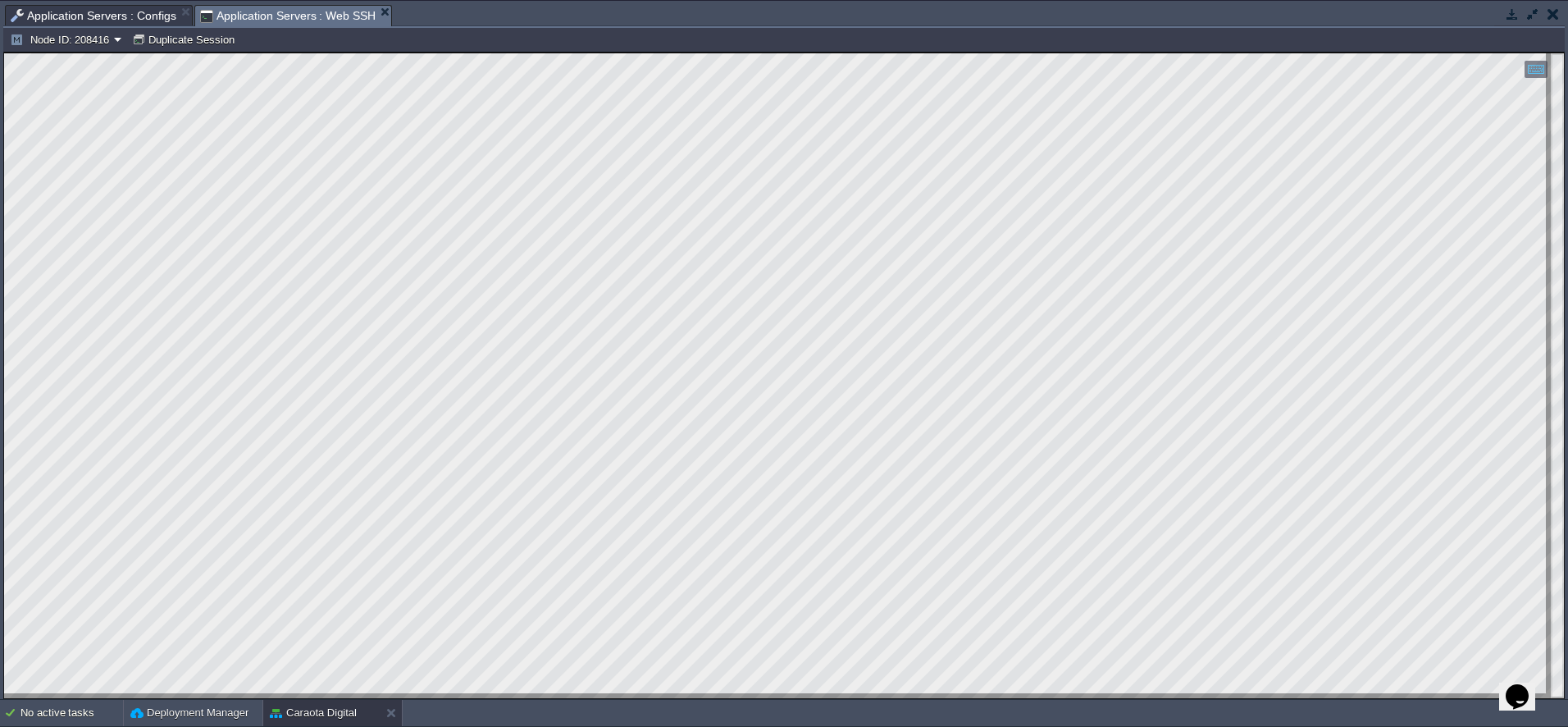
click at [91, 20] on span "Application Servers : Configs" at bounding box center [93, 15] width 166 height 20
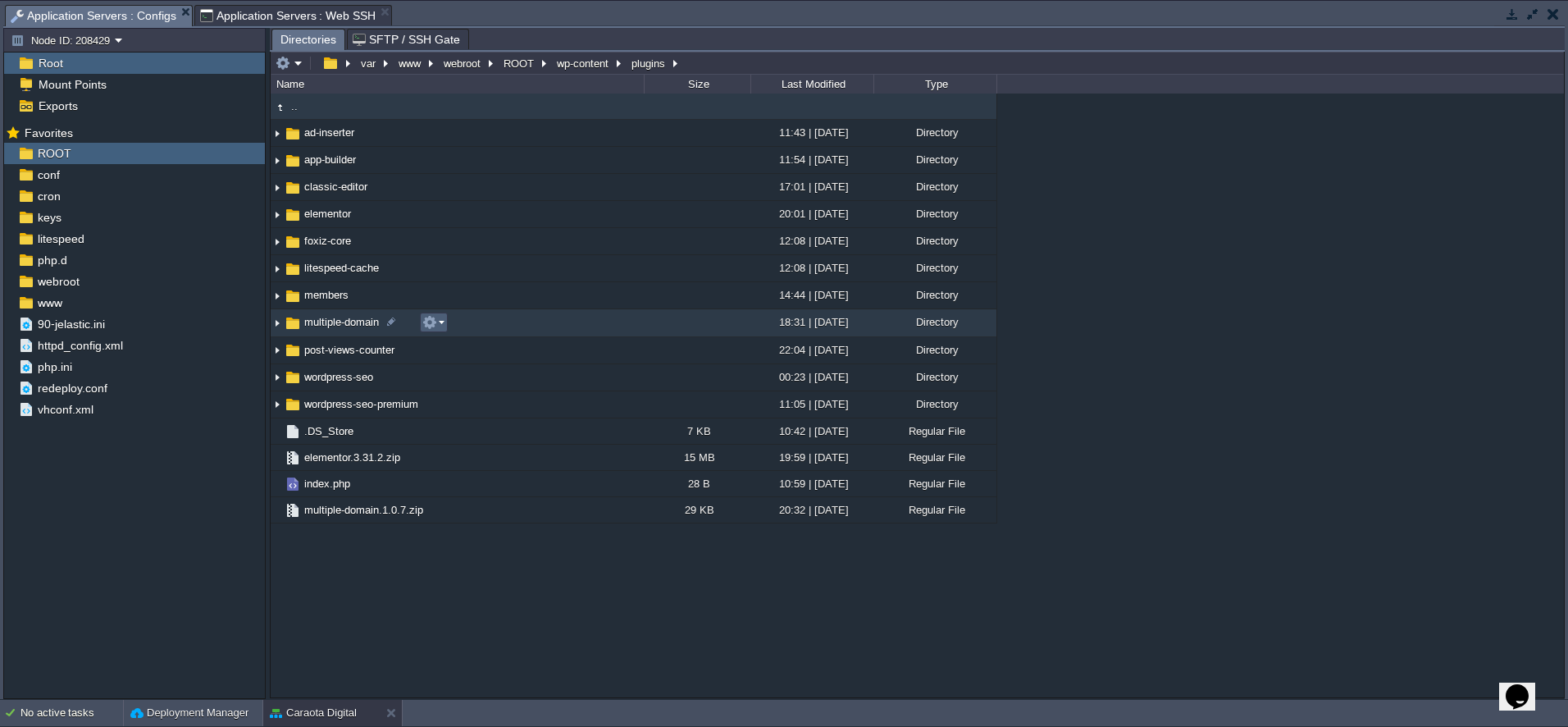
click at [438, 324] on em at bounding box center [433, 322] width 22 height 14
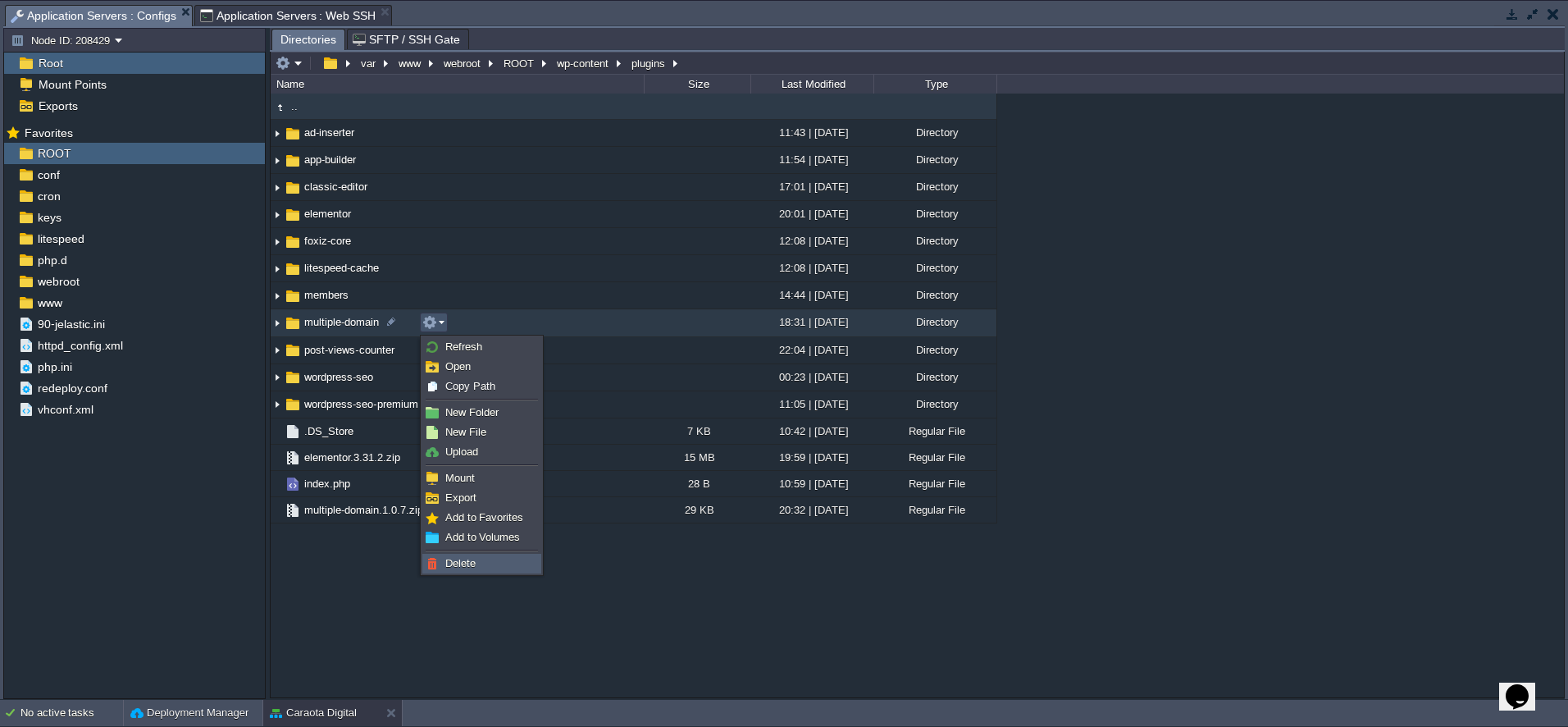
click at [448, 565] on span "Delete" at bounding box center [461, 563] width 30 height 13
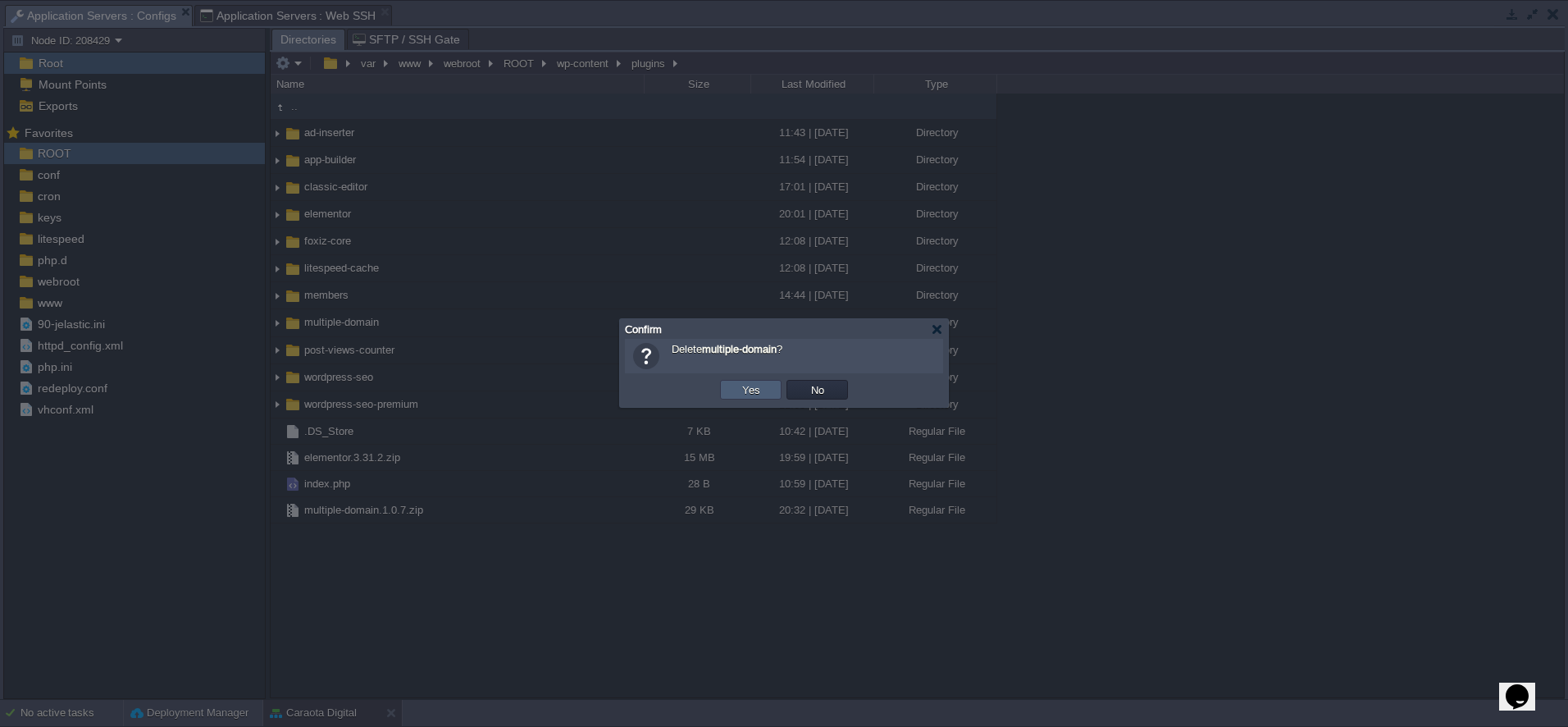
click at [737, 387] on td "Yes" at bounding box center [750, 390] width 62 height 20
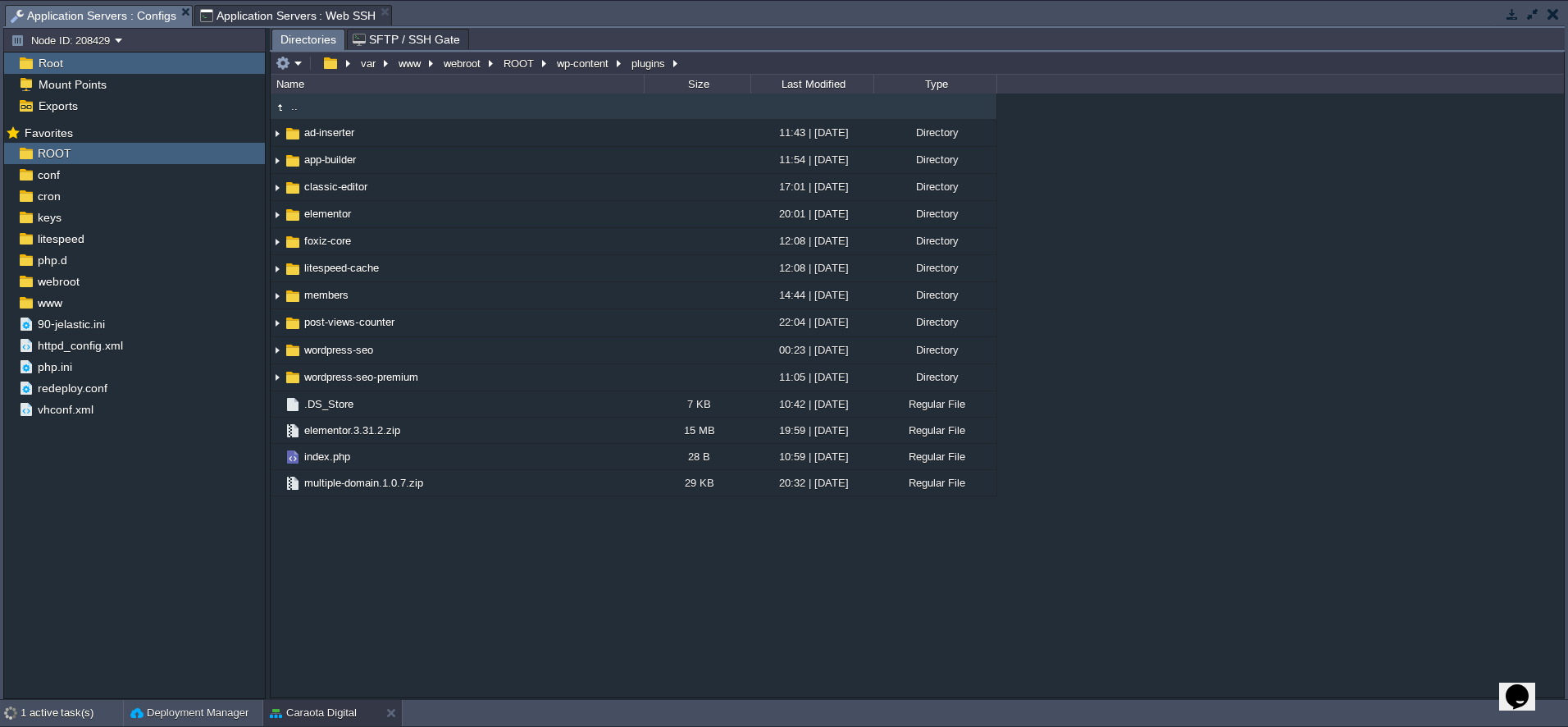
click at [314, 20] on span "Application Servers : Web SSH" at bounding box center [288, 15] width 177 height 20
